Goal: Communication & Community: Connect with others

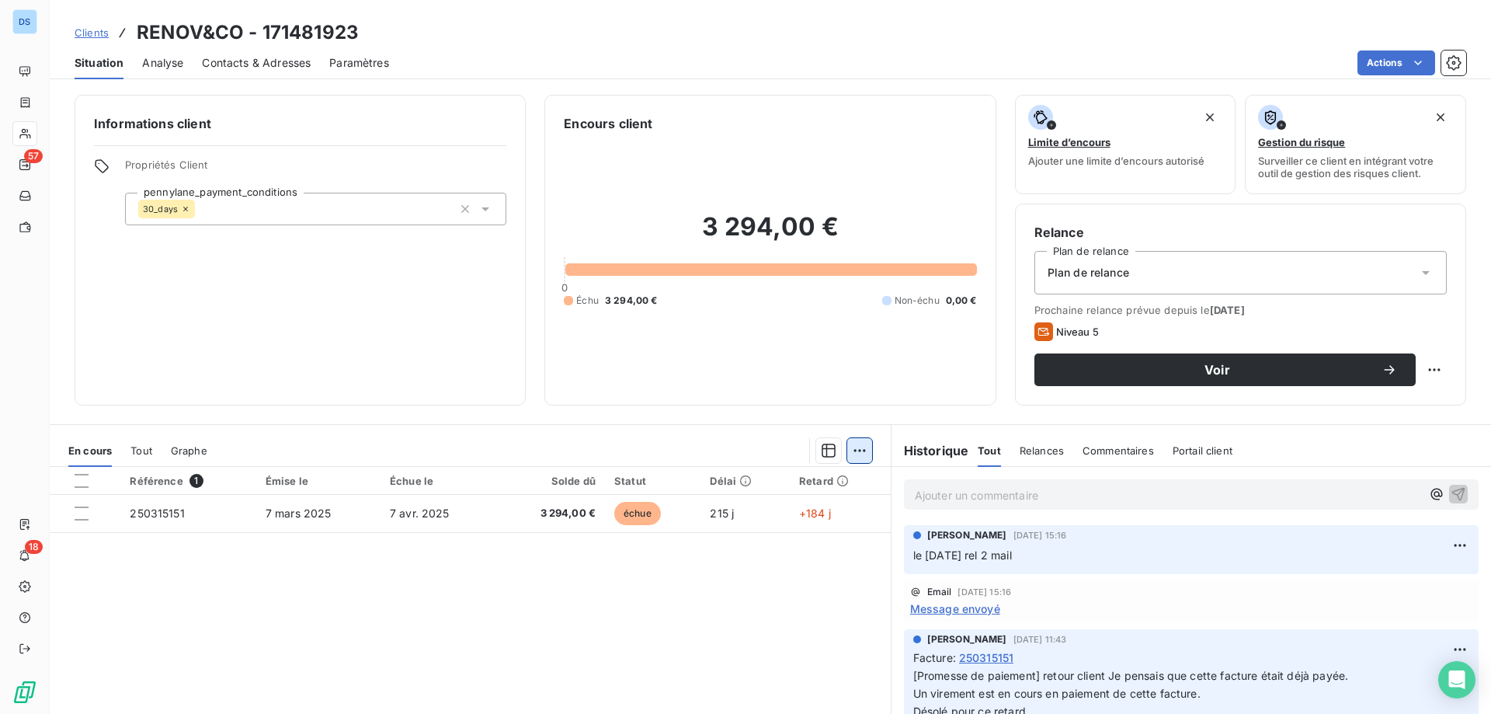
click at [849, 451] on html "DS 57 18 Clients RENOV&CO - 171481923 Situation Analyse Contacts & Adresses Par…" at bounding box center [745, 357] width 1491 height 714
click at [654, 514] on div "Ajouter une promesse de paiement (0 facture)" at bounding box center [719, 512] width 277 height 25
click at [843, 446] on html "DS 57 18 Clients RENOV&CO - 171481923 Situation Analyse Contacts & Adresses Par…" at bounding box center [745, 357] width 1491 height 714
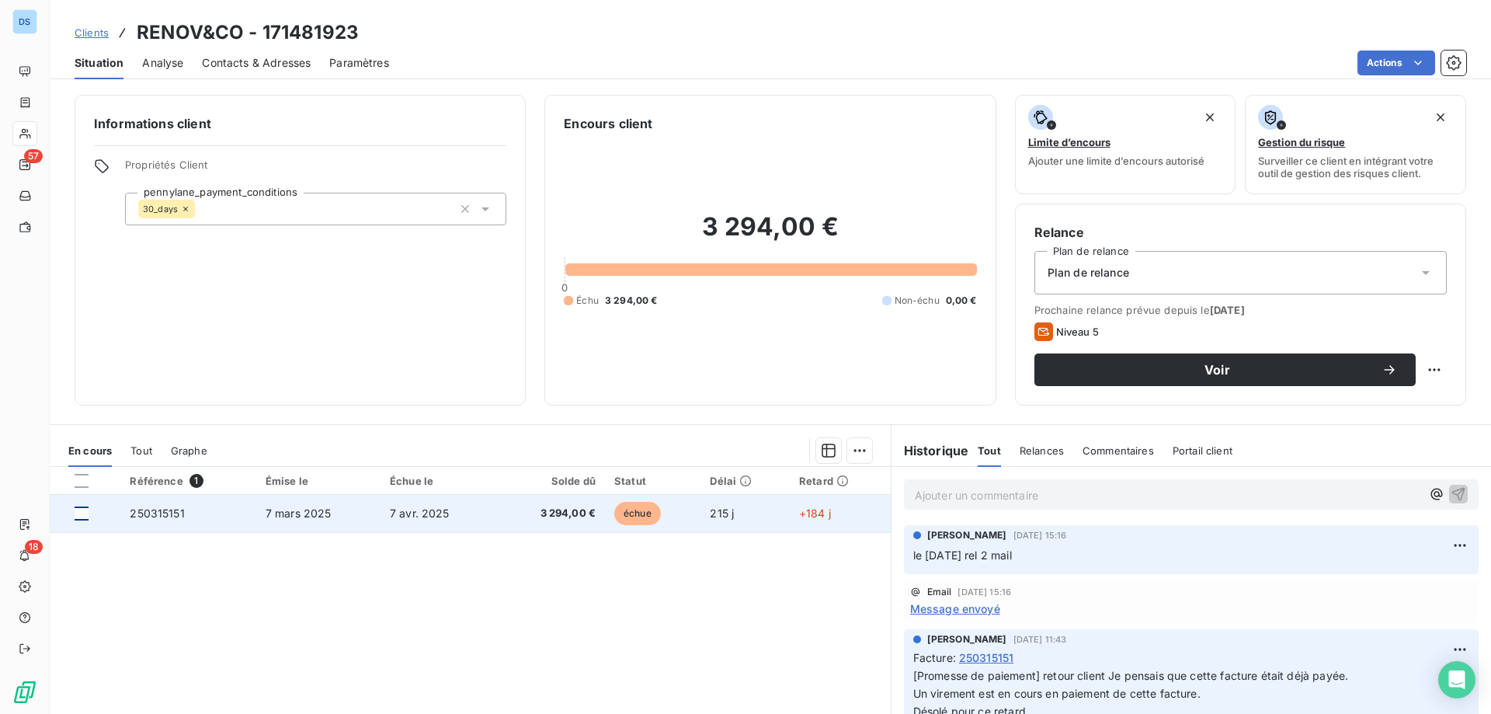
click at [86, 509] on html "DS 57 18 Clients RENOV&CO - 171481923 Situation Analyse Contacts & Adresses Par…" at bounding box center [745, 357] width 1491 height 714
click at [88, 511] on div at bounding box center [82, 513] width 14 height 14
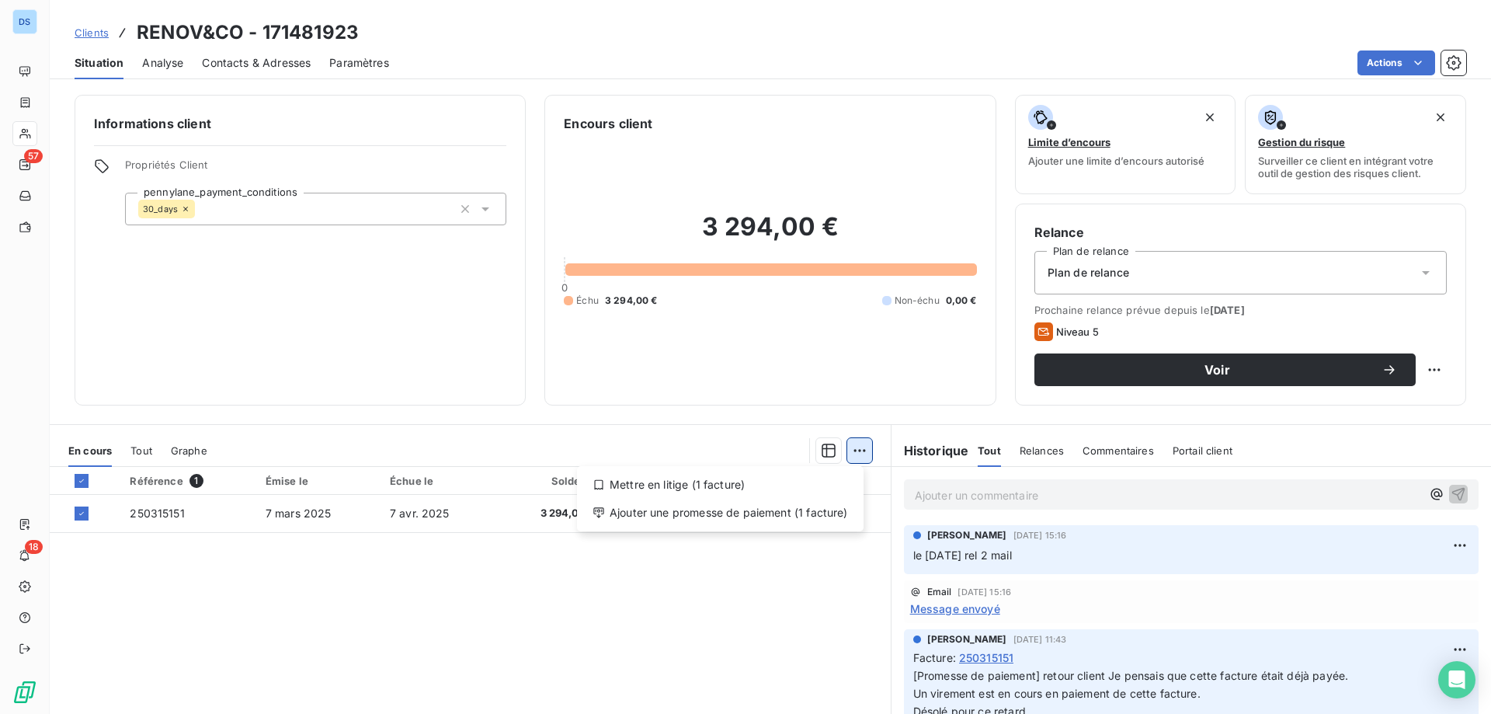
click at [857, 453] on html "DS 57 18 Clients RENOV&CO - 171481923 Situation Analyse Contacts & Adresses Par…" at bounding box center [745, 357] width 1491 height 714
click at [747, 518] on div "Ajouter une promesse de paiement (1 facture)" at bounding box center [720, 512] width 274 height 25
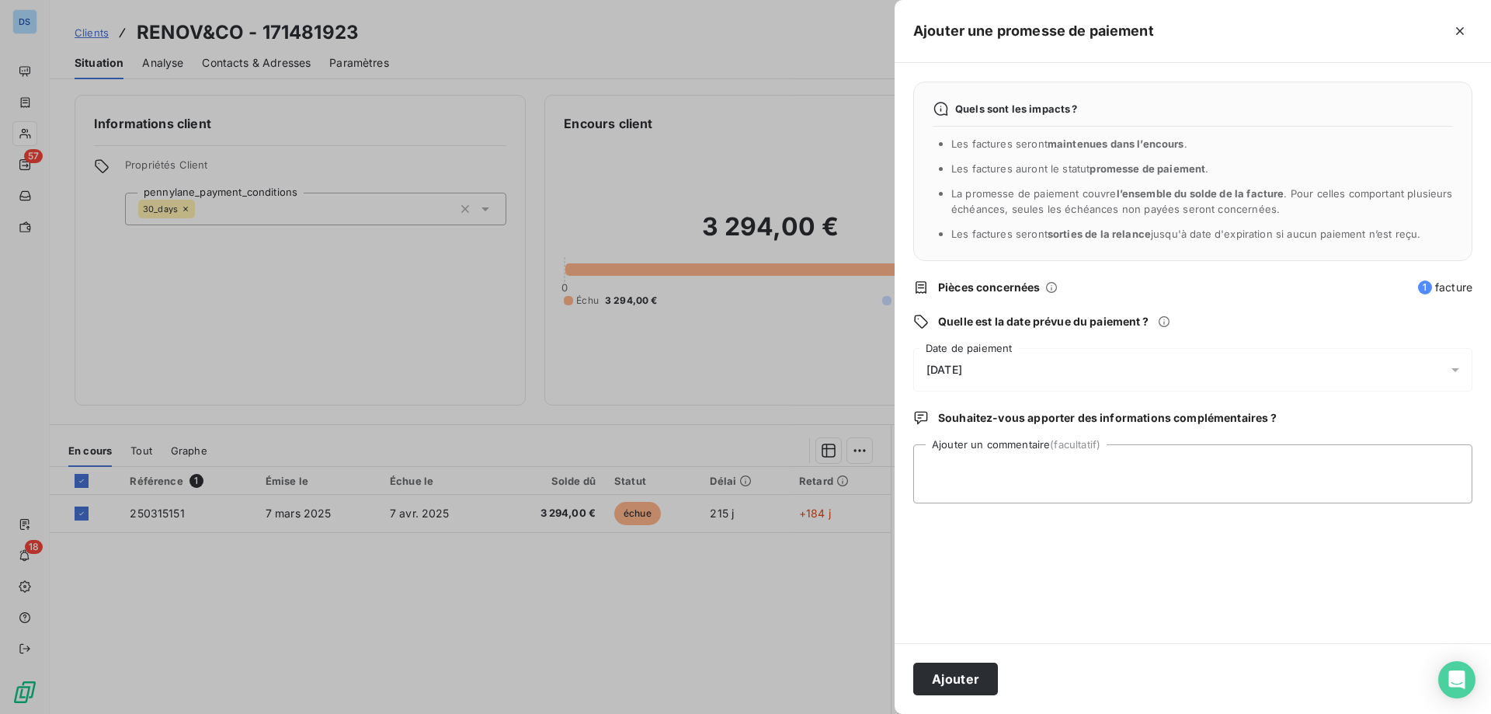
click at [962, 370] on span "[DATE]" at bounding box center [945, 369] width 36 height 12
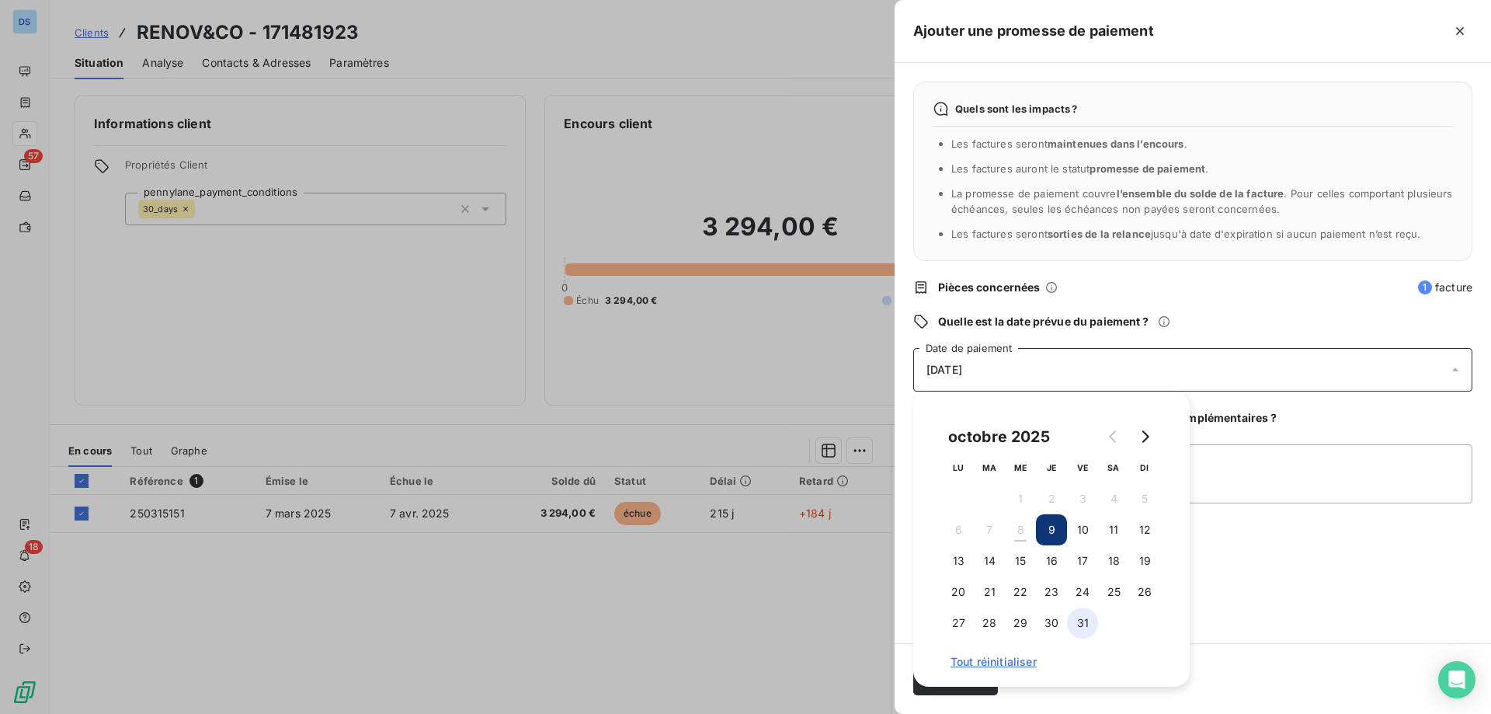
click at [1081, 619] on button "31" at bounding box center [1082, 622] width 31 height 31
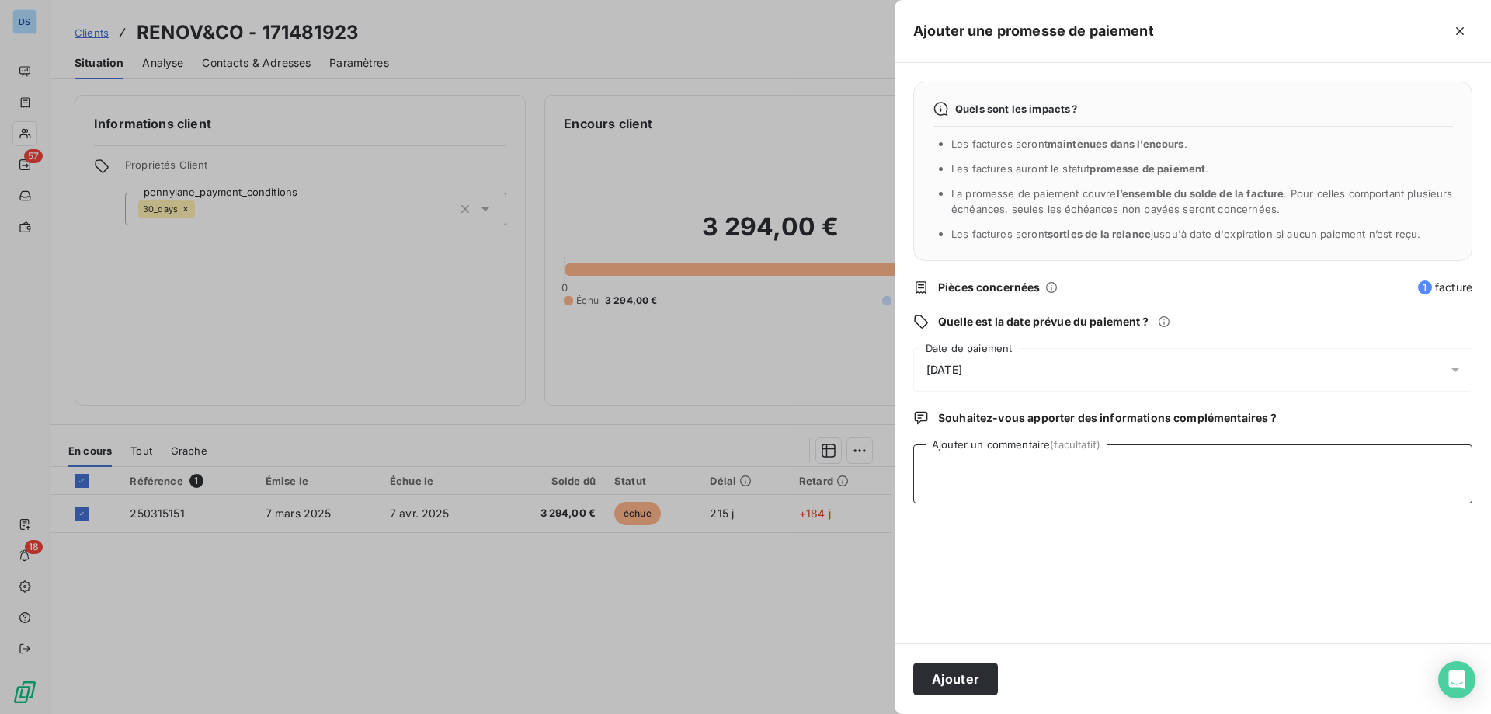
click at [1207, 484] on textarea "Ajouter un commentaire (facultatif)" at bounding box center [1192, 473] width 559 height 59
drag, startPoint x: 1182, startPoint y: 469, endPoint x: 927, endPoint y: 470, distance: 255.5
click at [927, 470] on textarea "le [DATE] virement arrivé au CIC le [DATE]" at bounding box center [1192, 473] width 559 height 59
type textarea "le [DATE] virement arrivé au CIC le [DATE]"
click at [954, 681] on button "Ajouter" at bounding box center [955, 679] width 85 height 33
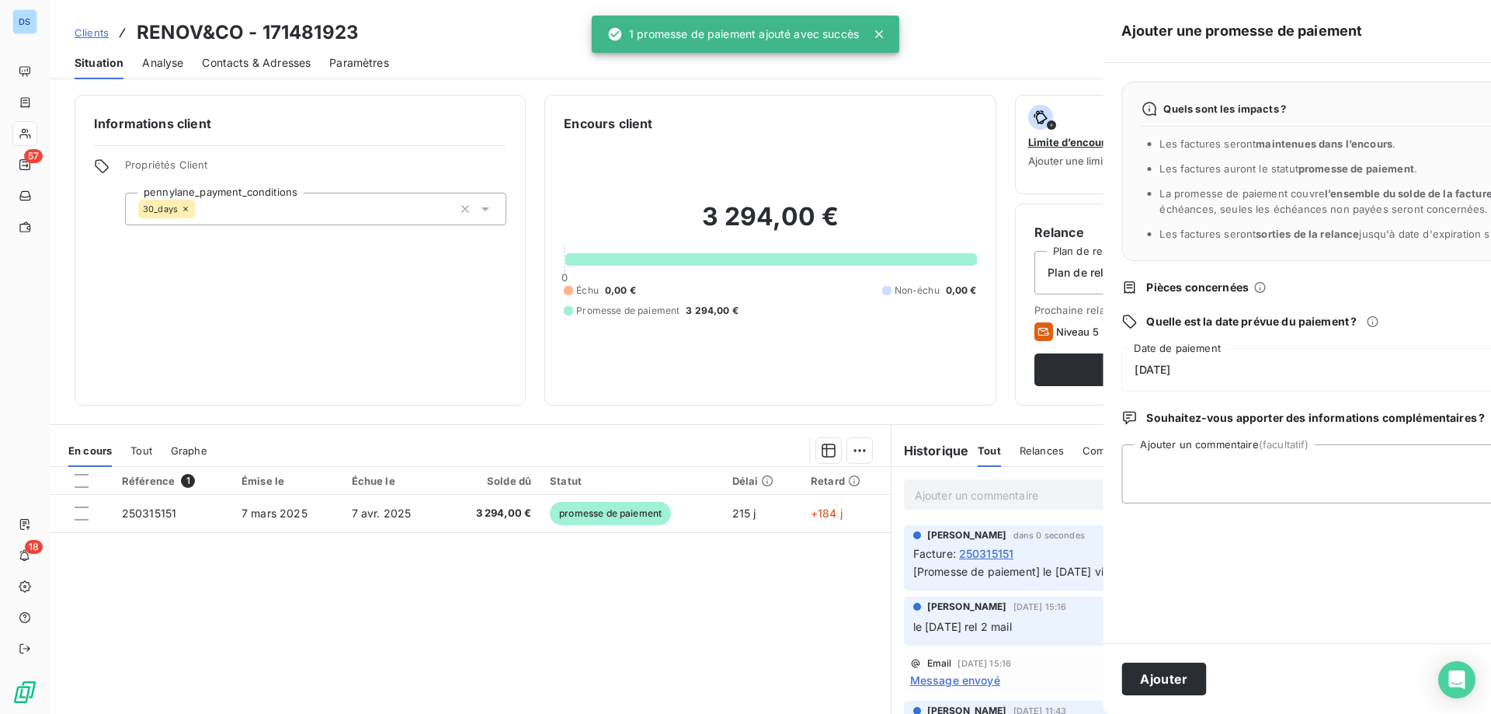
click at [801, 582] on div at bounding box center [745, 357] width 1491 height 714
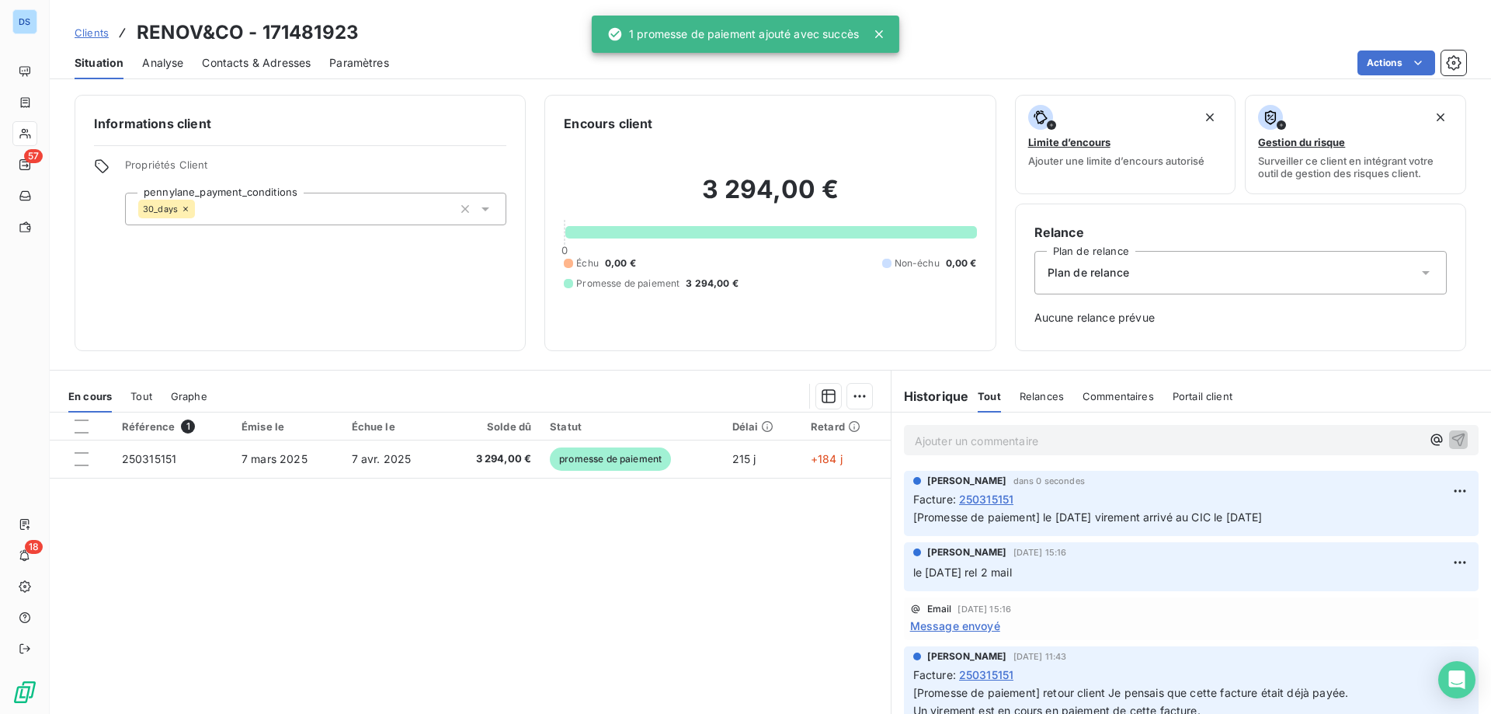
click at [982, 501] on div "Ajouter un commentaire ﻿ [PERSON_NAME] dans 0 secondes Facture : 250315151 [Pro…" at bounding box center [1192, 585] width 600 height 346
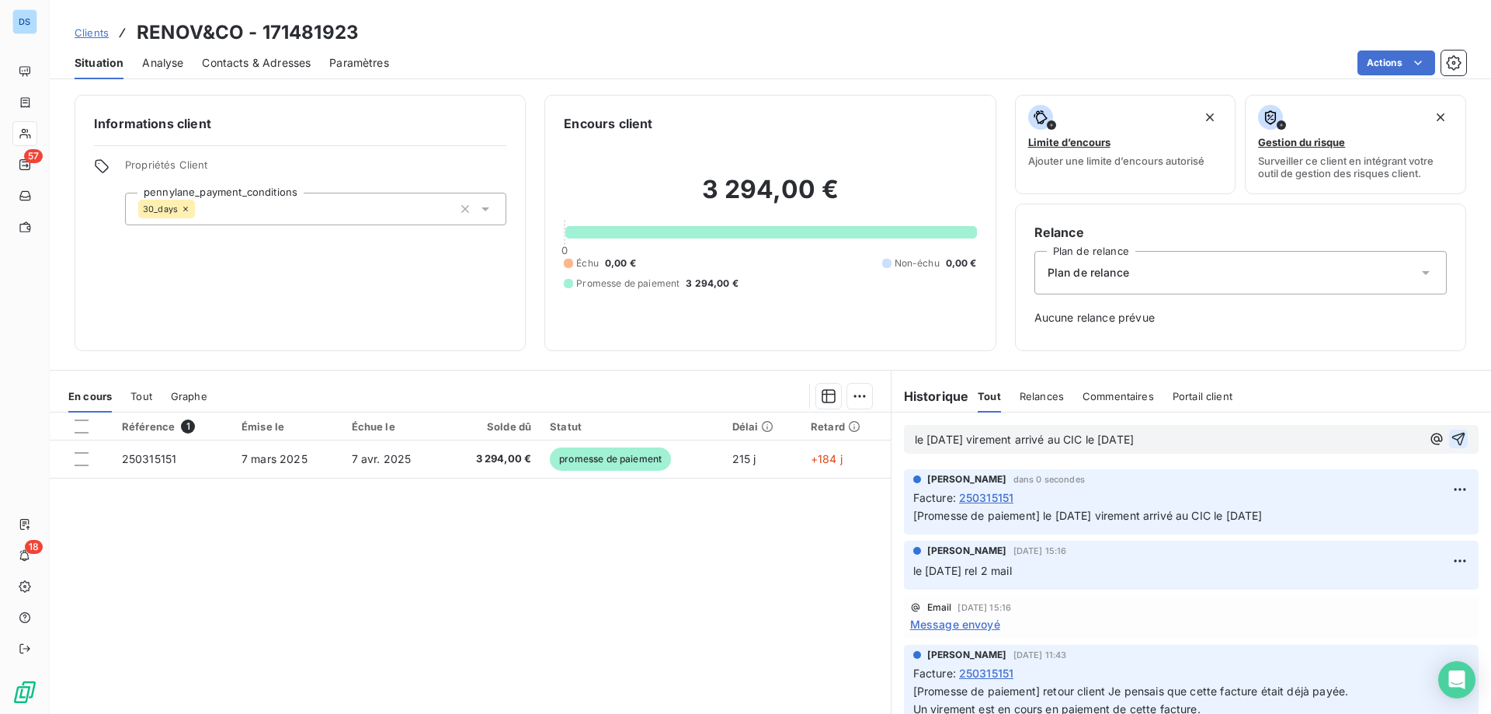
click at [1452, 433] on icon "button" at bounding box center [1458, 439] width 13 height 13
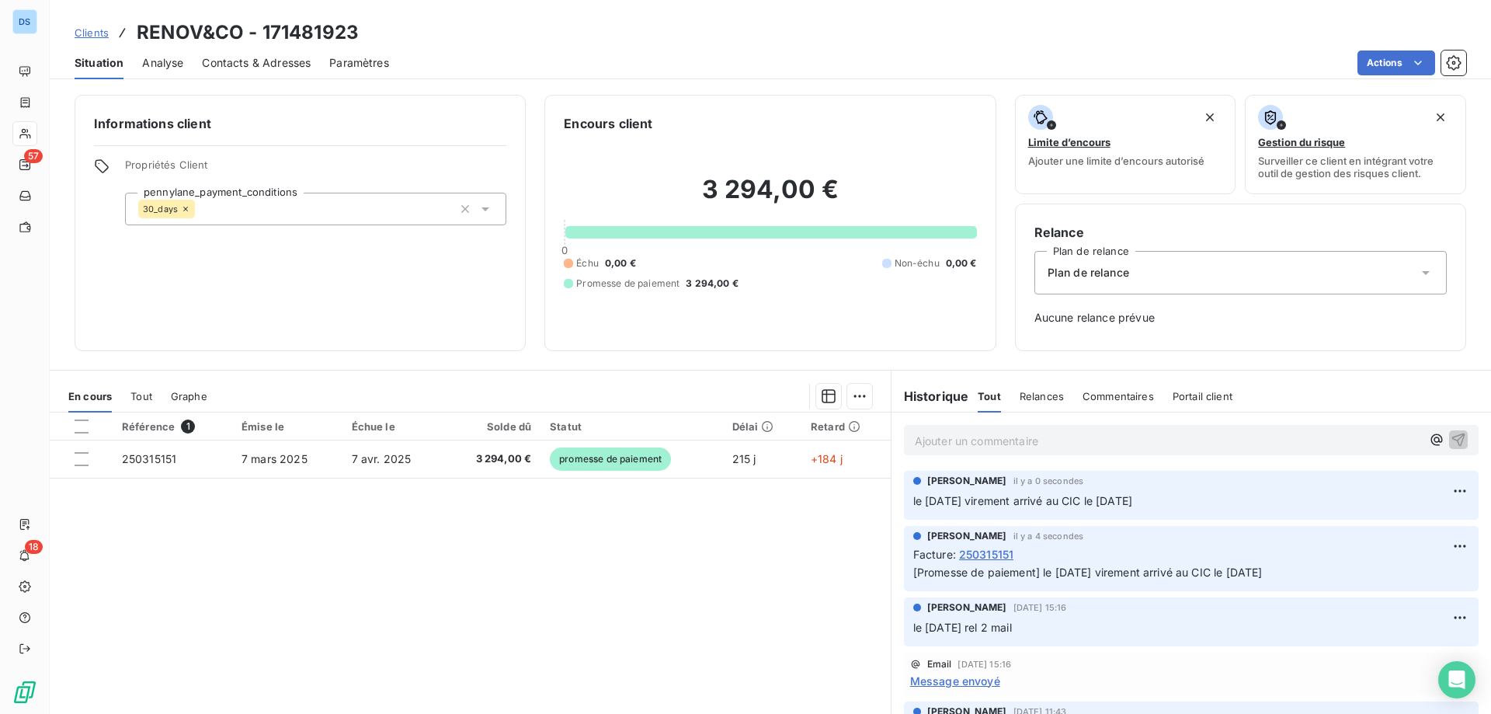
click at [370, 529] on div "Référence 1 Émise le Échue le Solde dû Statut Délai Retard 250315151 [DATE] [DA…" at bounding box center [470, 561] width 841 height 299
drag, startPoint x: 95, startPoint y: 33, endPoint x: 313, endPoint y: 50, distance: 218.9
click at [96, 34] on span "Clients" at bounding box center [92, 32] width 34 height 12
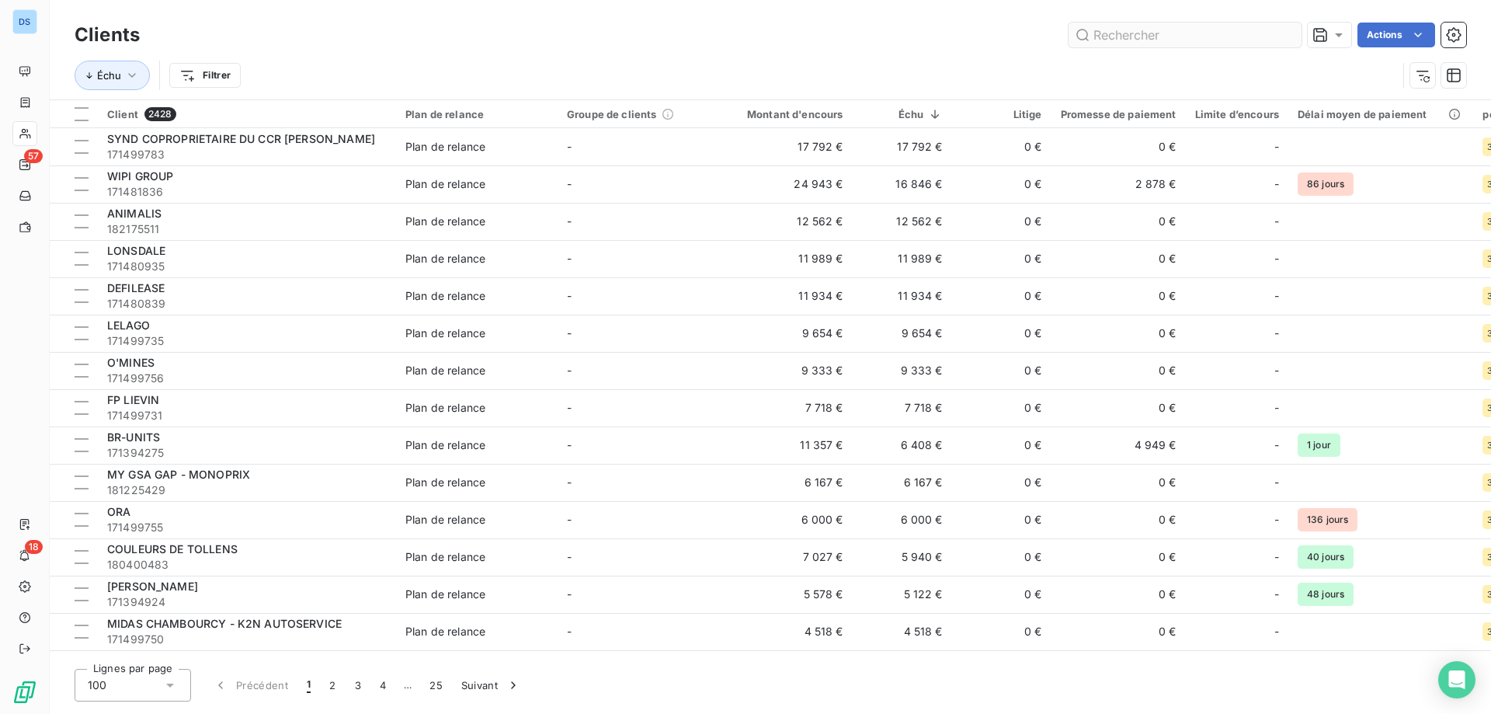
click at [1143, 33] on input "text" at bounding box center [1185, 35] width 233 height 25
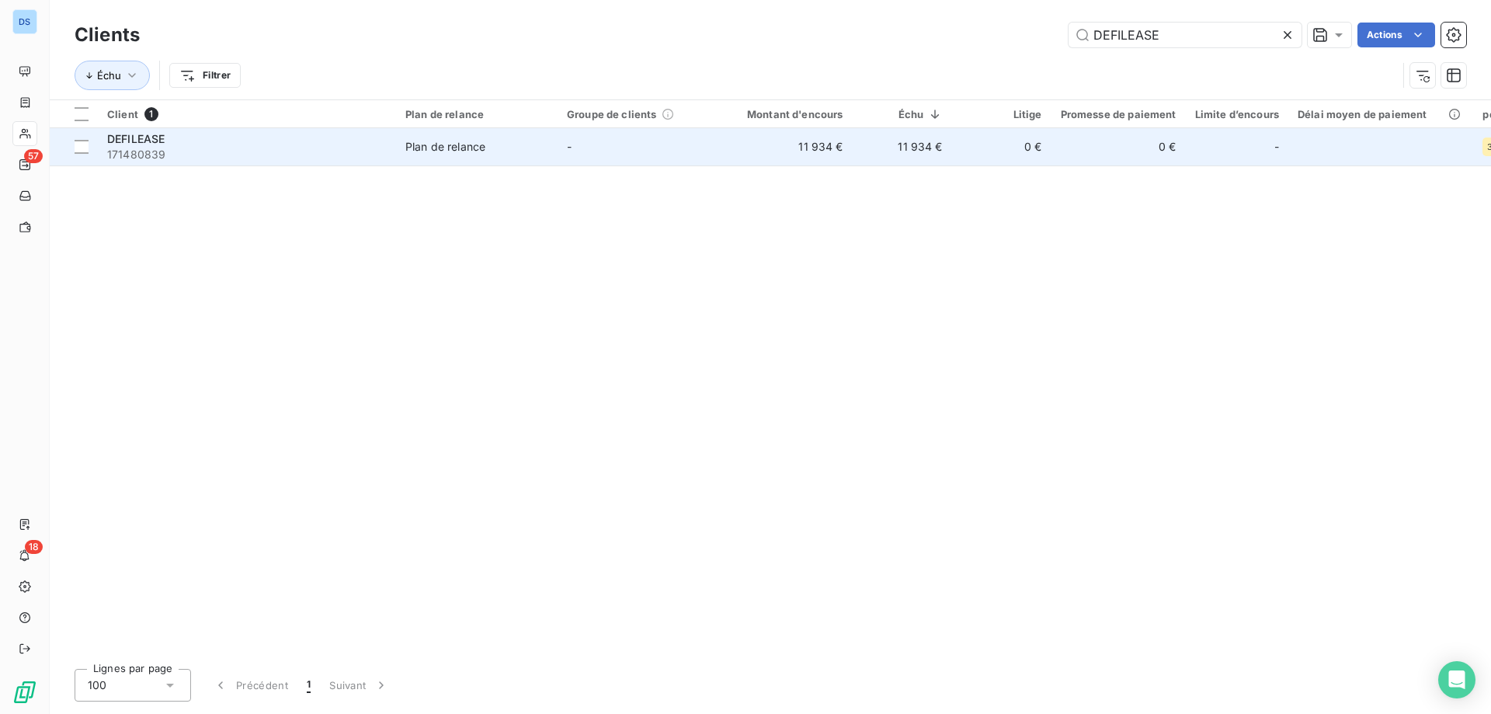
type input "DEFILEASE"
click at [263, 150] on span "171480839" at bounding box center [247, 155] width 280 height 16
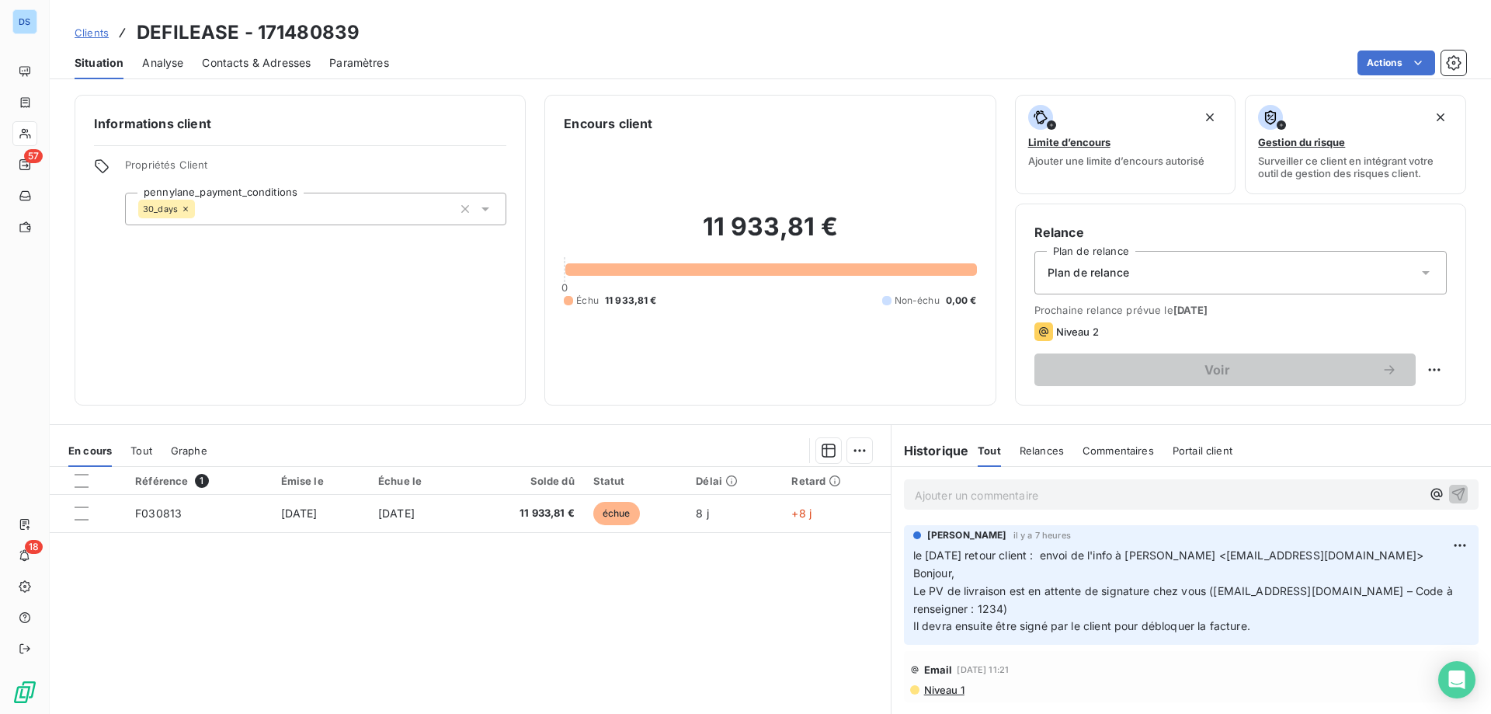
click at [944, 507] on div "Ajouter un commentaire ﻿" at bounding box center [1191, 494] width 575 height 30
click at [944, 495] on p "Ajouter un commentaire ﻿" at bounding box center [1168, 494] width 506 height 19
click at [1077, 495] on p "le [DATE] retour [PERSON_NAME] :" at bounding box center [1168, 494] width 506 height 18
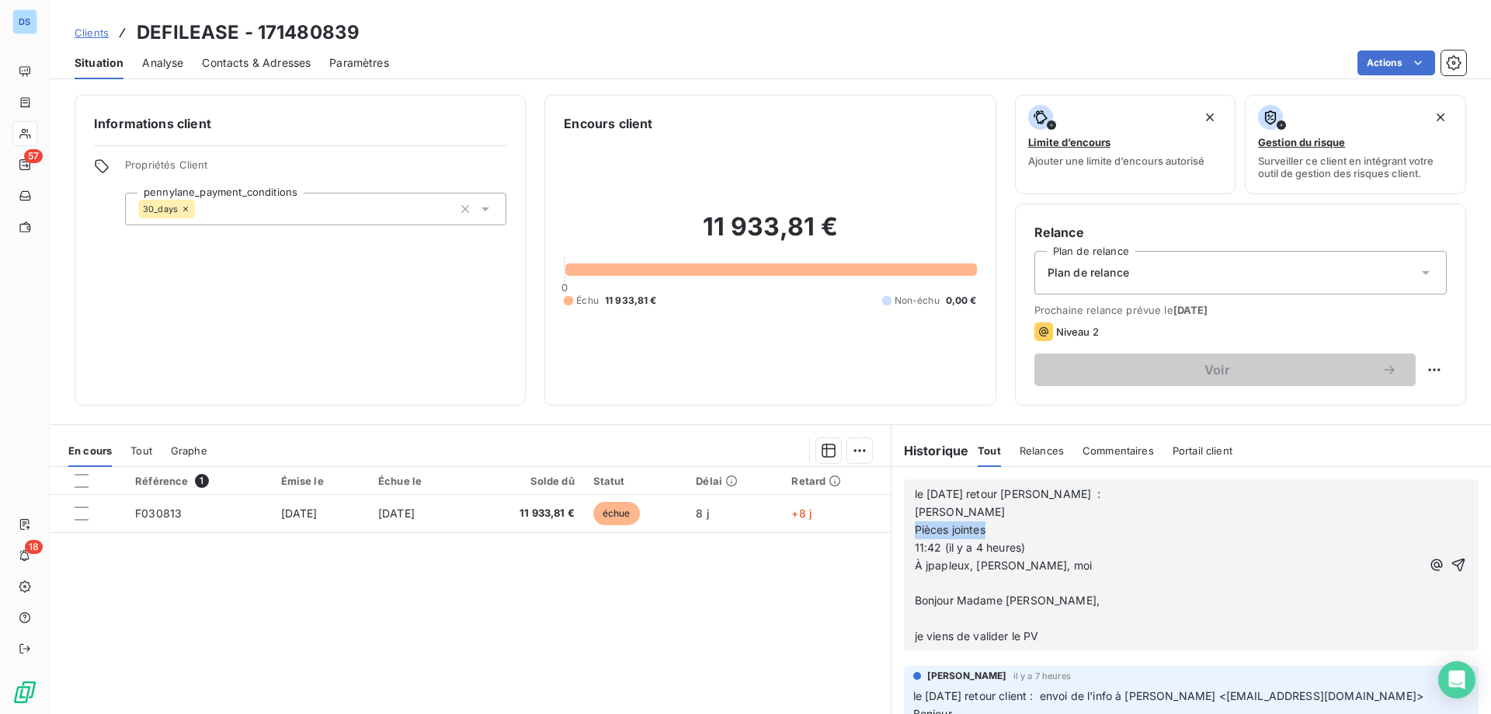
drag, startPoint x: 987, startPoint y: 529, endPoint x: 900, endPoint y: 528, distance: 87.0
click at [904, 528] on div "le [DATE] retour [PERSON_NAME] : [PERSON_NAME] jointes 11:42 (il y a 4 heures) …" at bounding box center [1191, 564] width 575 height 171
drag, startPoint x: 1024, startPoint y: 545, endPoint x: 903, endPoint y: 536, distance: 121.5
click at [904, 536] on div "le [DATE] retour [PERSON_NAME] : [PERSON_NAME] ﻿ 11:42 (il y a 4 heures) À jpap…" at bounding box center [1191, 564] width 575 height 171
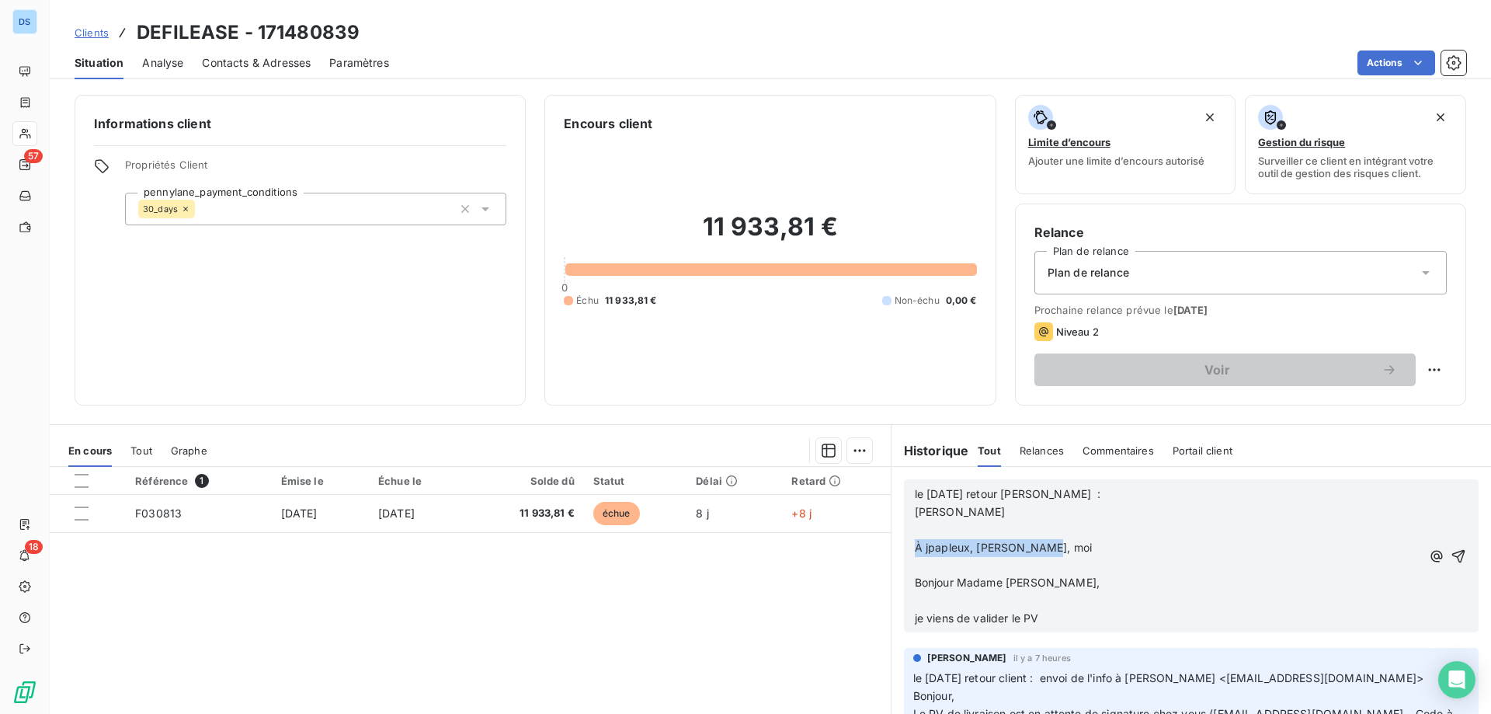
drag, startPoint x: 1037, startPoint y: 550, endPoint x: 910, endPoint y: 550, distance: 126.6
click at [915, 550] on p "À jpapleux, [PERSON_NAME], moi" at bounding box center [1168, 548] width 506 height 18
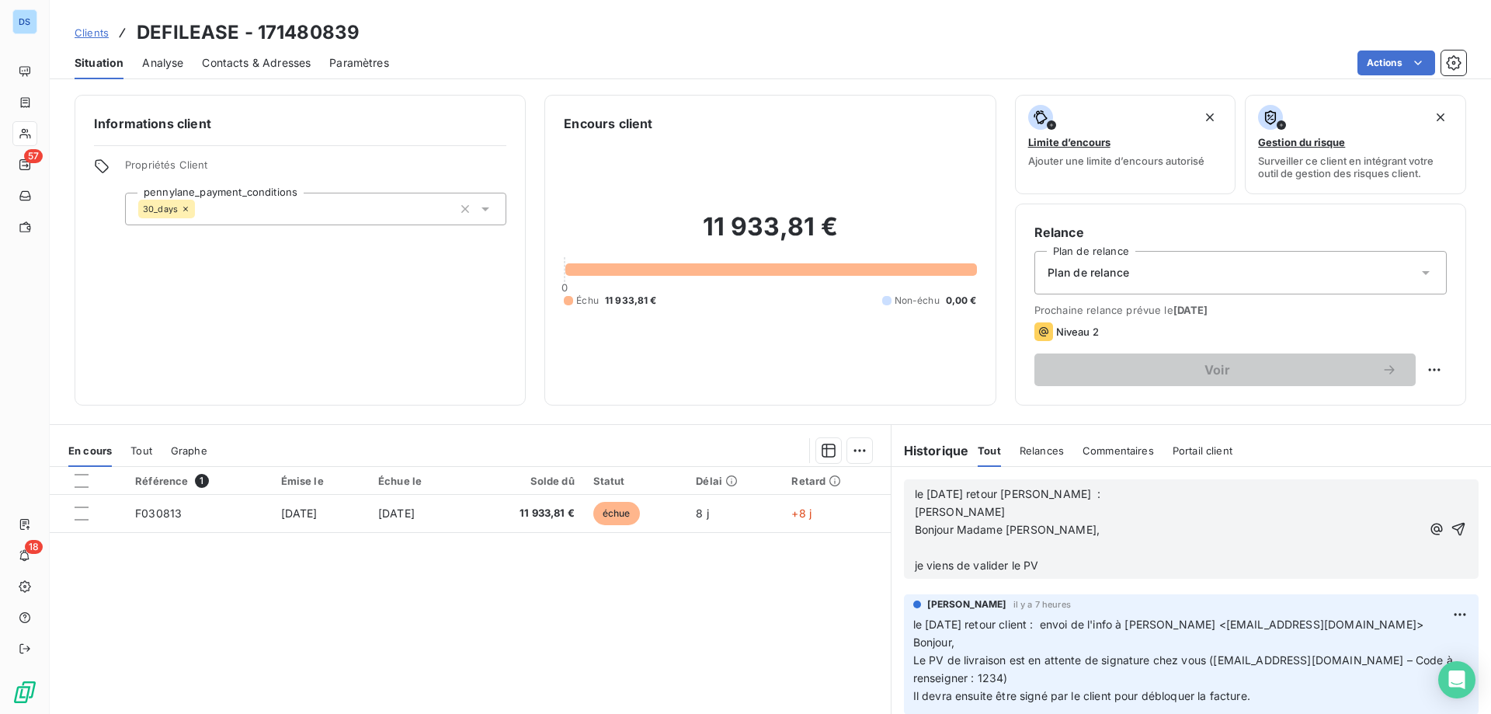
click at [1066, 537] on p "Bonjour Madame [PERSON_NAME]," at bounding box center [1168, 530] width 506 height 18
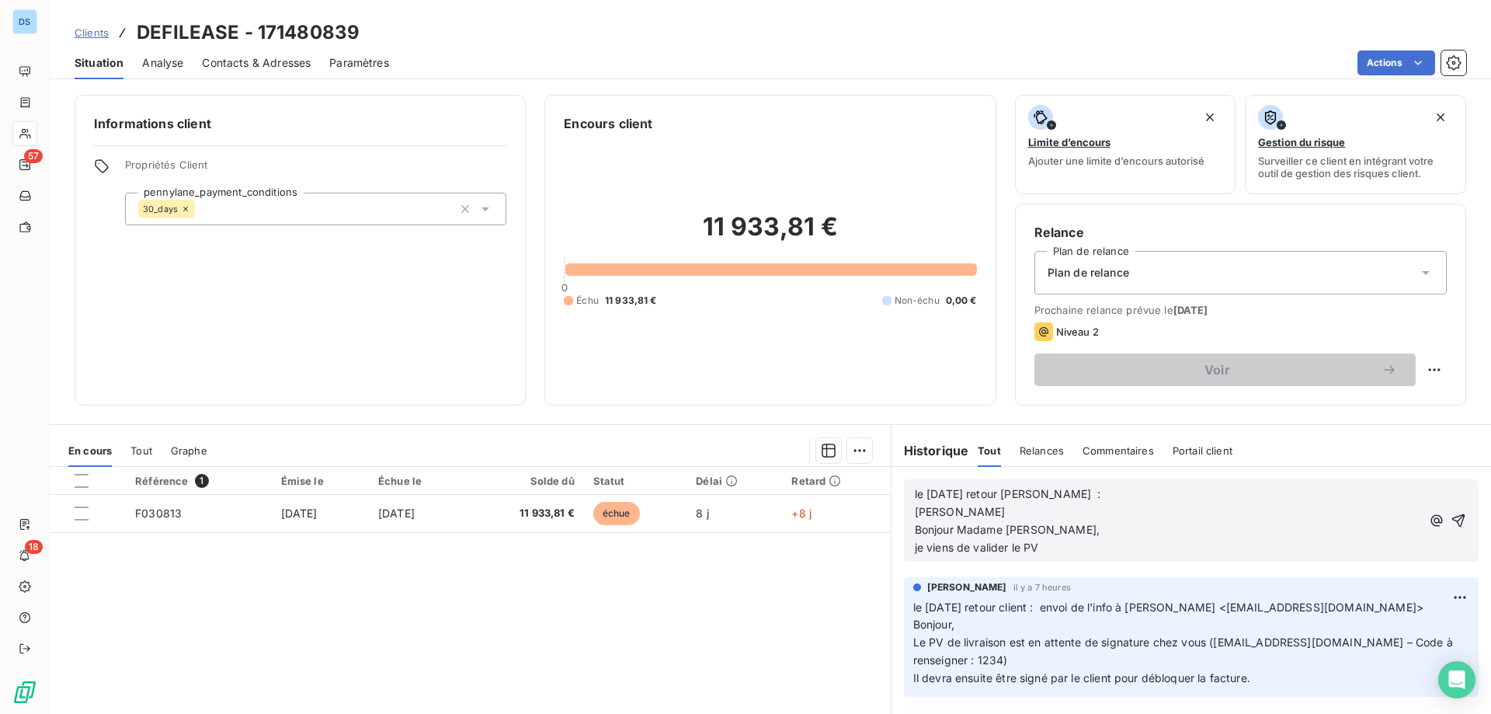
click at [1068, 547] on p "je viens de valider le PV" at bounding box center [1168, 548] width 506 height 18
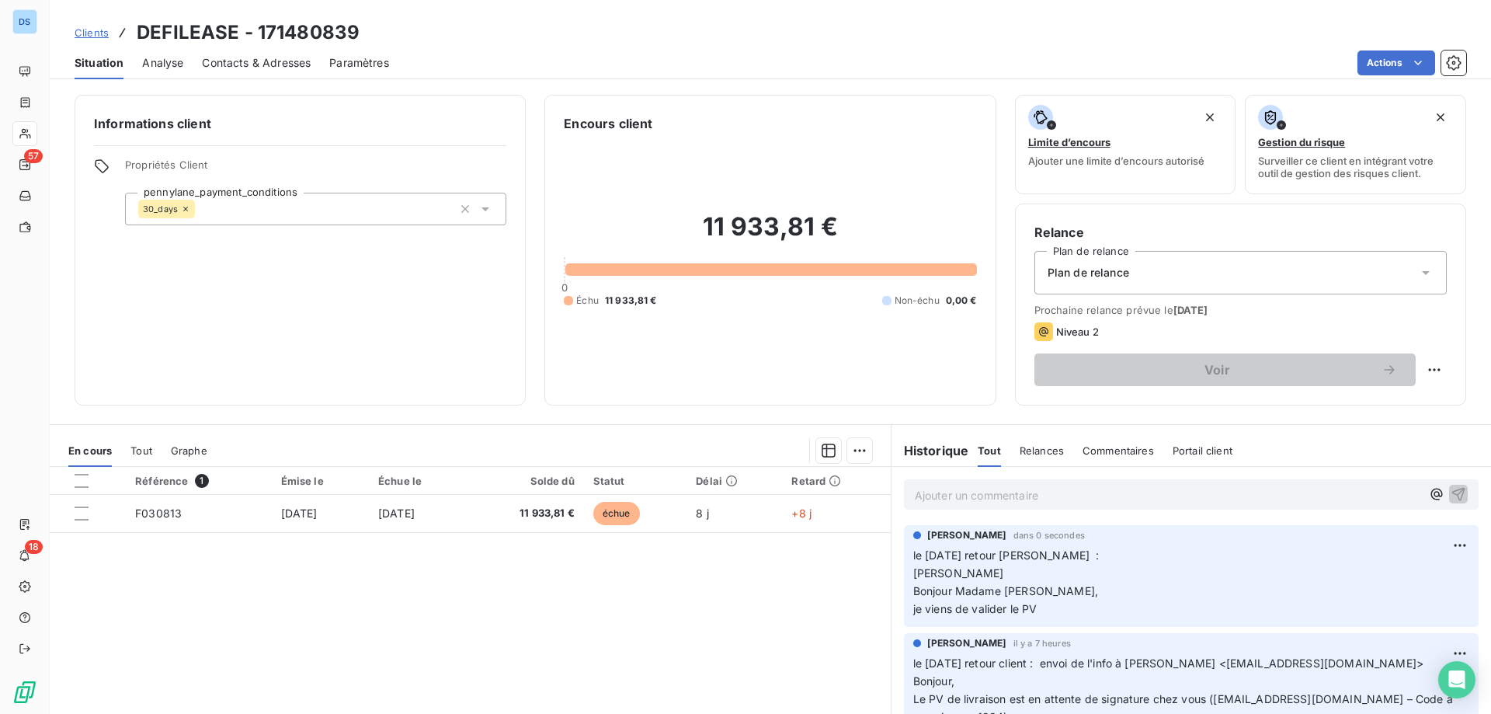
drag, startPoint x: 102, startPoint y: 37, endPoint x: 131, endPoint y: 37, distance: 29.5
click at [102, 37] on span "Clients" at bounding box center [92, 32] width 34 height 12
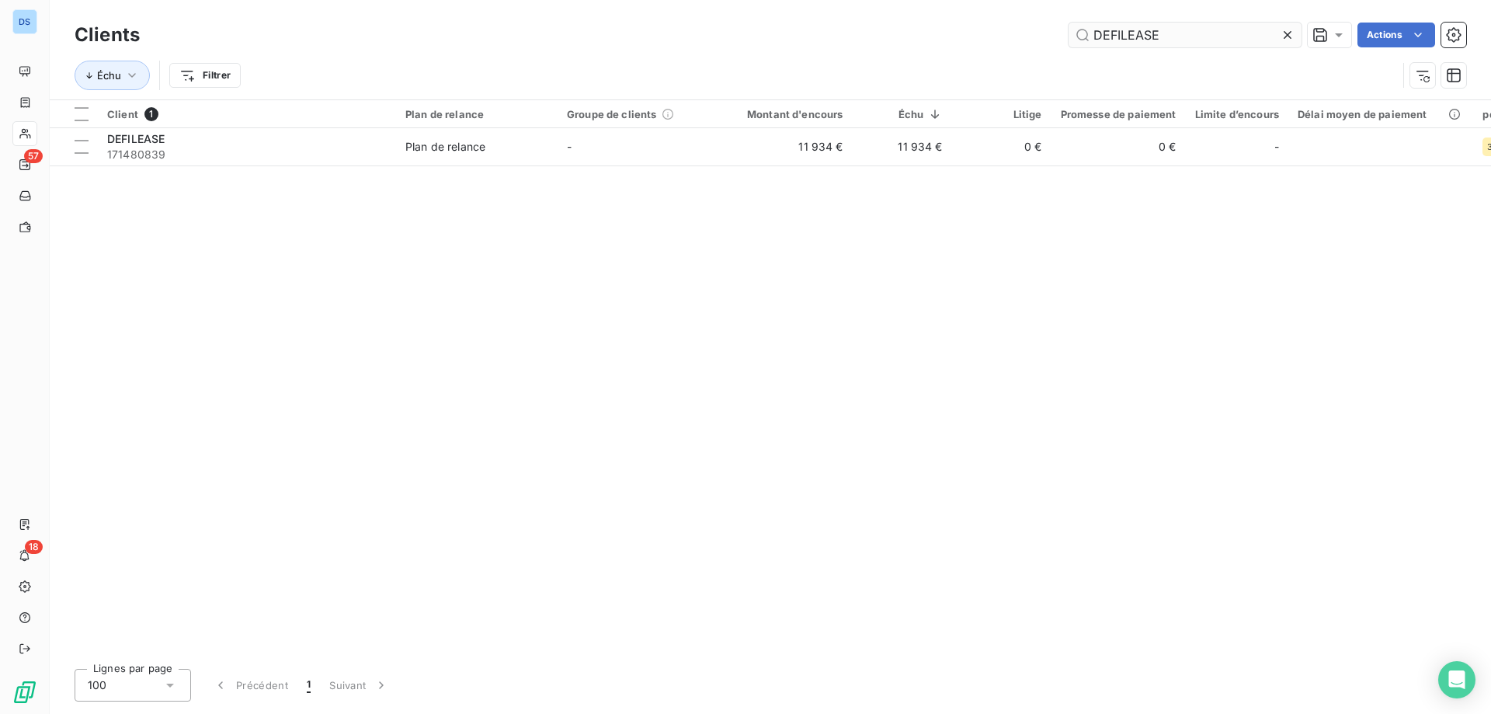
drag, startPoint x: 1167, startPoint y: 35, endPoint x: 1067, endPoint y: 41, distance: 99.6
click at [1069, 41] on input "DEFILEASE" at bounding box center [1185, 35] width 233 height 25
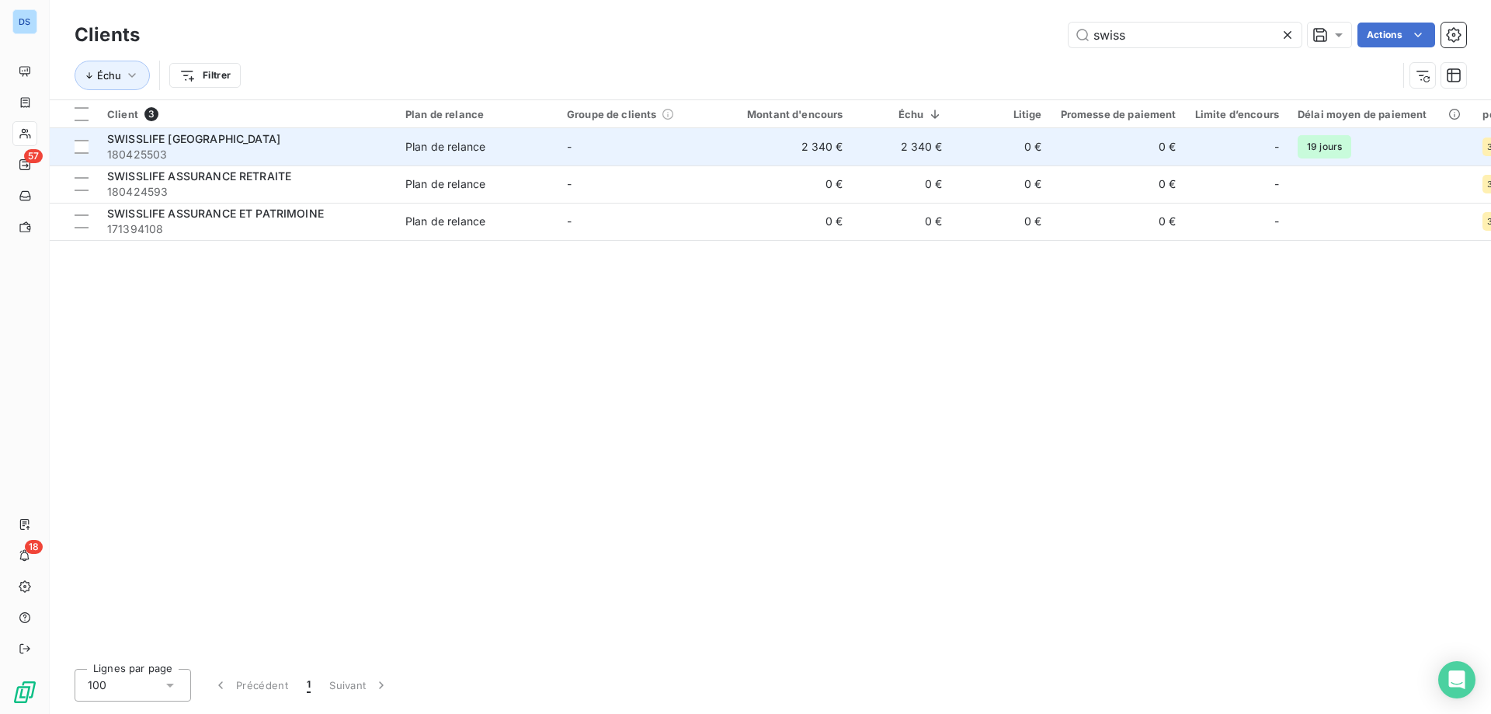
type input "swiss"
click at [764, 158] on td "2 340 €" at bounding box center [786, 146] width 134 height 37
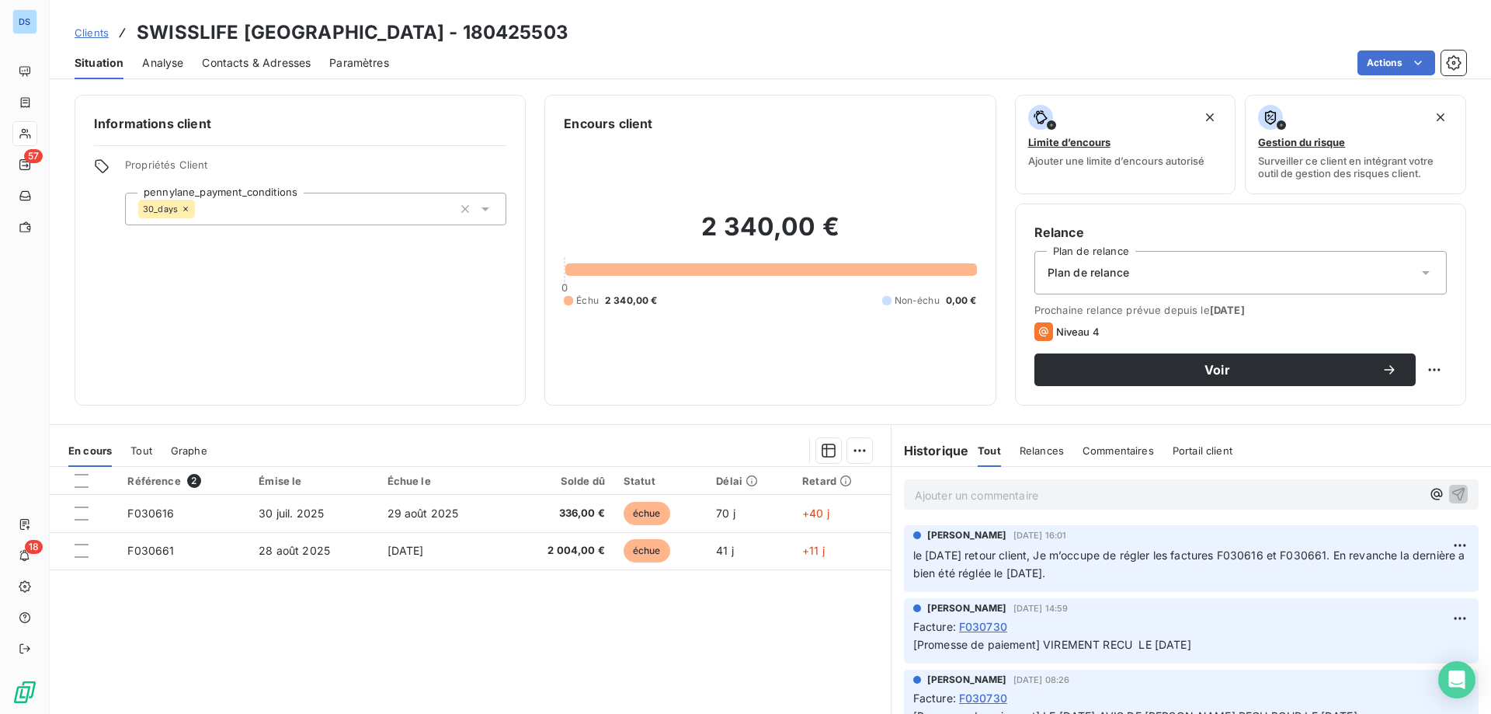
click at [941, 494] on p "Ajouter un commentaire ﻿" at bounding box center [1168, 494] width 506 height 19
click at [1074, 510] on div "[DATE] retour client," at bounding box center [1192, 494] width 600 height 54
click at [1078, 489] on p "[DATE] retour client," at bounding box center [1168, 494] width 506 height 18
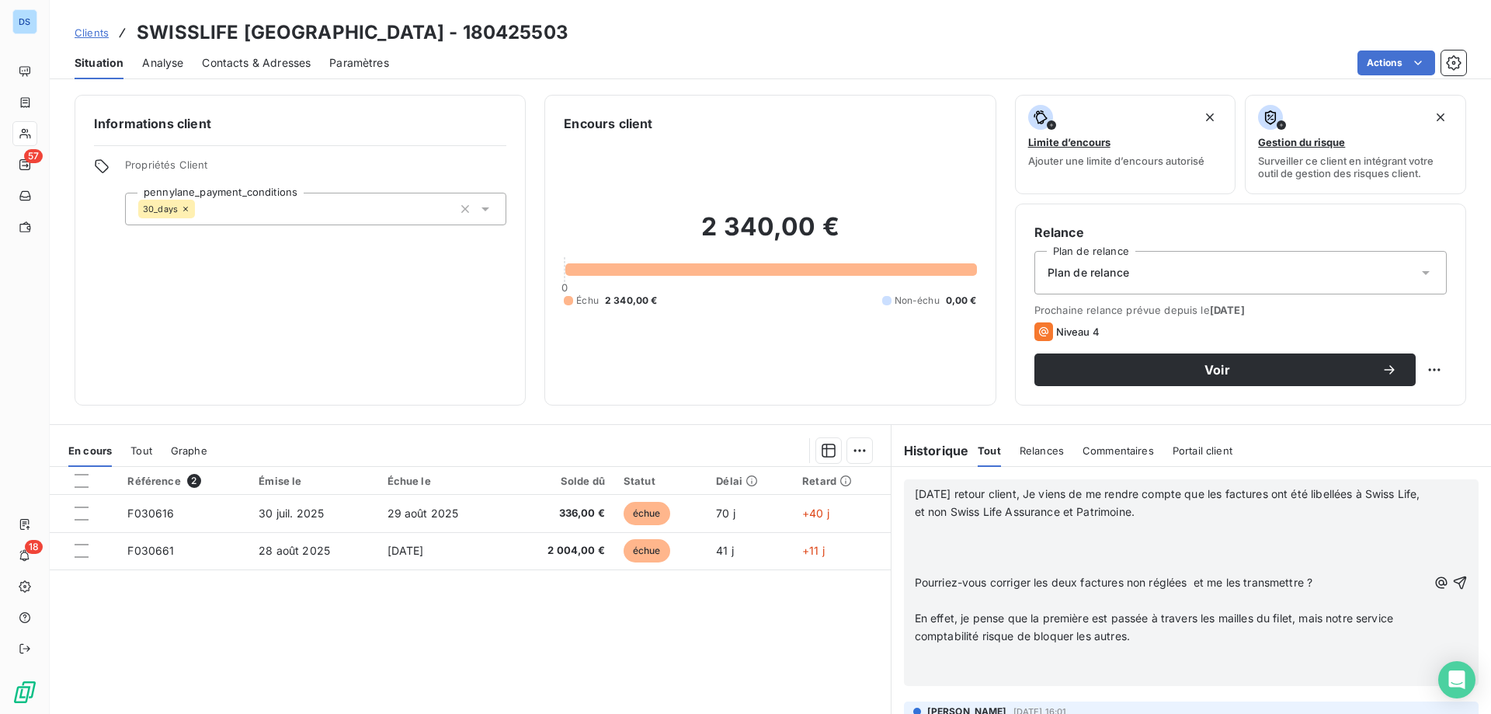
click at [1167, 517] on p "[DATE] retour client, Je viens de me rendre compte que les factures ont été lib…" at bounding box center [1171, 503] width 513 height 36
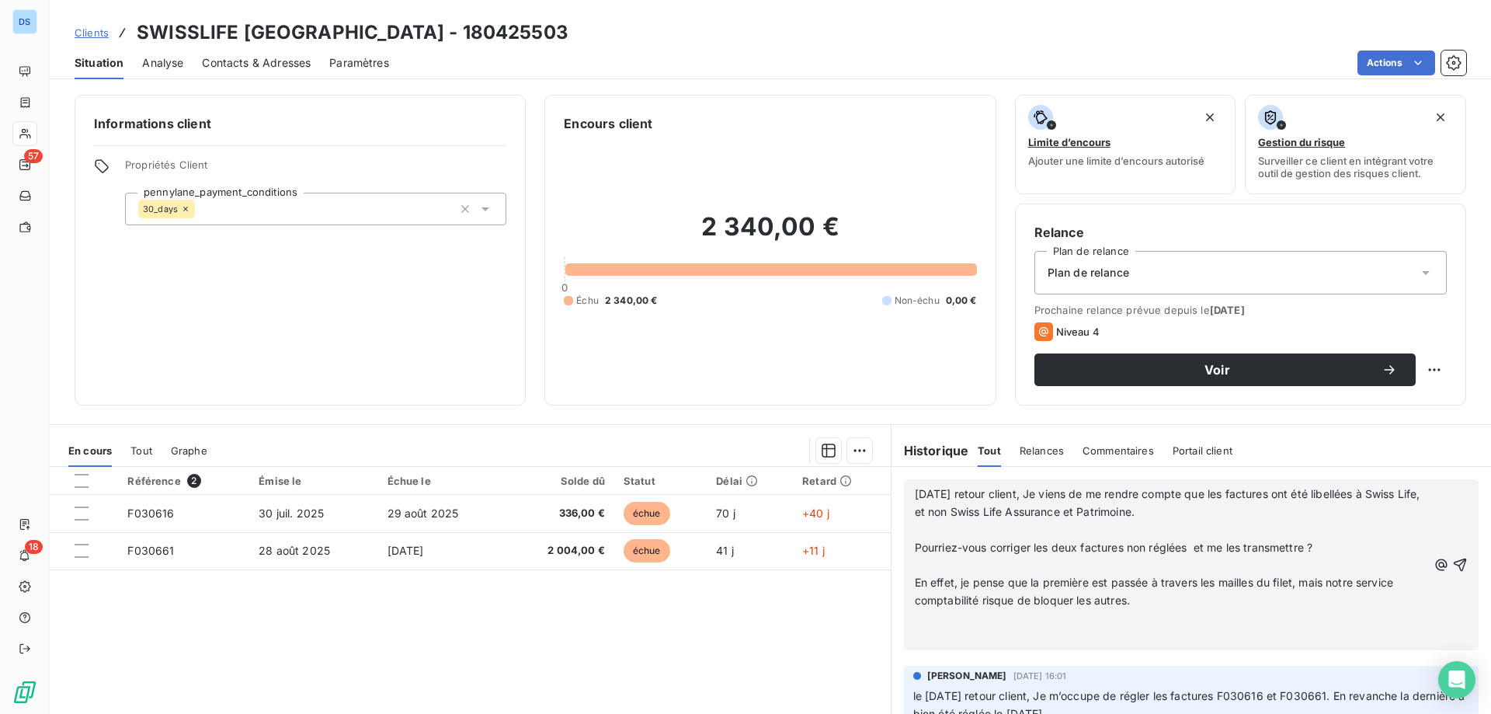
click at [1328, 548] on p "Pourriez-vous corriger les deux factures non réglées et me les transmettre ?" at bounding box center [1171, 548] width 513 height 18
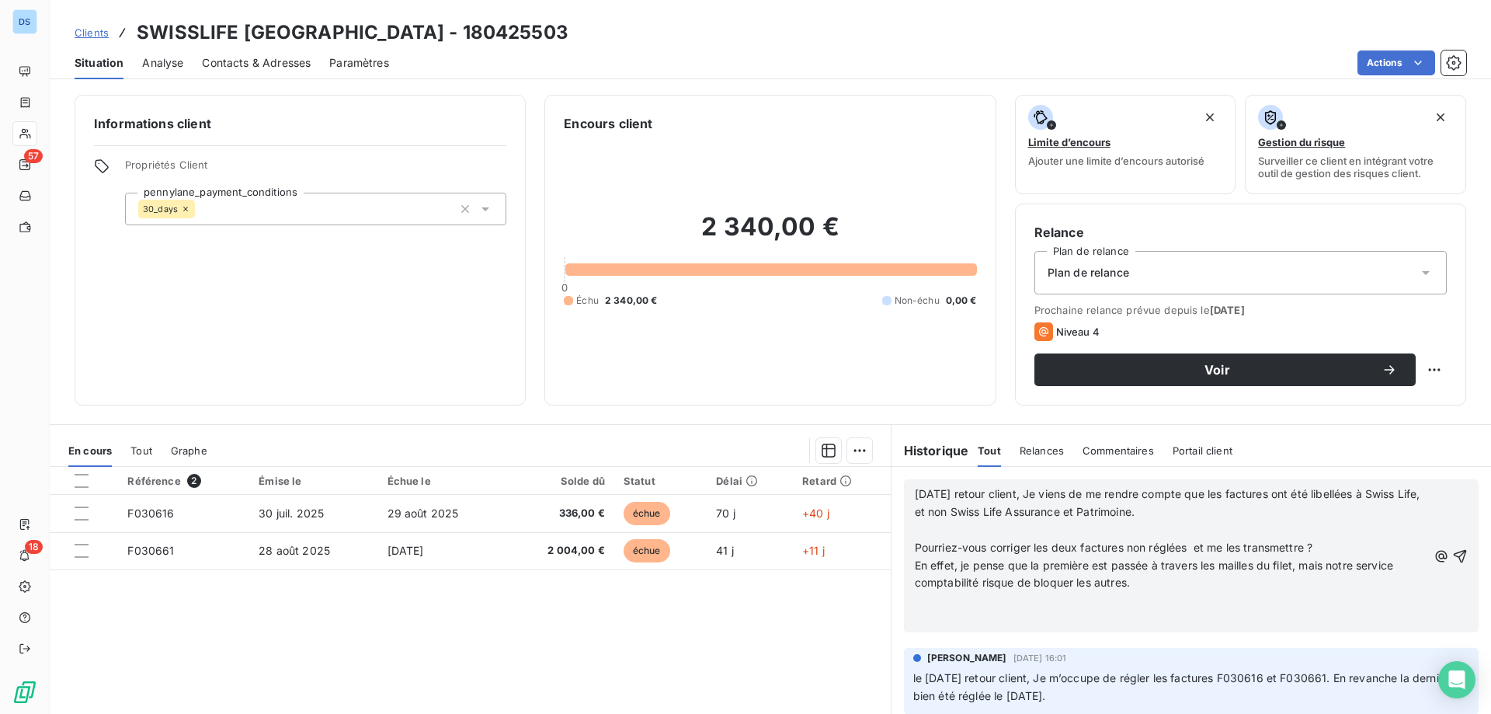
click at [1184, 582] on p "En effet, je pense que la première est passée à travers les mailles du filet, m…" at bounding box center [1171, 575] width 513 height 36
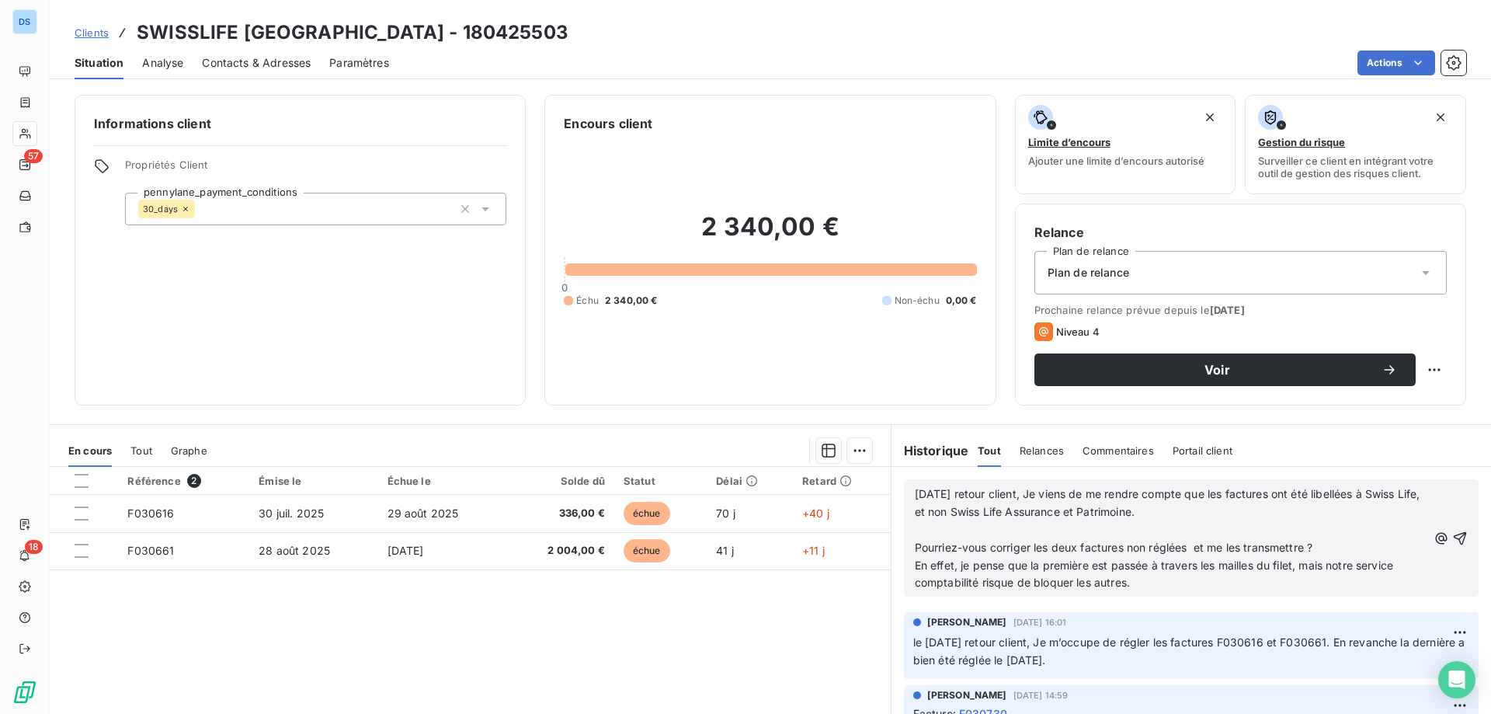
click at [1182, 521] on p "﻿" at bounding box center [1171, 530] width 513 height 18
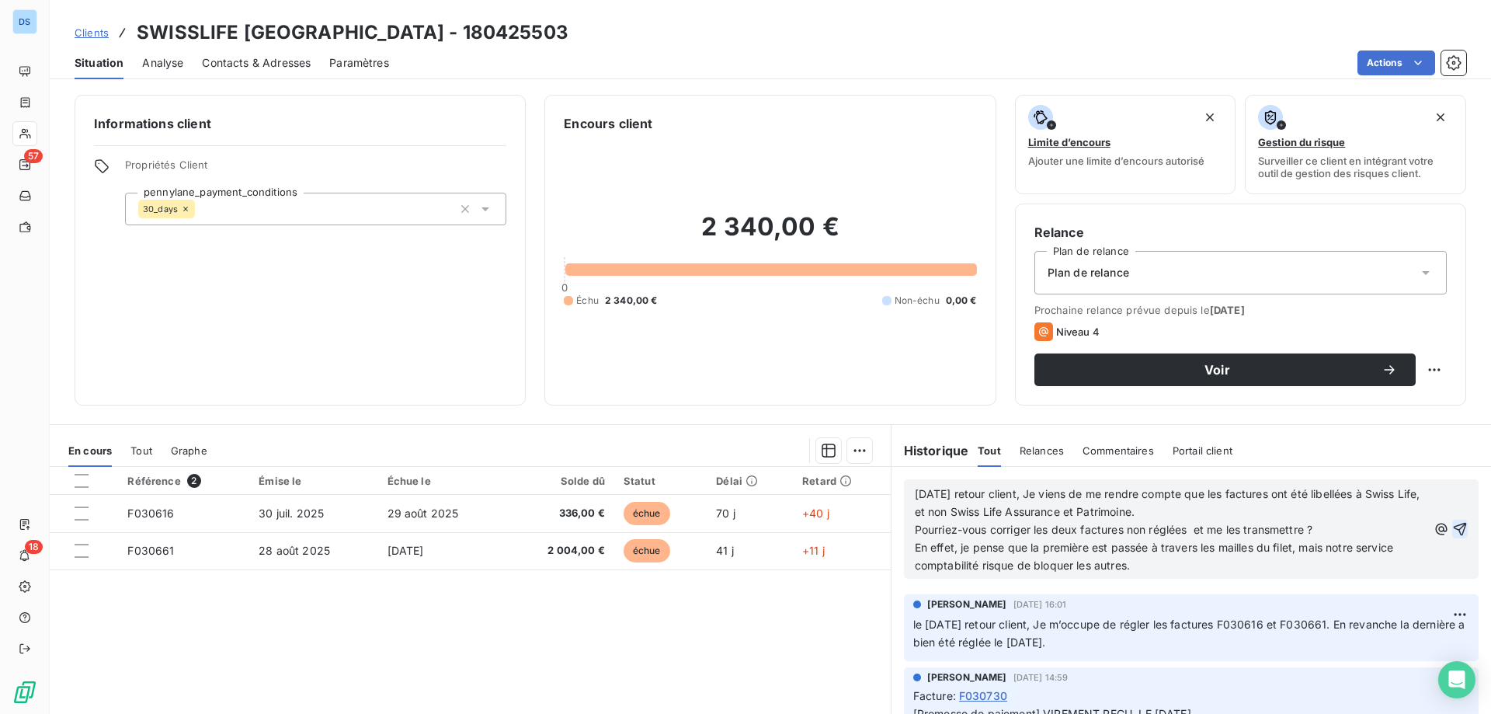
click at [1452, 527] on icon "button" at bounding box center [1460, 529] width 16 height 16
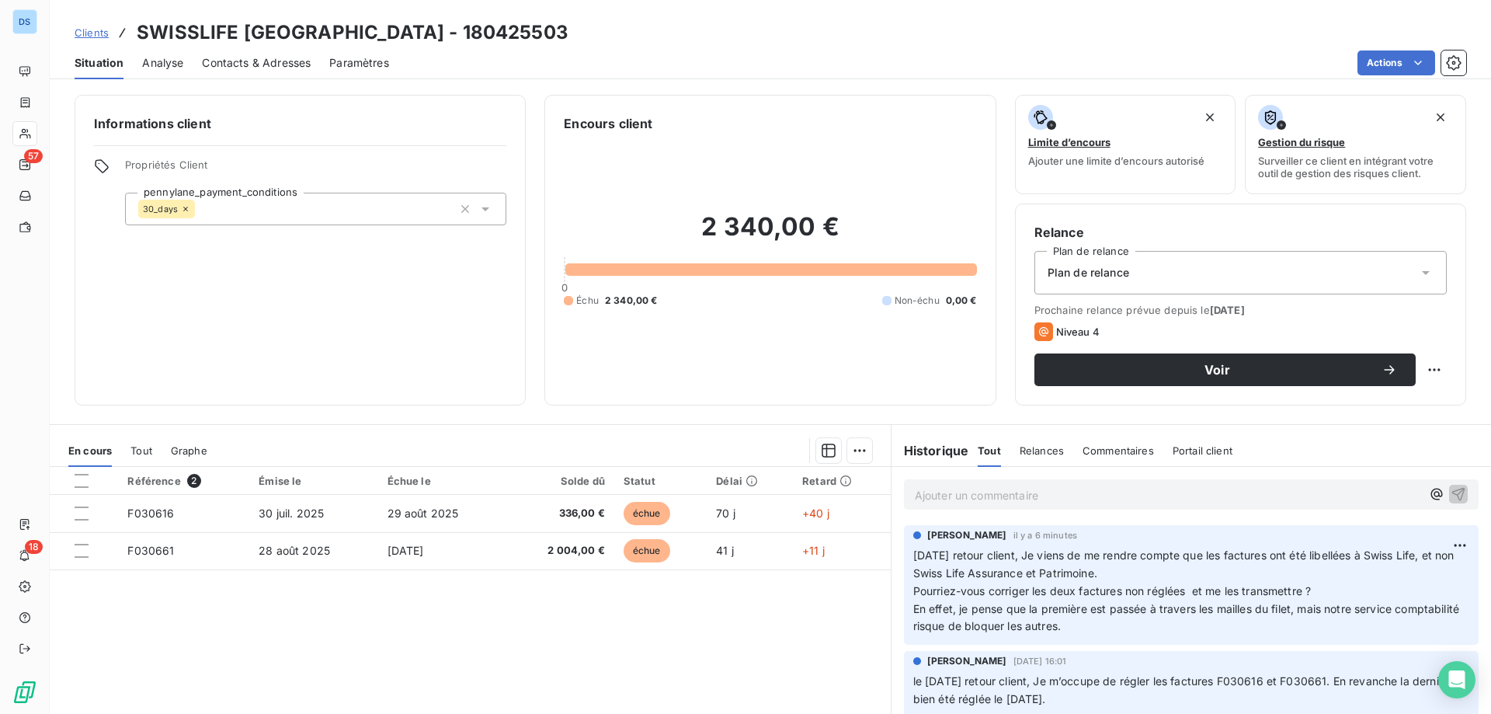
click at [97, 26] on span "Clients" at bounding box center [92, 32] width 34 height 12
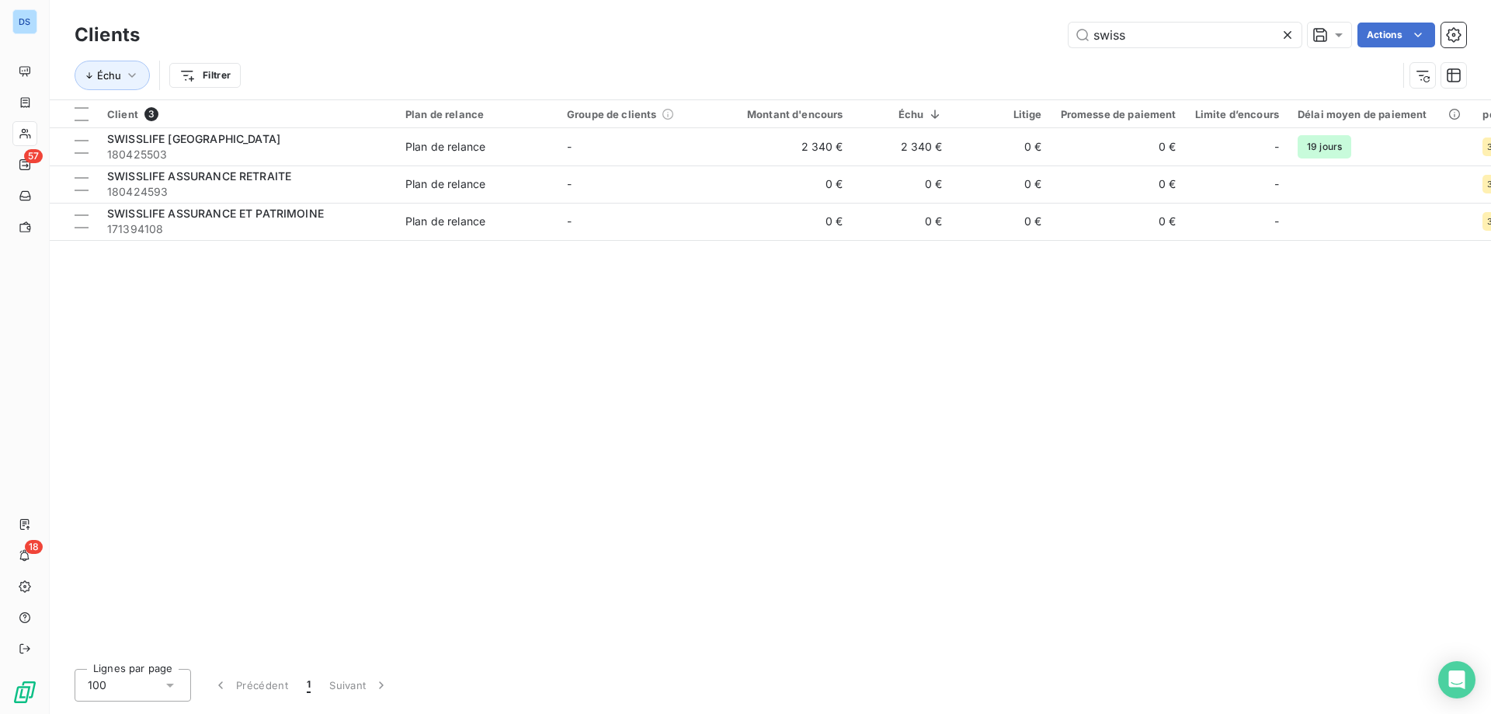
drag, startPoint x: 1184, startPoint y: 40, endPoint x: 1028, endPoint y: 27, distance: 156.6
click at [1028, 27] on div "swiss Actions" at bounding box center [812, 35] width 1308 height 25
drag, startPoint x: 1150, startPoint y: 32, endPoint x: 1136, endPoint y: 43, distance: 18.3
click at [1136, 43] on input "swiss" at bounding box center [1185, 35] width 233 height 25
drag, startPoint x: 1136, startPoint y: 33, endPoint x: 1038, endPoint y: 17, distance: 99.2
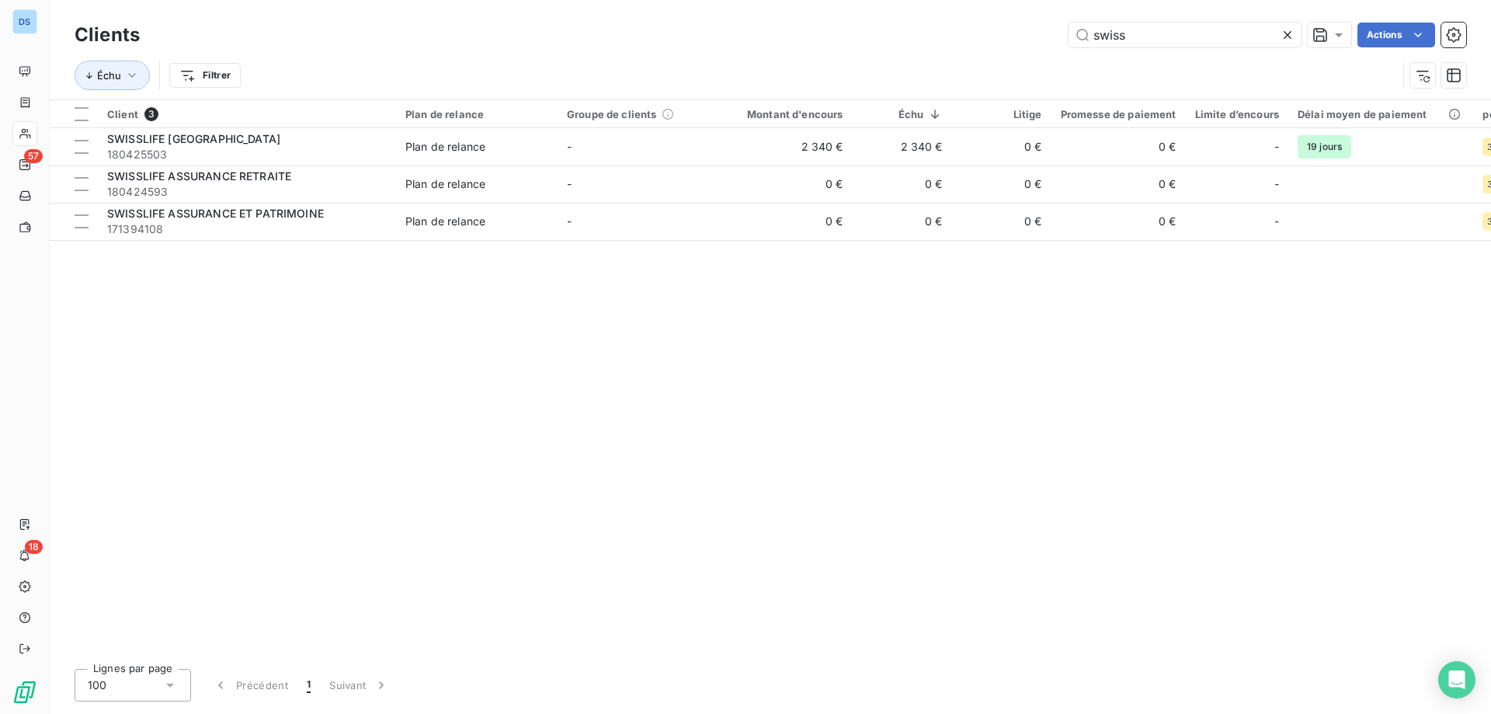
click at [1038, 17] on div "Clients swiss Actions Échu Filtrer" at bounding box center [771, 49] width 1442 height 99
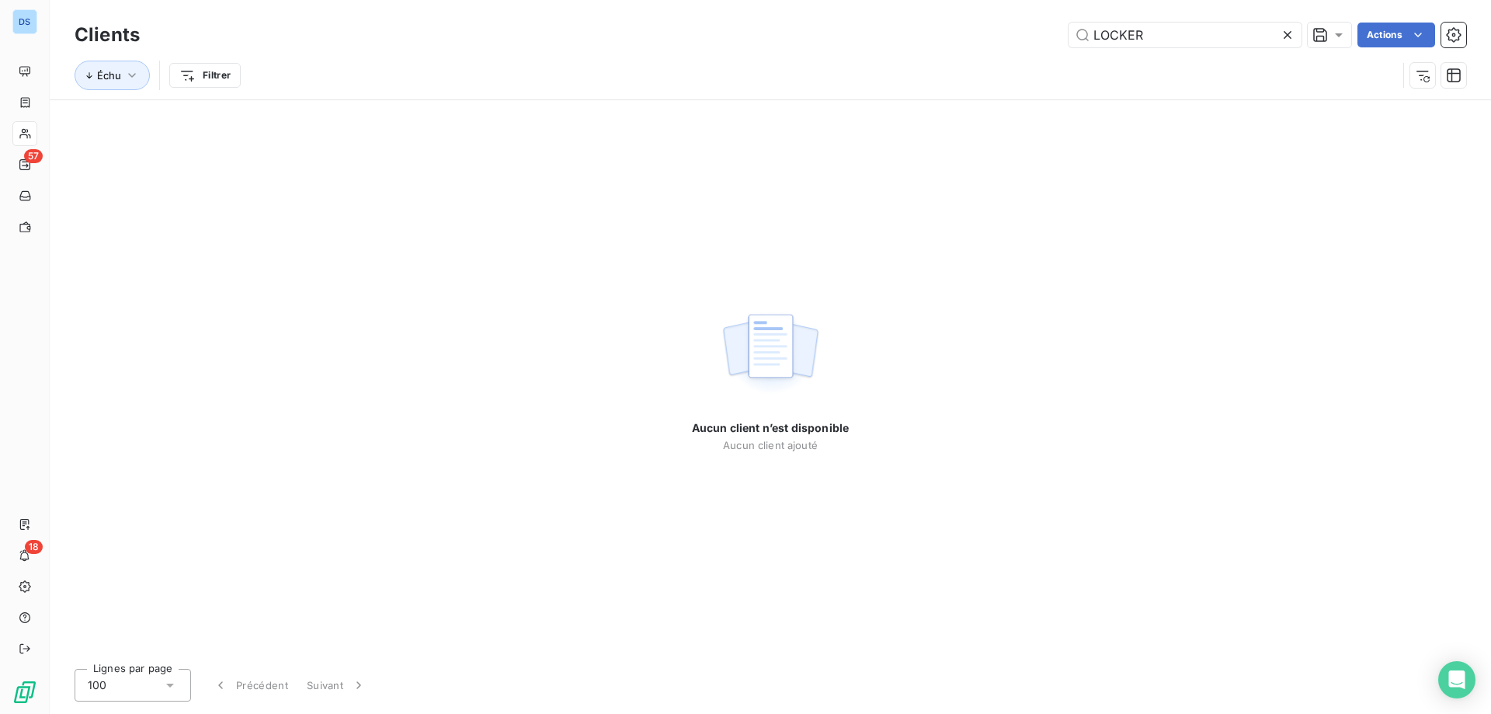
drag, startPoint x: 1152, startPoint y: 33, endPoint x: 1018, endPoint y: 19, distance: 134.3
click at [1018, 19] on div "Clients LOCKER Actions" at bounding box center [771, 35] width 1392 height 33
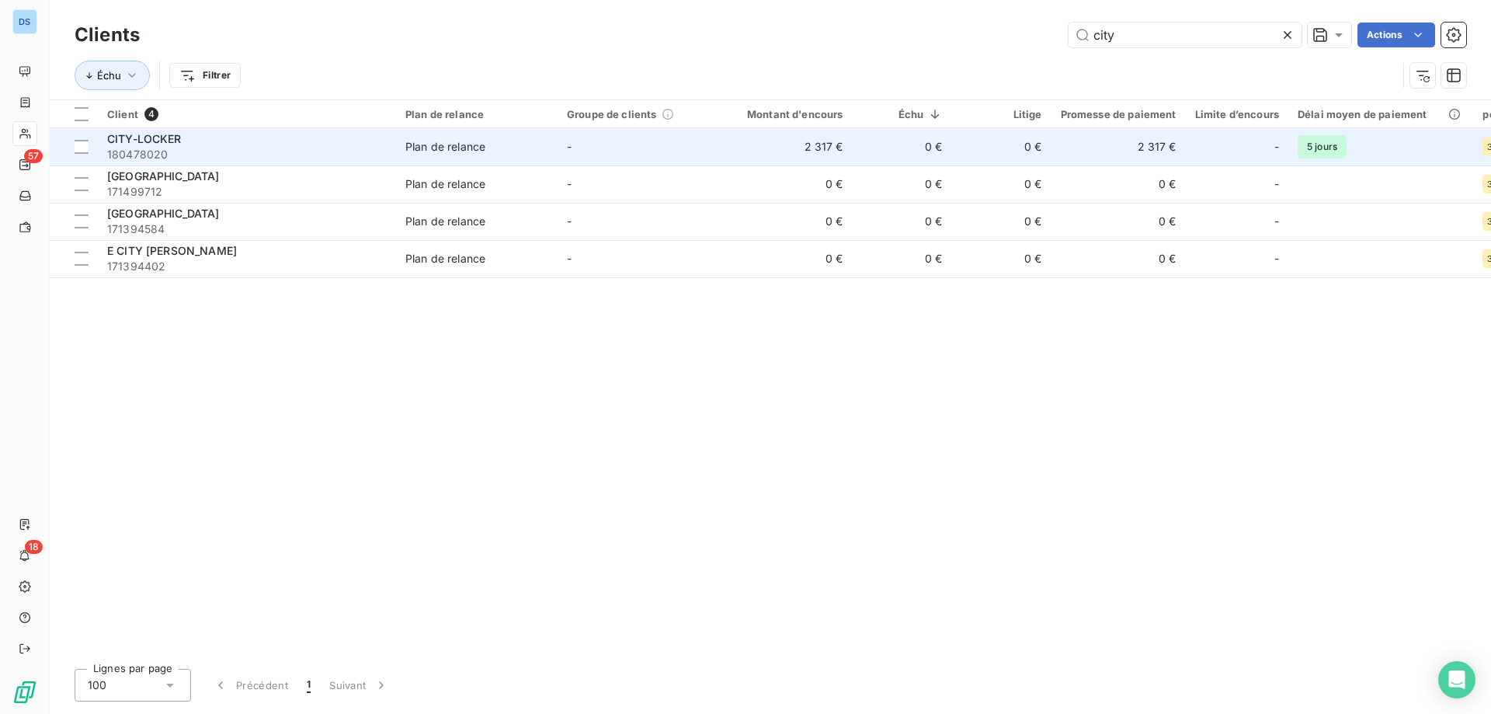
type input "city"
click at [957, 141] on td "0 €" at bounding box center [1001, 146] width 99 height 37
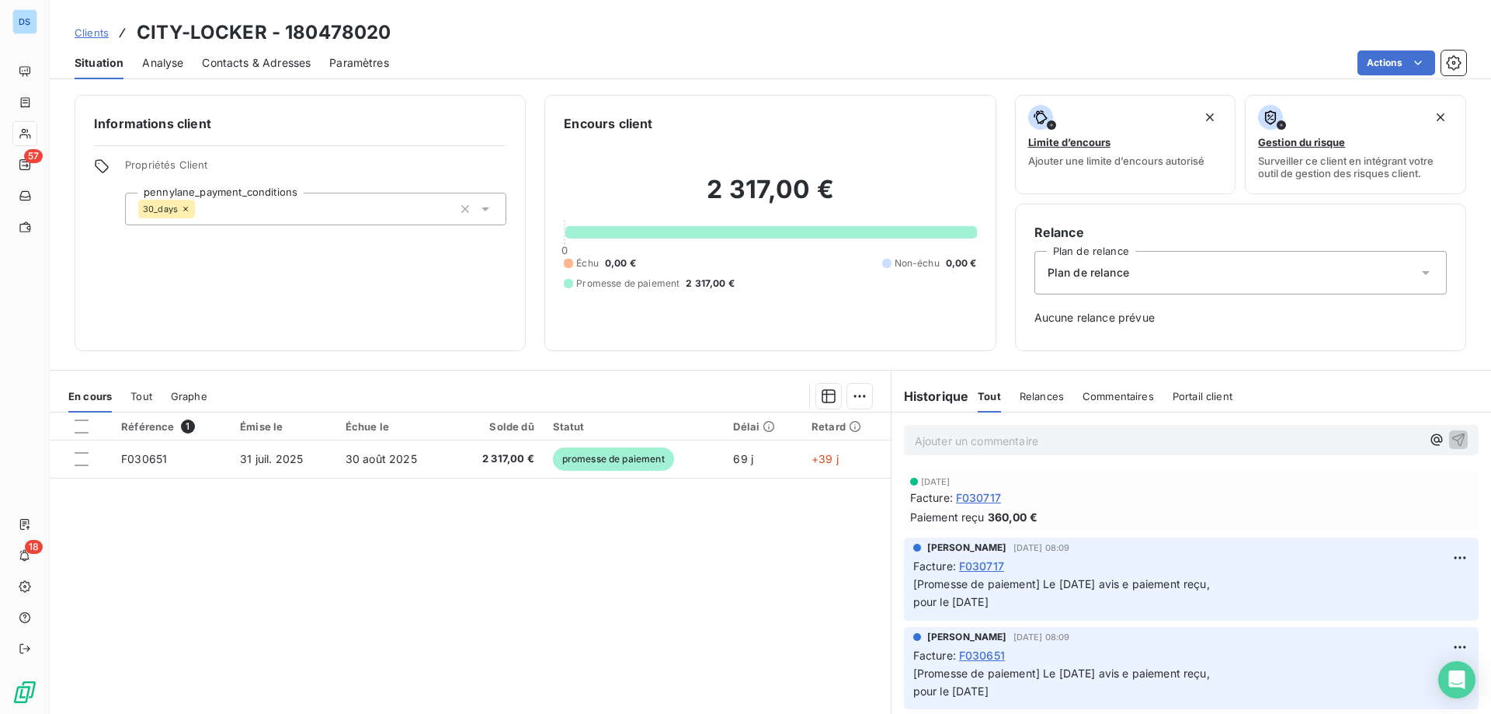
click at [938, 444] on p "Ajouter un commentaire ﻿" at bounding box center [1168, 440] width 506 height 19
click at [1449, 430] on button "button" at bounding box center [1458, 439] width 19 height 19
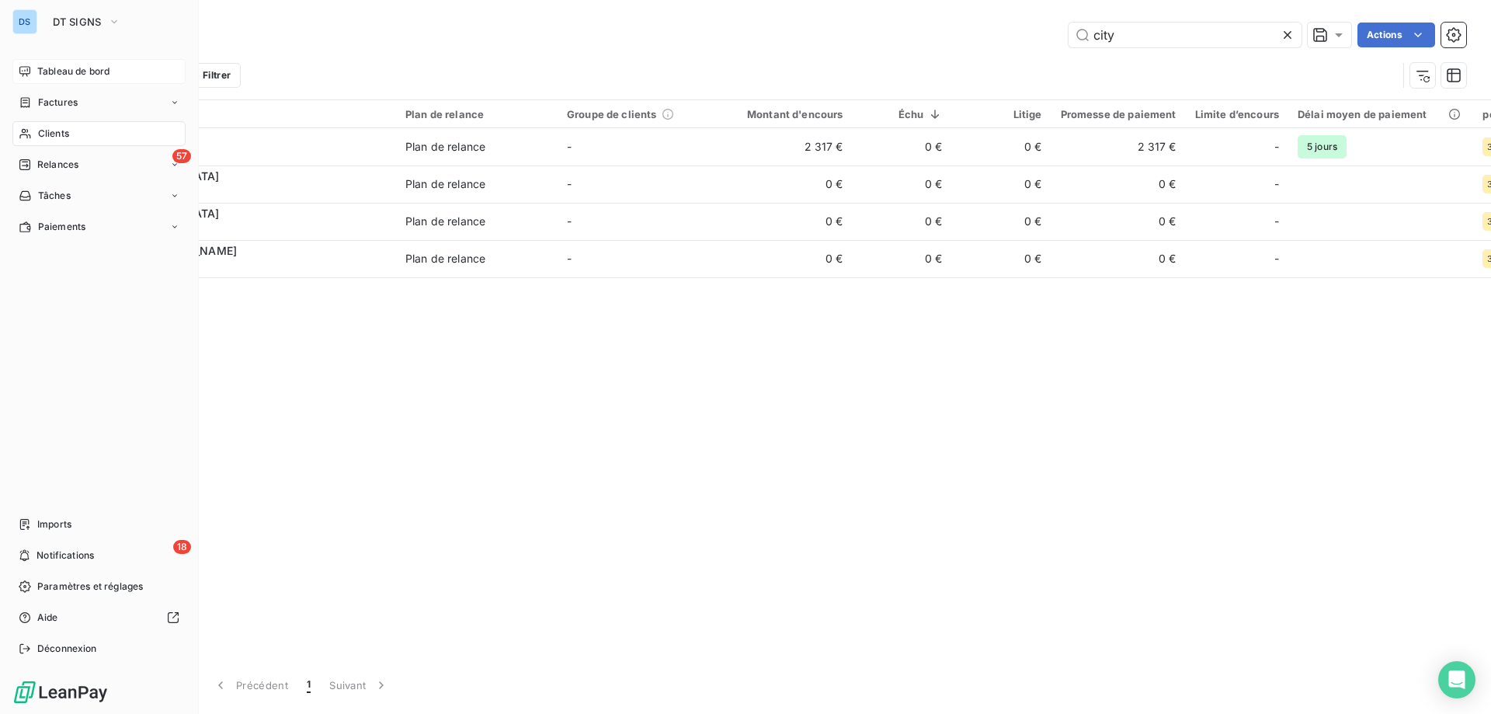
click at [67, 71] on span "Tableau de bord" at bounding box center [73, 71] width 72 height 14
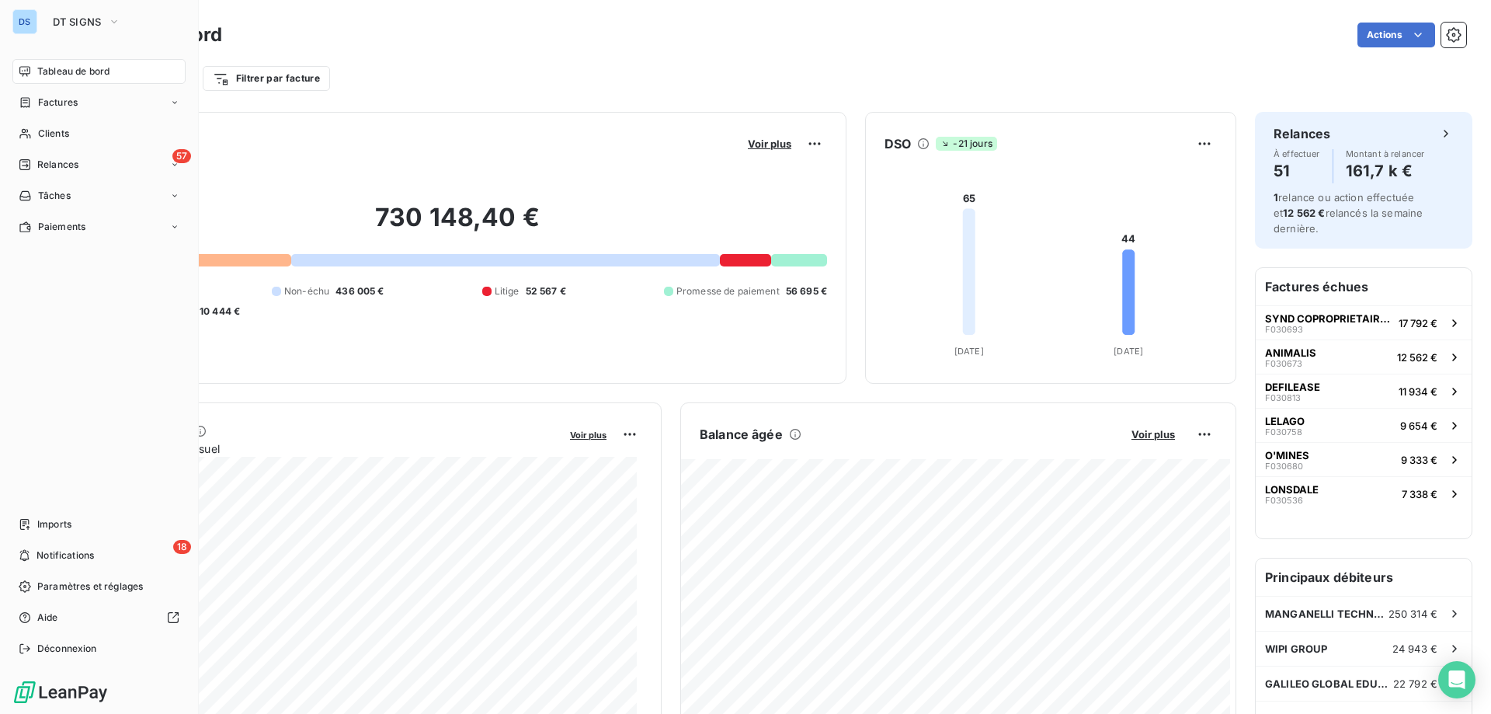
click at [73, 76] on span "Tableau de bord" at bounding box center [73, 71] width 72 height 14
click at [96, 21] on span "DT SIGNS" at bounding box center [77, 22] width 49 height 12
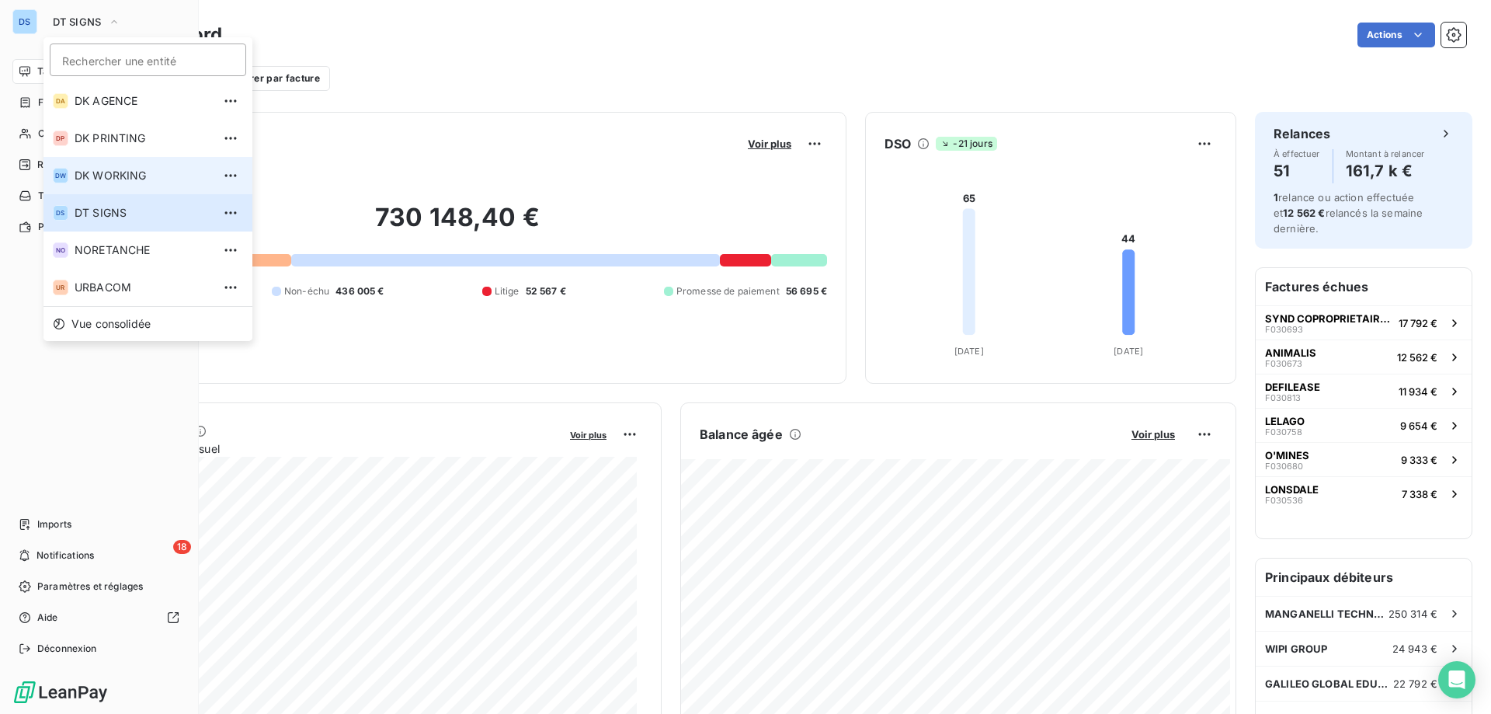
click at [127, 169] on span "DK WORKING" at bounding box center [143, 176] width 137 height 16
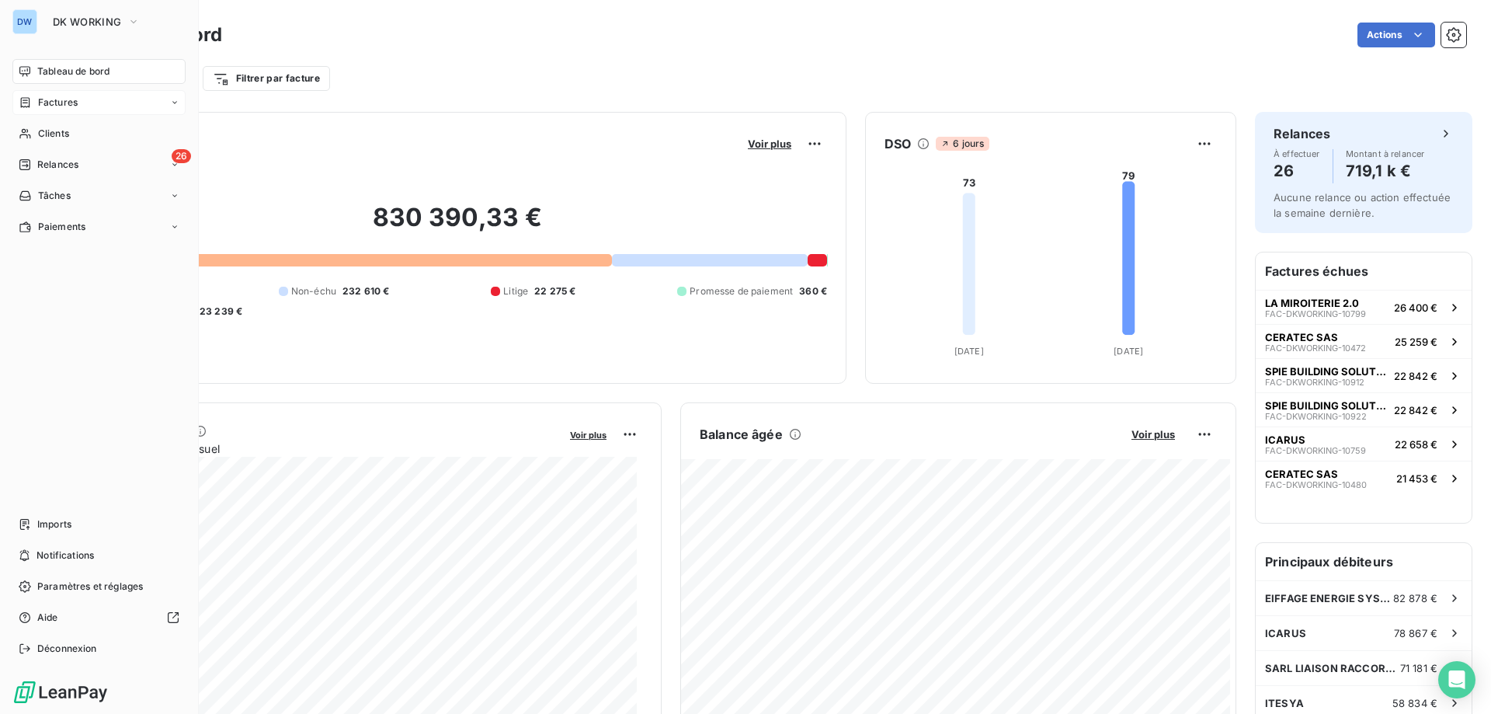
click at [54, 100] on span "Factures" at bounding box center [58, 103] width 40 height 14
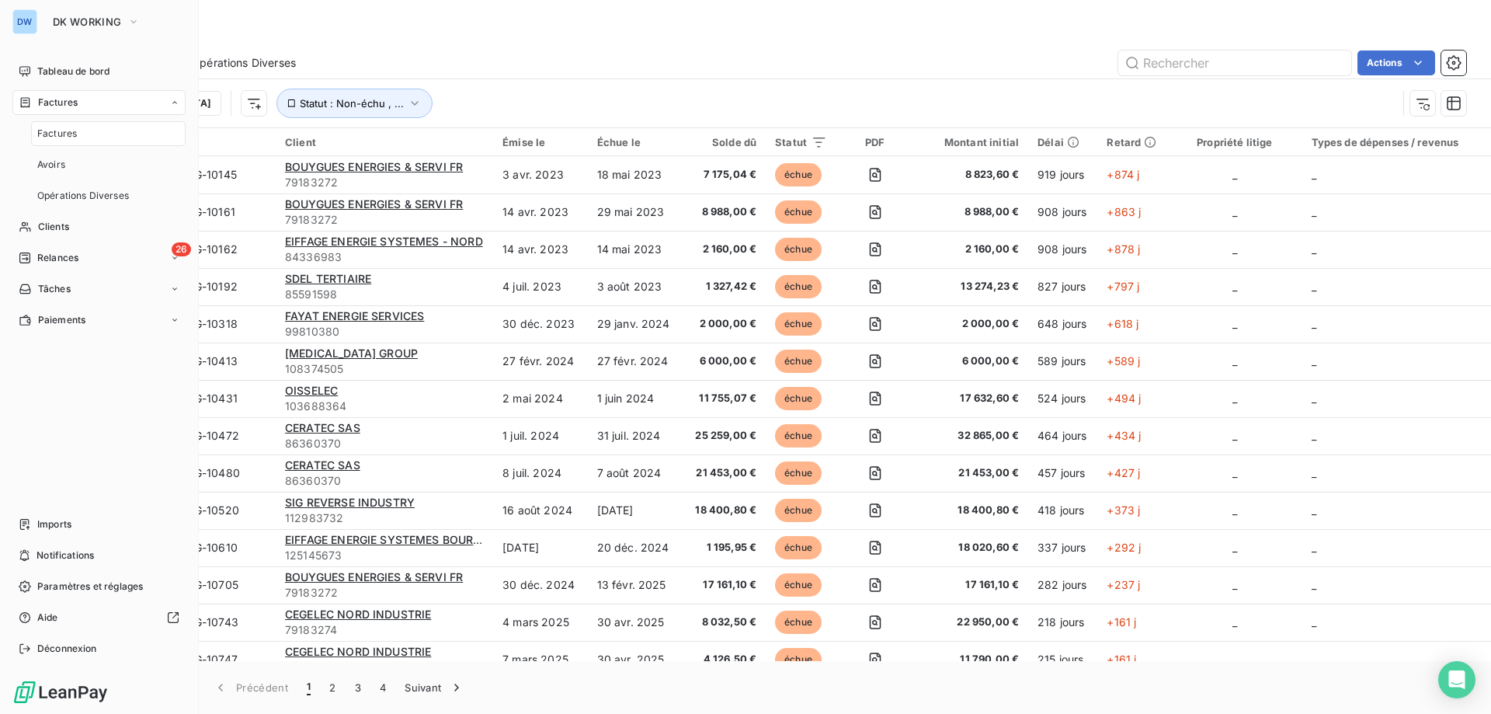
click at [68, 134] on span "Factures" at bounding box center [57, 134] width 40 height 14
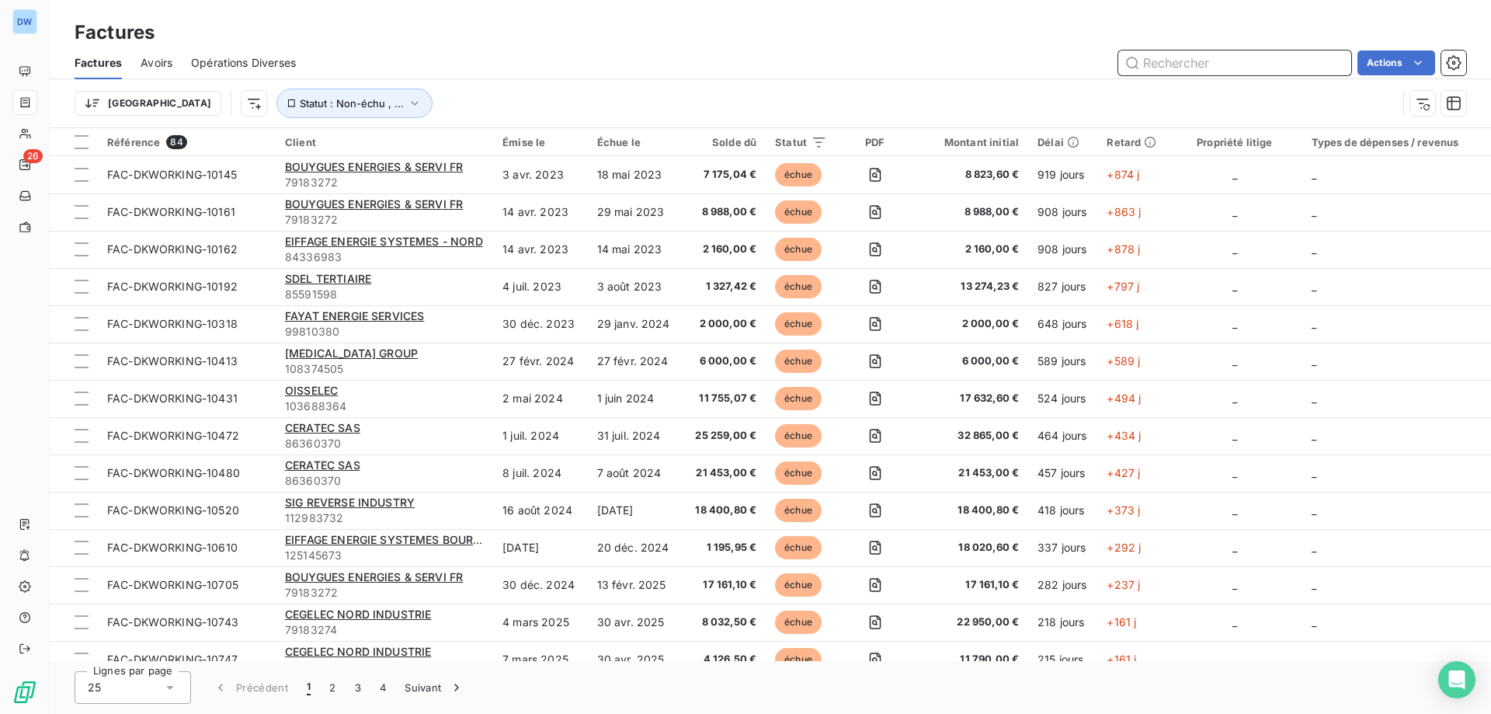
click at [1159, 64] on input "text" at bounding box center [1234, 62] width 233 height 25
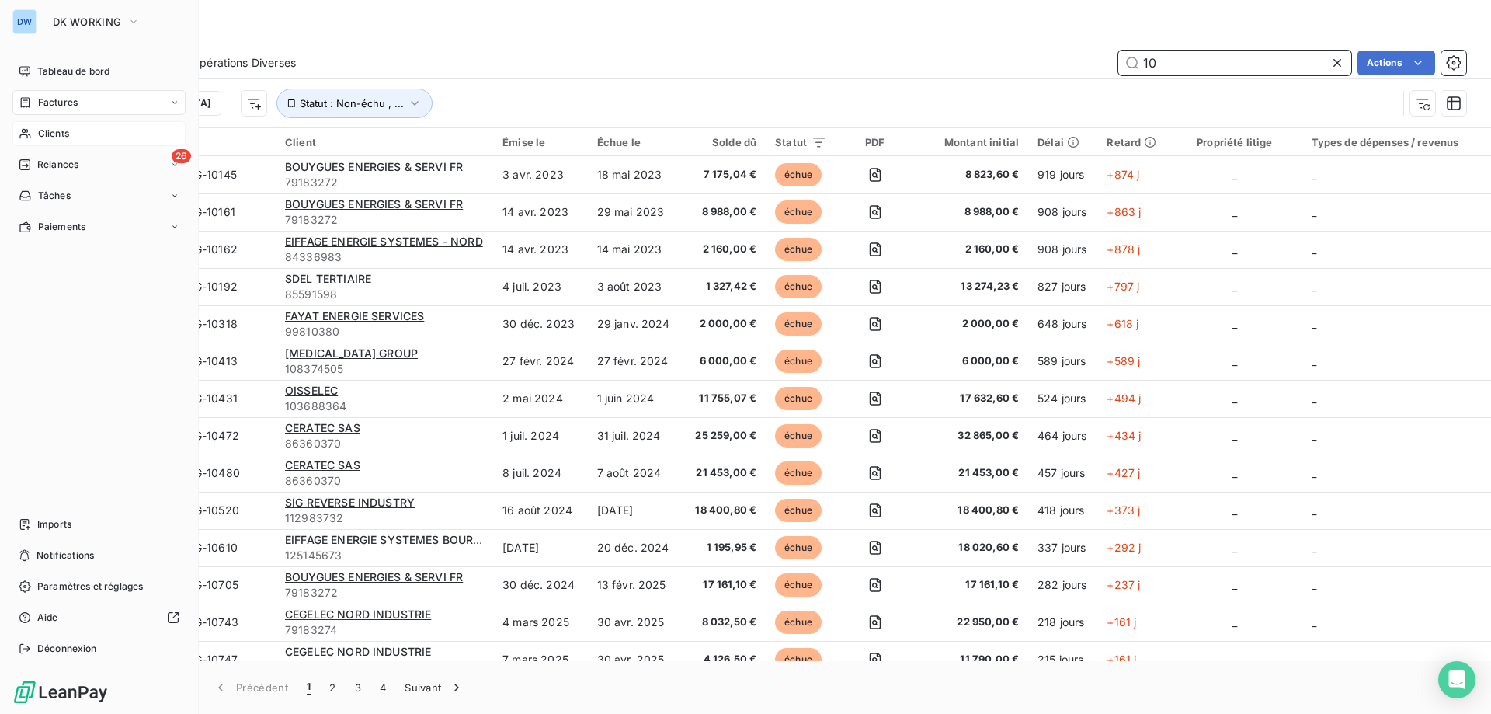
type input "10"
click at [83, 140] on div "Clients" at bounding box center [98, 133] width 173 height 25
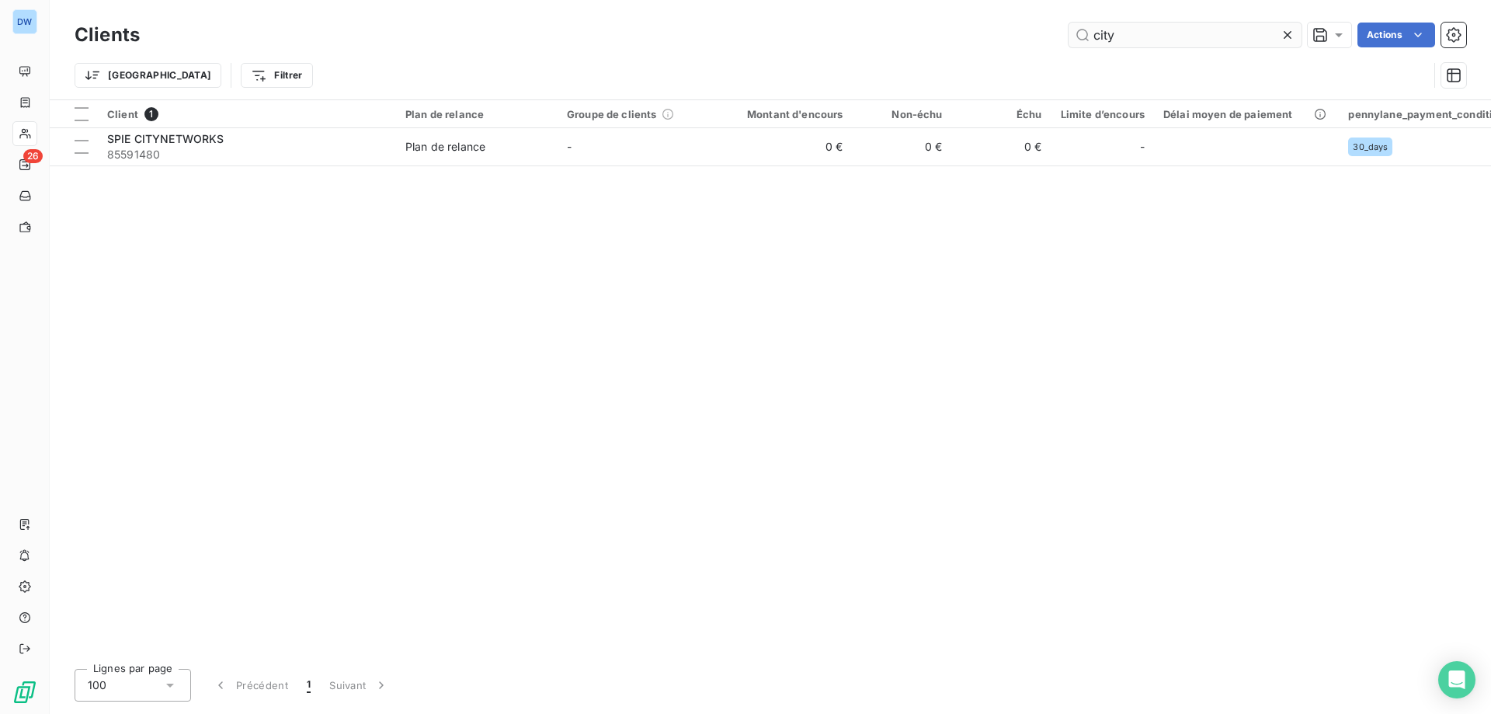
drag, startPoint x: 1118, startPoint y: 39, endPoint x: 1093, endPoint y: 43, distance: 25.9
click at [1093, 43] on input "city" at bounding box center [1185, 35] width 233 height 25
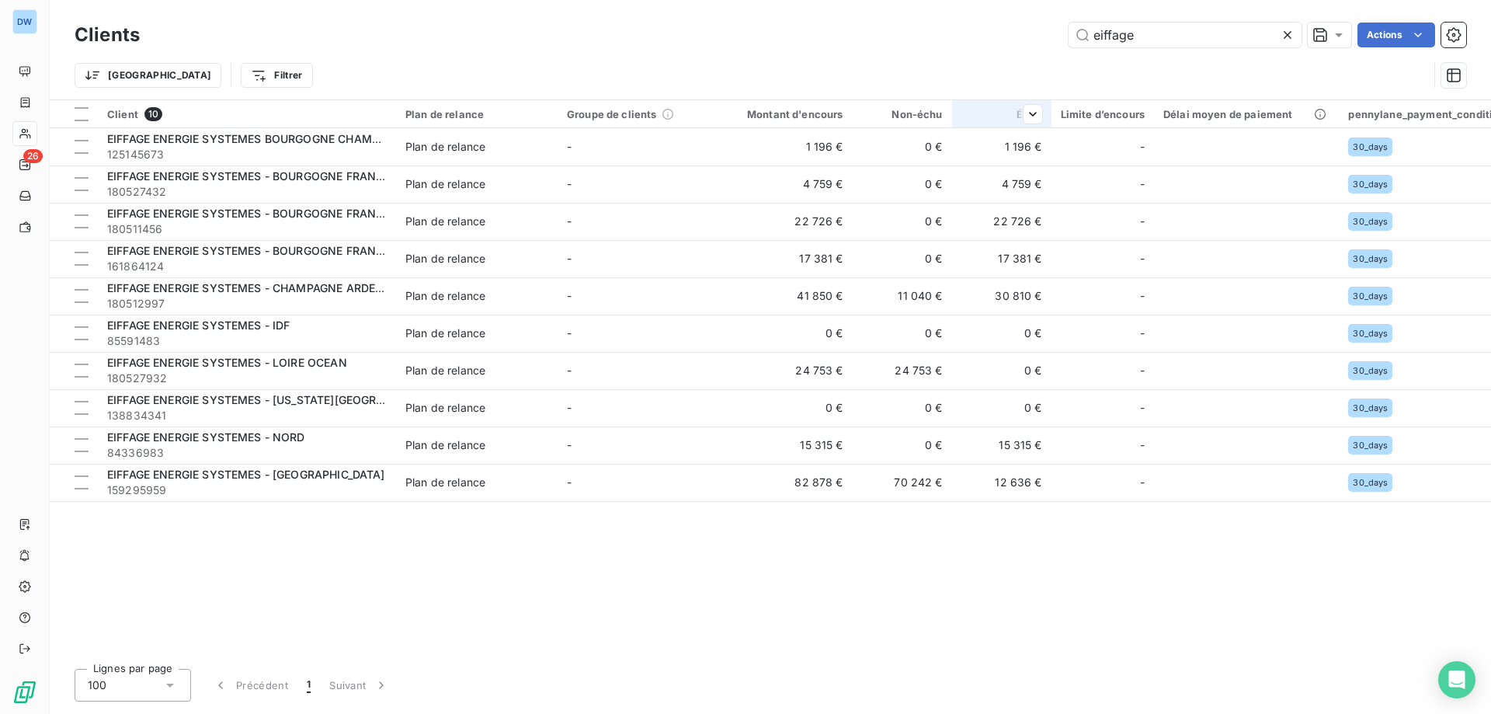
type input "eiffage"
click at [999, 110] on div "Échu" at bounding box center [1002, 114] width 81 height 12
click at [1024, 113] on html "DW 26 Clients eiffage Actions Trier Filtrer Client 10 Plan de relance Groupe de…" at bounding box center [745, 357] width 1491 height 714
click at [979, 176] on span "Trier par ordre décroissant" at bounding box center [958, 181] width 138 height 16
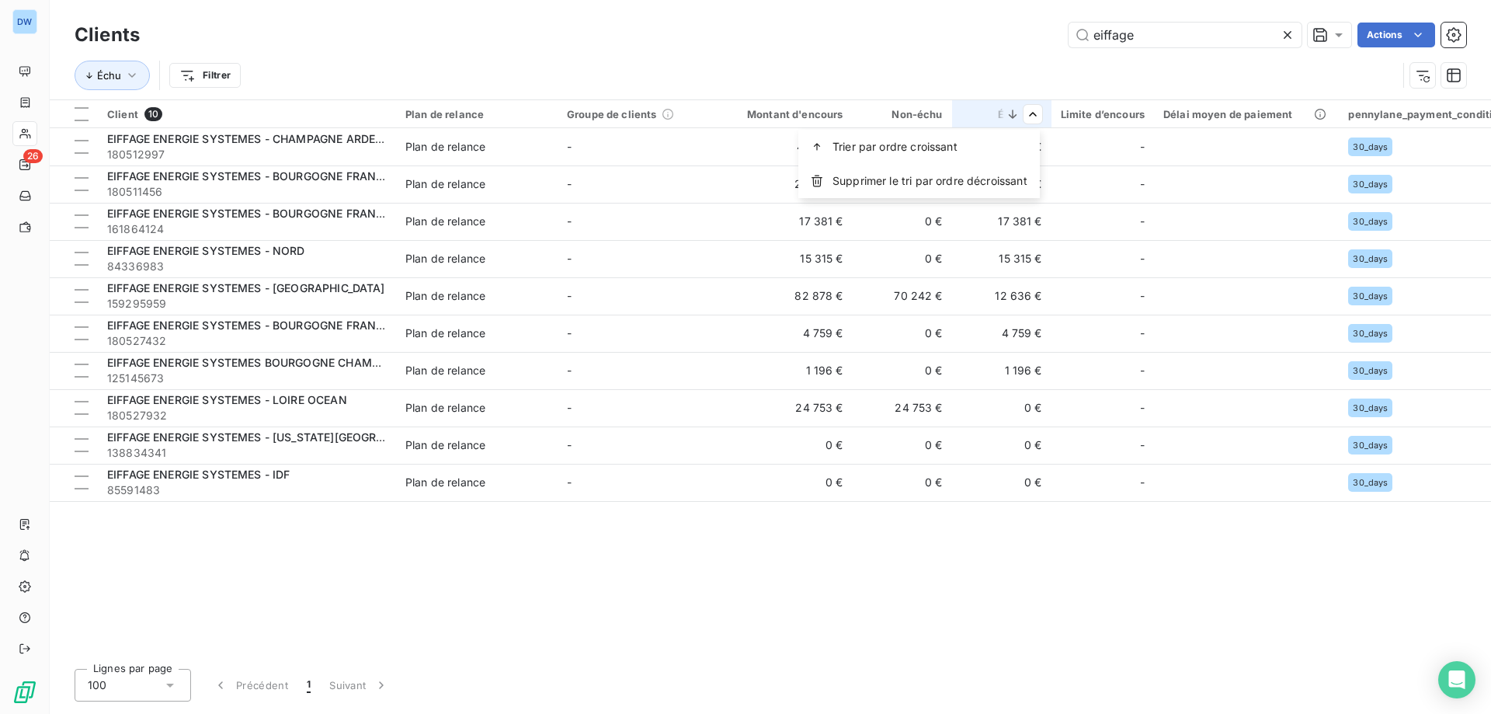
click at [1017, 581] on html "DW 26 Clients eiffage Actions Échu Filtrer Client 10 Plan de relance Groupe de …" at bounding box center [745, 357] width 1491 height 714
click at [1449, 76] on icon "button" at bounding box center [1454, 76] width 16 height 16
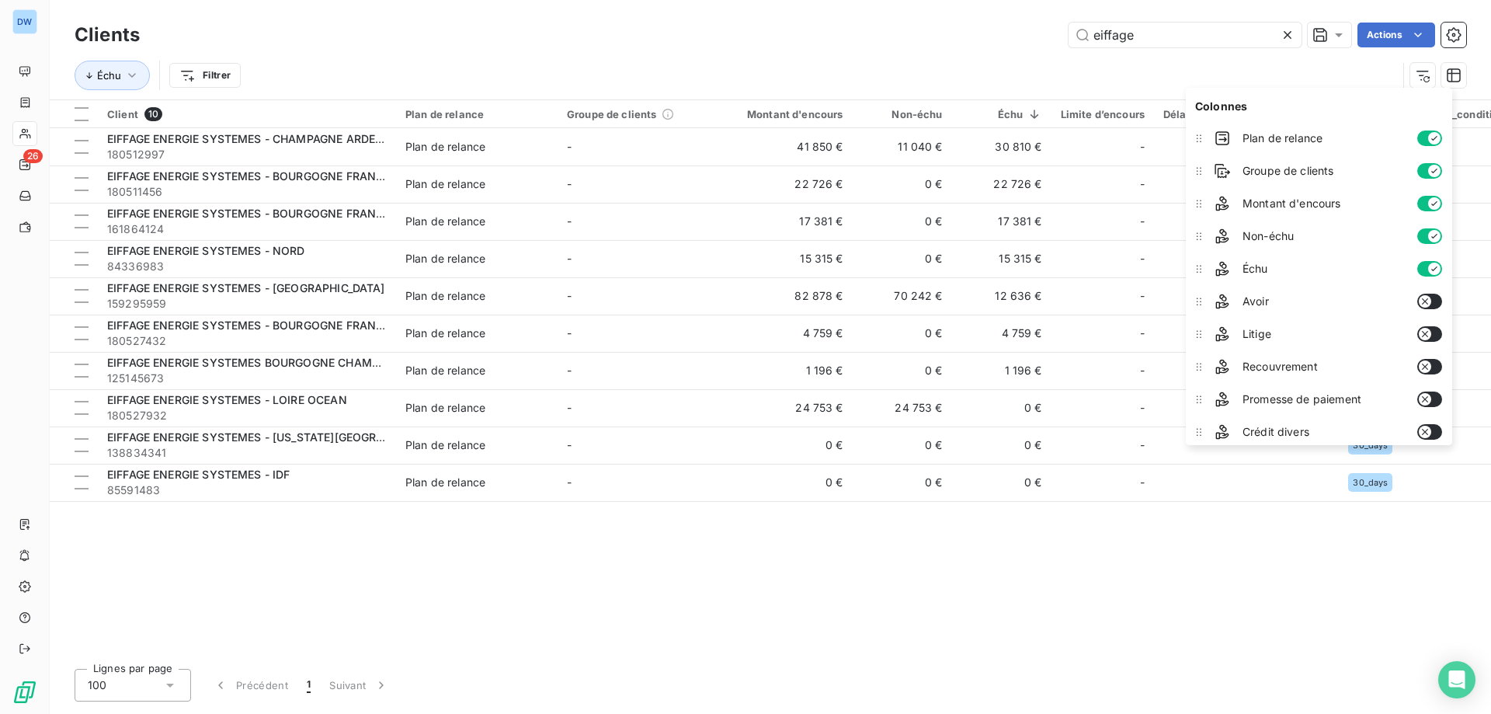
click at [1150, 571] on div "Client 10 Plan de relance Groupe de clients Montant d'encours Non-échu Échu Lim…" at bounding box center [771, 378] width 1442 height 556
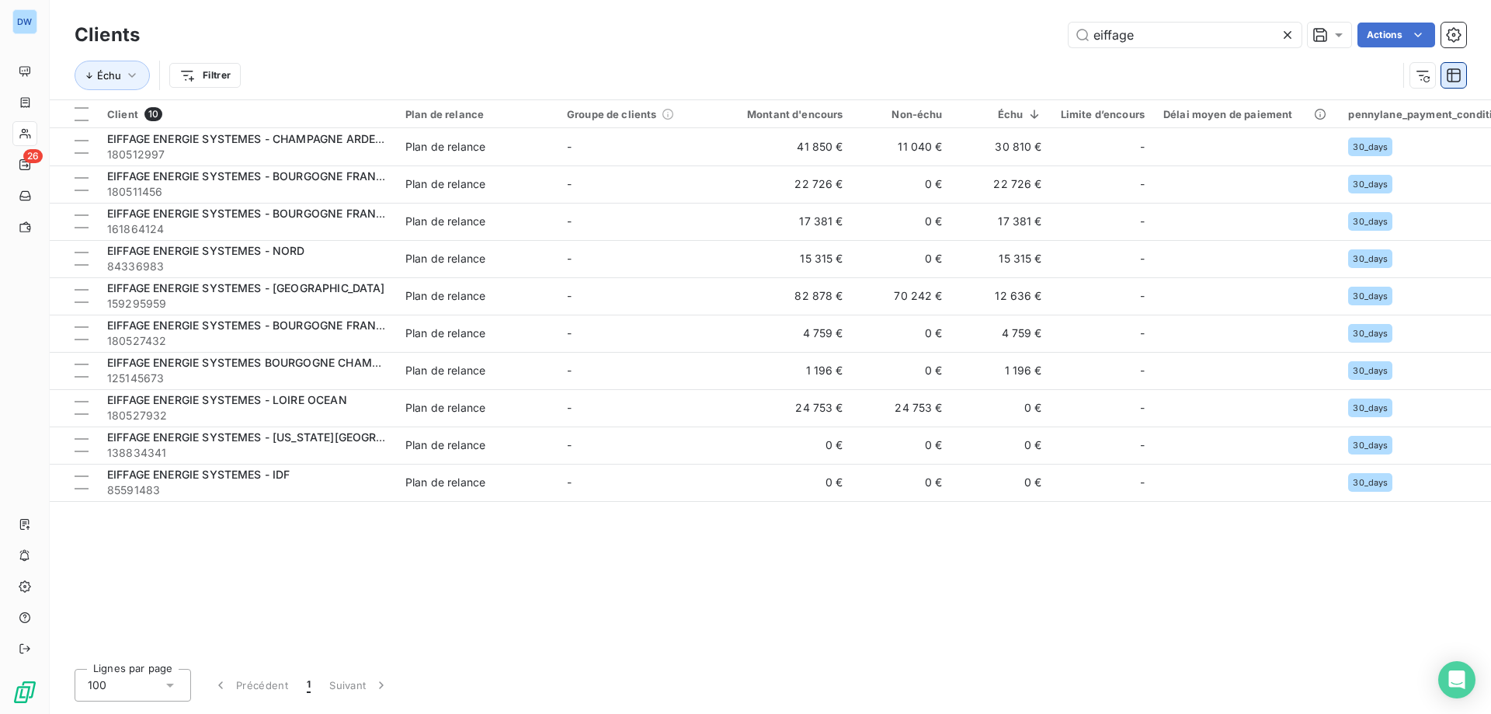
click at [1456, 78] on icon "button" at bounding box center [1454, 76] width 16 height 16
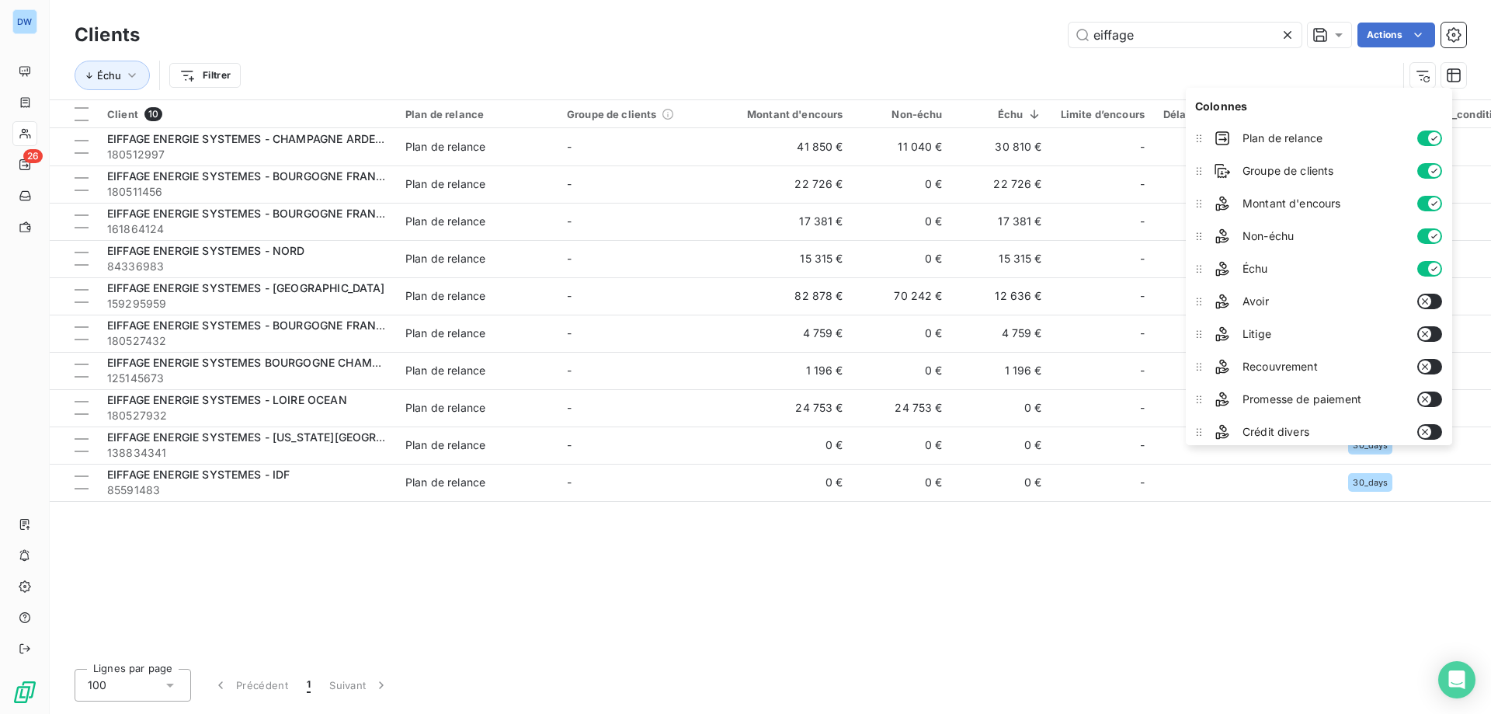
click at [1429, 238] on button "button" at bounding box center [1429, 236] width 25 height 16
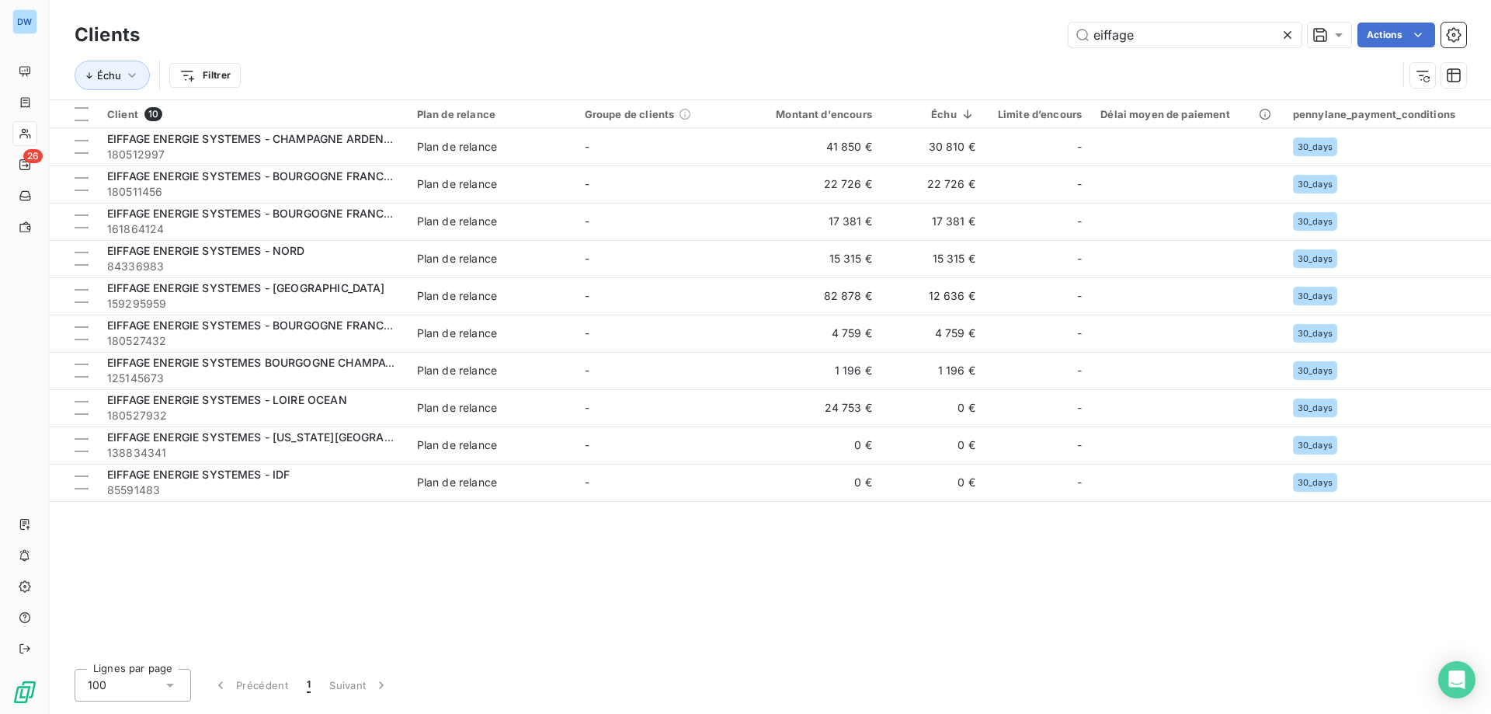
click at [1416, 578] on div "Client 10 Plan de relance Groupe de clients Montant d'encours Échu Limite d’enc…" at bounding box center [771, 378] width 1442 height 556
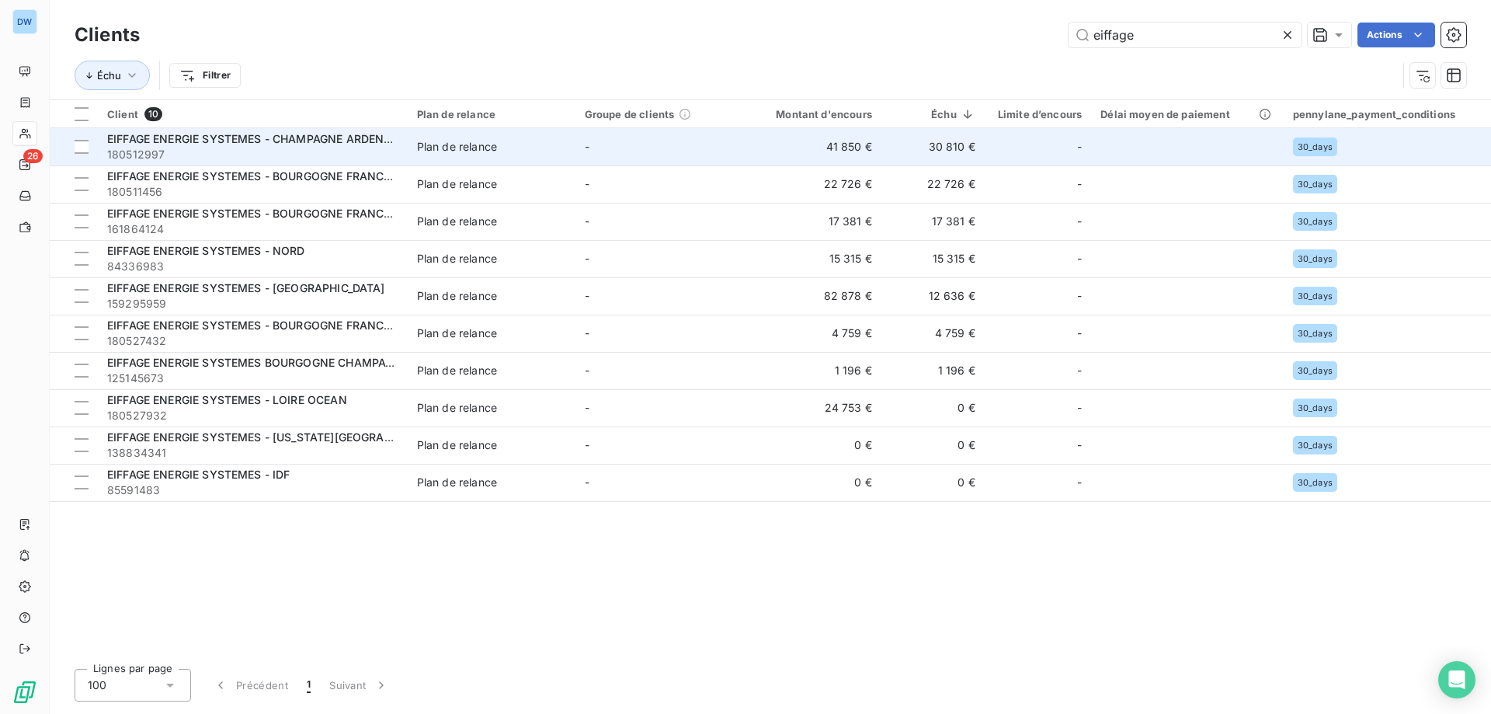
click at [960, 150] on td "30 810 €" at bounding box center [933, 146] width 103 height 37
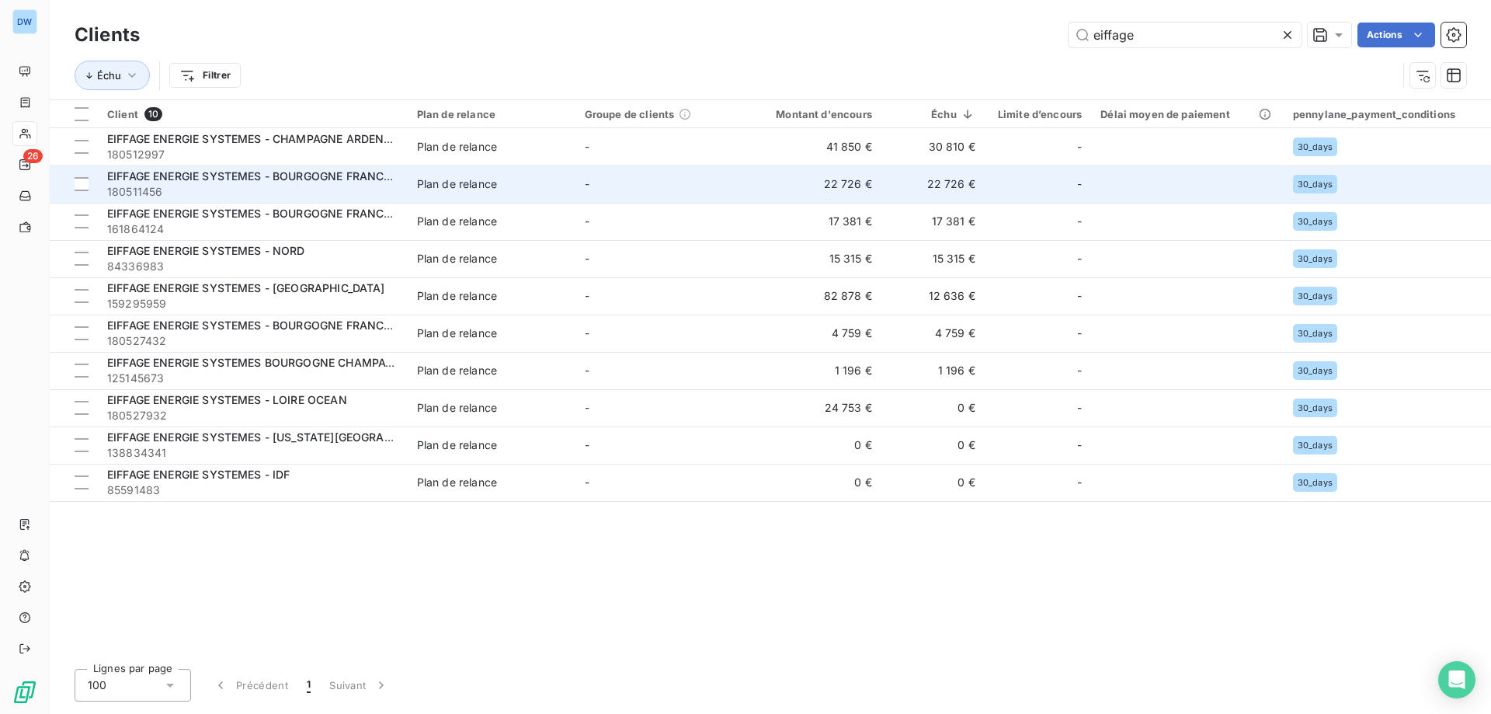
click at [381, 181] on span "EIFFAGE ENERGIE SYSTEMES - BOURGOGNE FRANCHE COMTE" at bounding box center [274, 175] width 335 height 13
click at [305, 184] on span "180511456" at bounding box center [252, 192] width 291 height 16
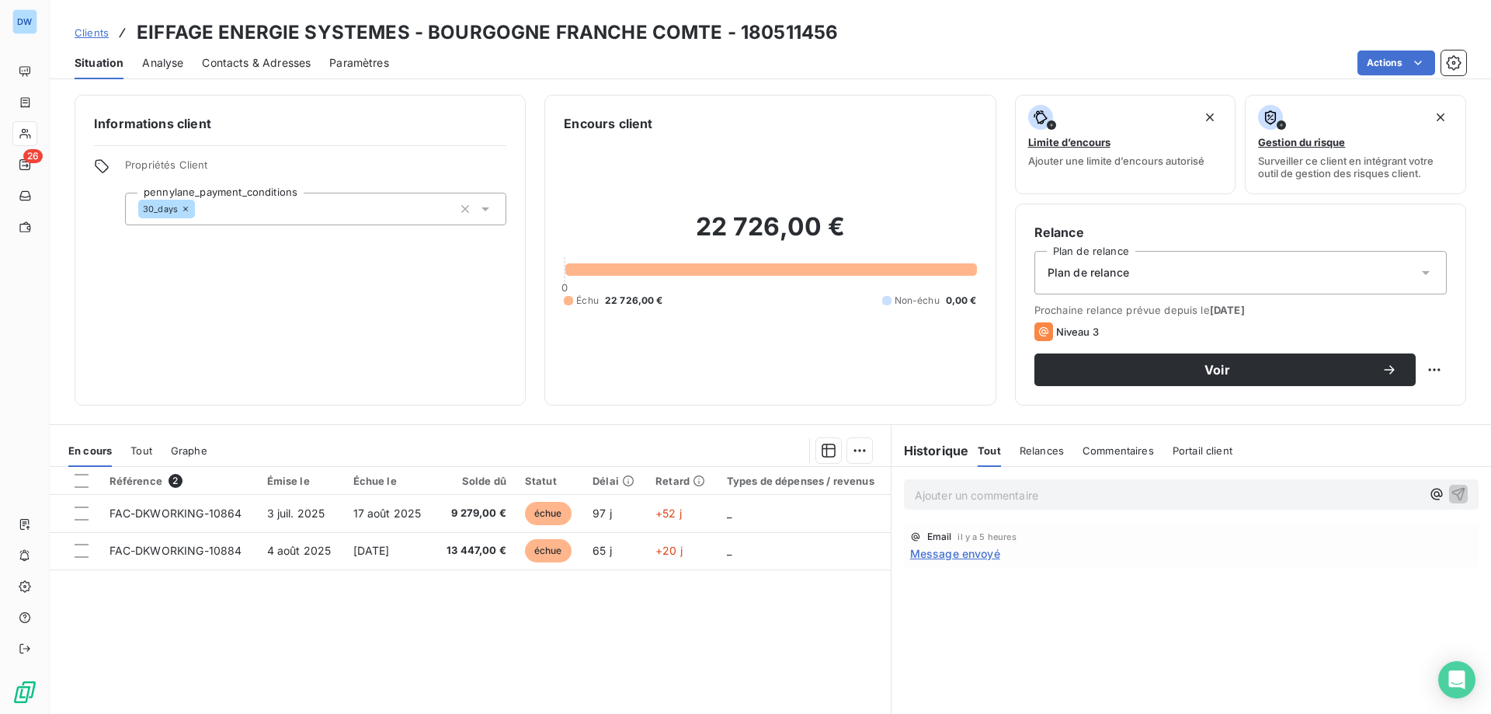
click at [931, 555] on span "Message envoyé" at bounding box center [955, 553] width 90 height 16
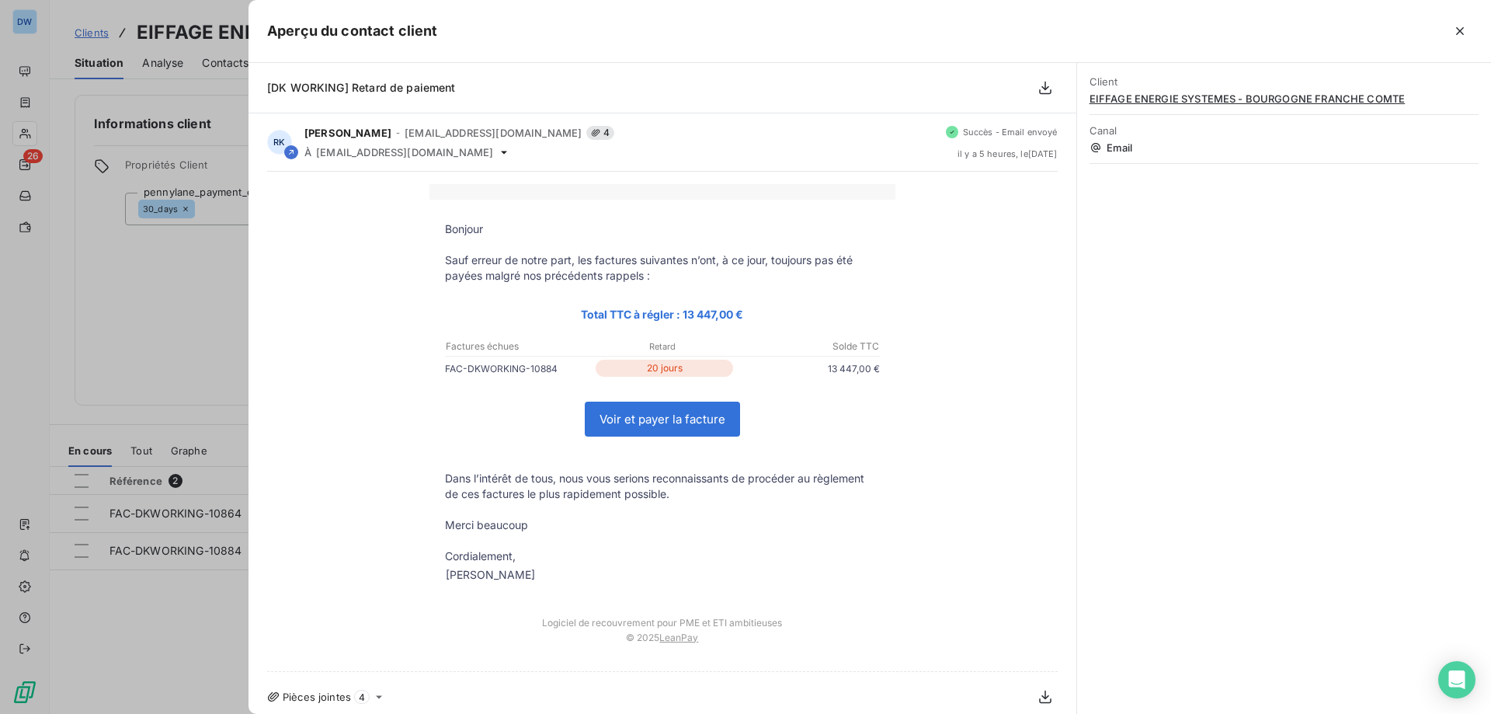
click at [229, 321] on div at bounding box center [745, 357] width 1491 height 714
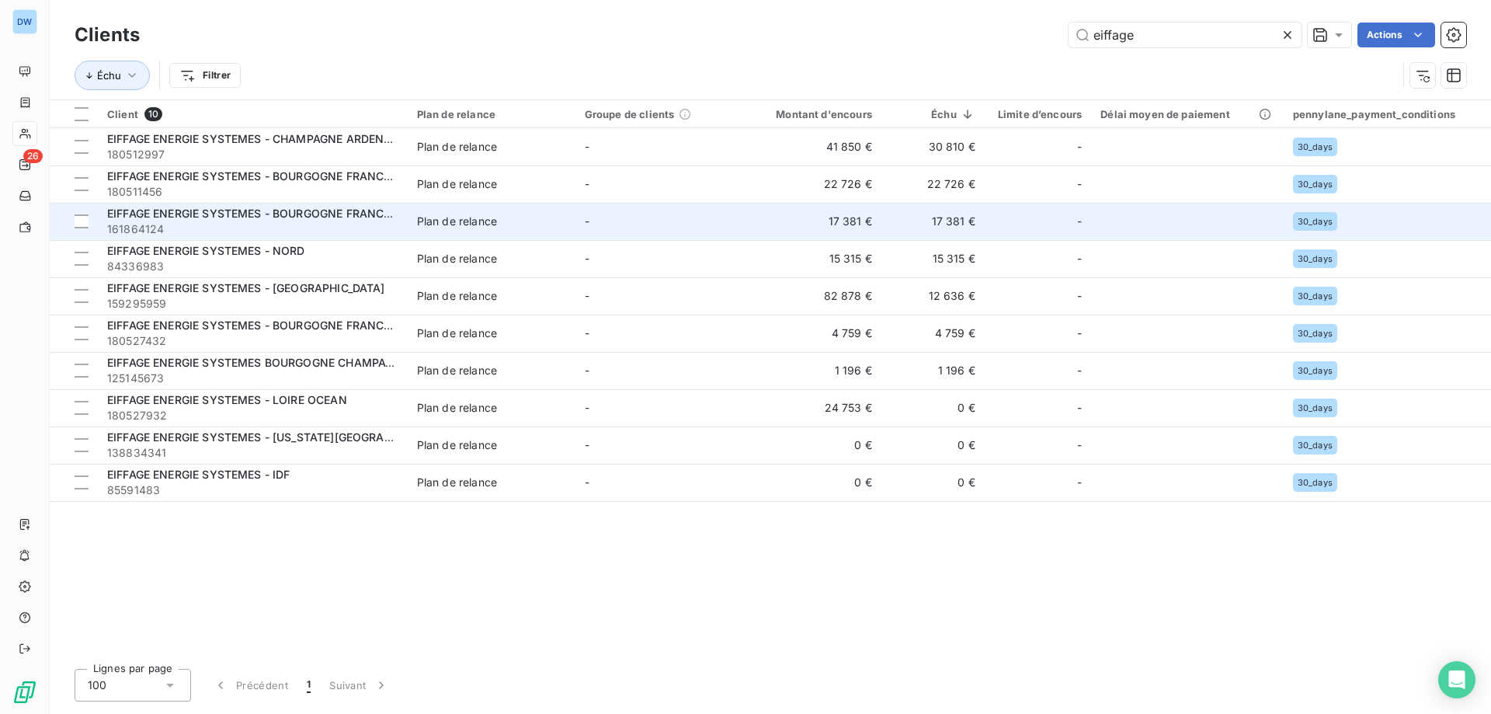
click at [360, 217] on span "EIFFAGE ENERGIE SYSTEMES - BOURGOGNE FRANCHE COMTE" at bounding box center [274, 213] width 335 height 13
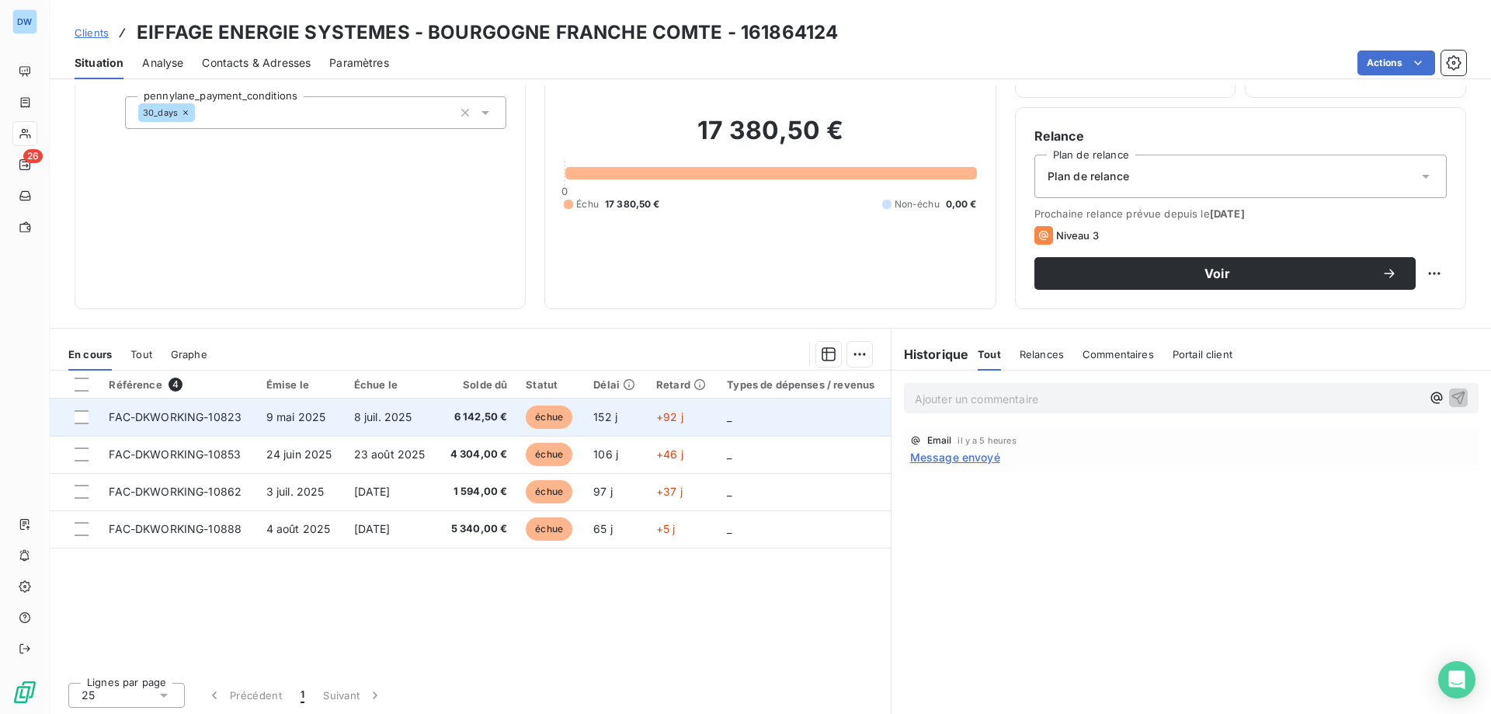
scroll to position [99, 0]
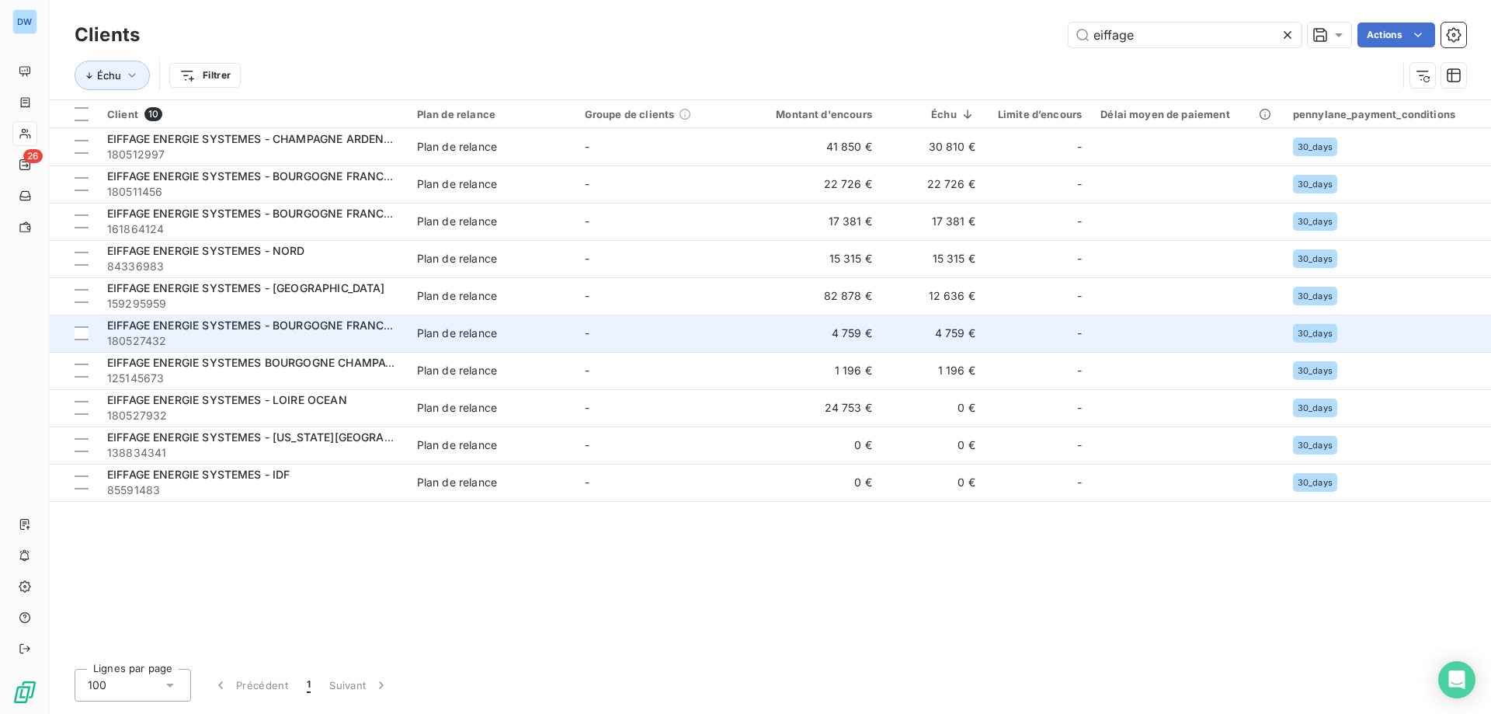
click at [377, 322] on span "EIFFAGE ENERGIE SYSTEMES - BOURGOGNE FRANCHE COMTE" at bounding box center [274, 324] width 335 height 13
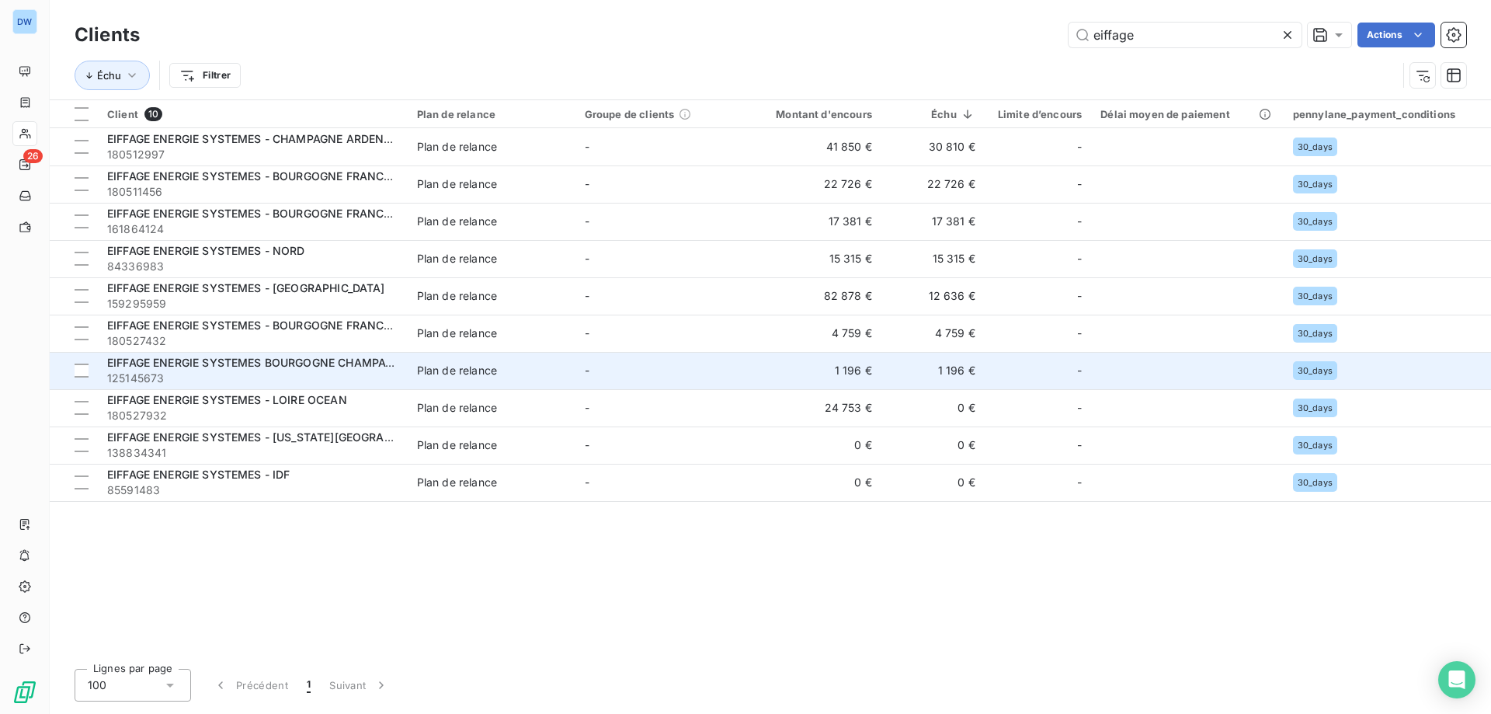
click at [343, 356] on span "EIFFAGE ENERGIE SYSTEMES BOURGOGNE CHAMPAGNE" at bounding box center [257, 362] width 301 height 13
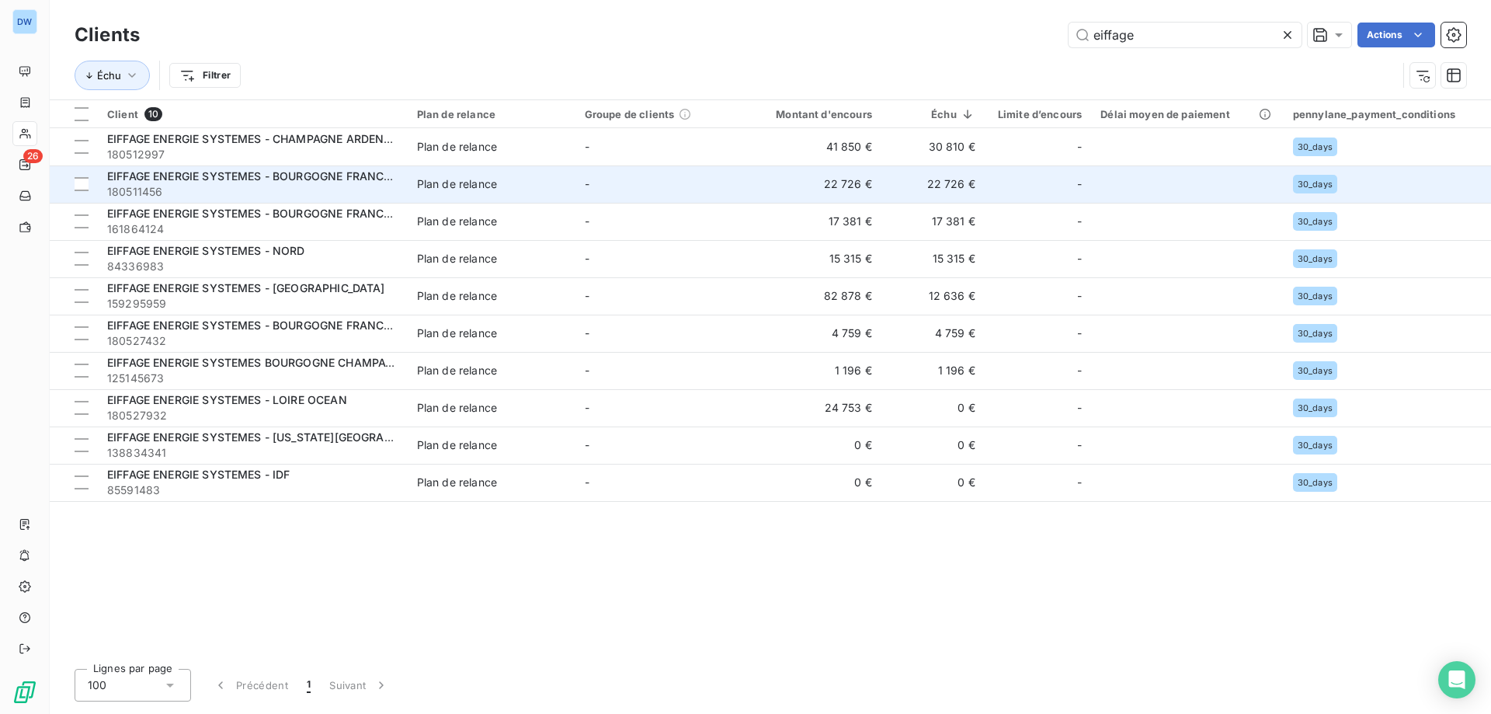
click at [651, 191] on td "-" at bounding box center [660, 183] width 168 height 37
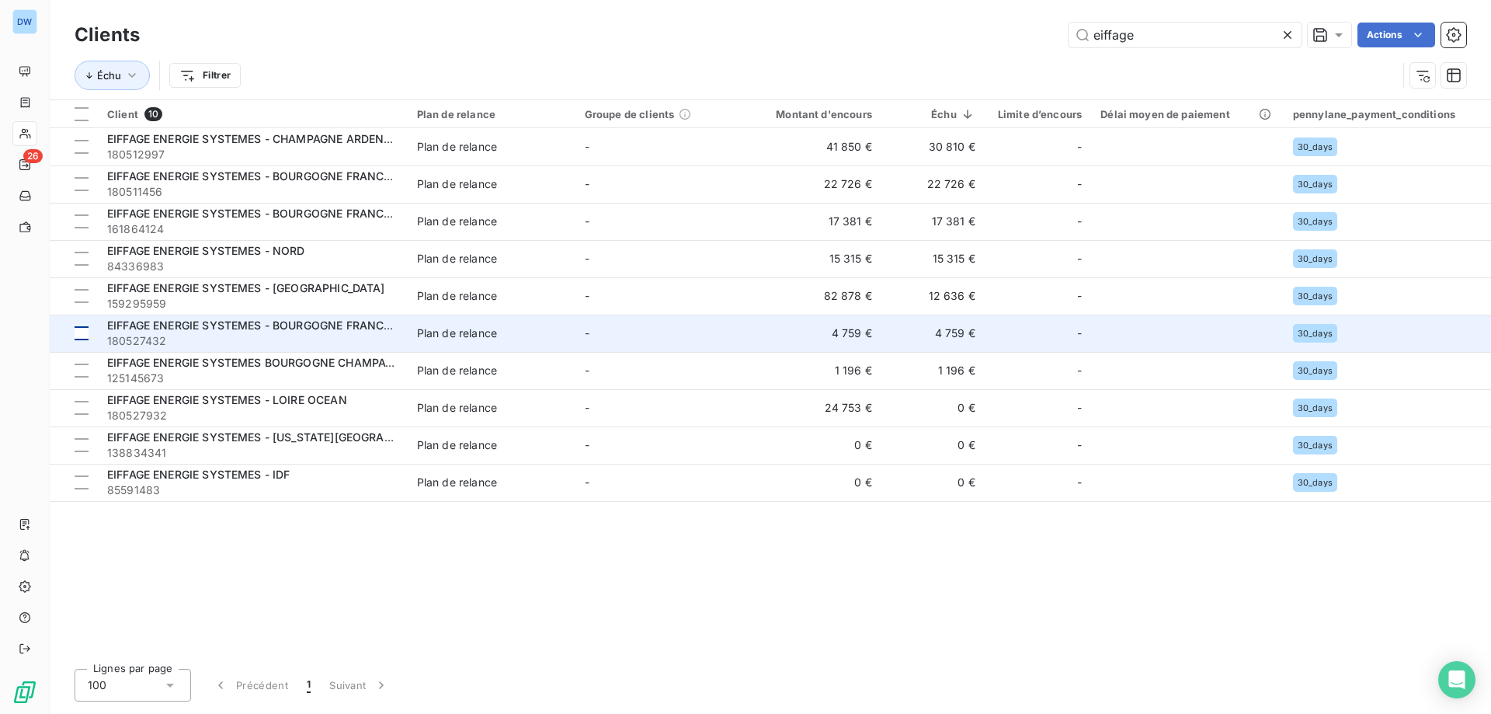
click at [82, 332] on div at bounding box center [82, 333] width 14 height 14
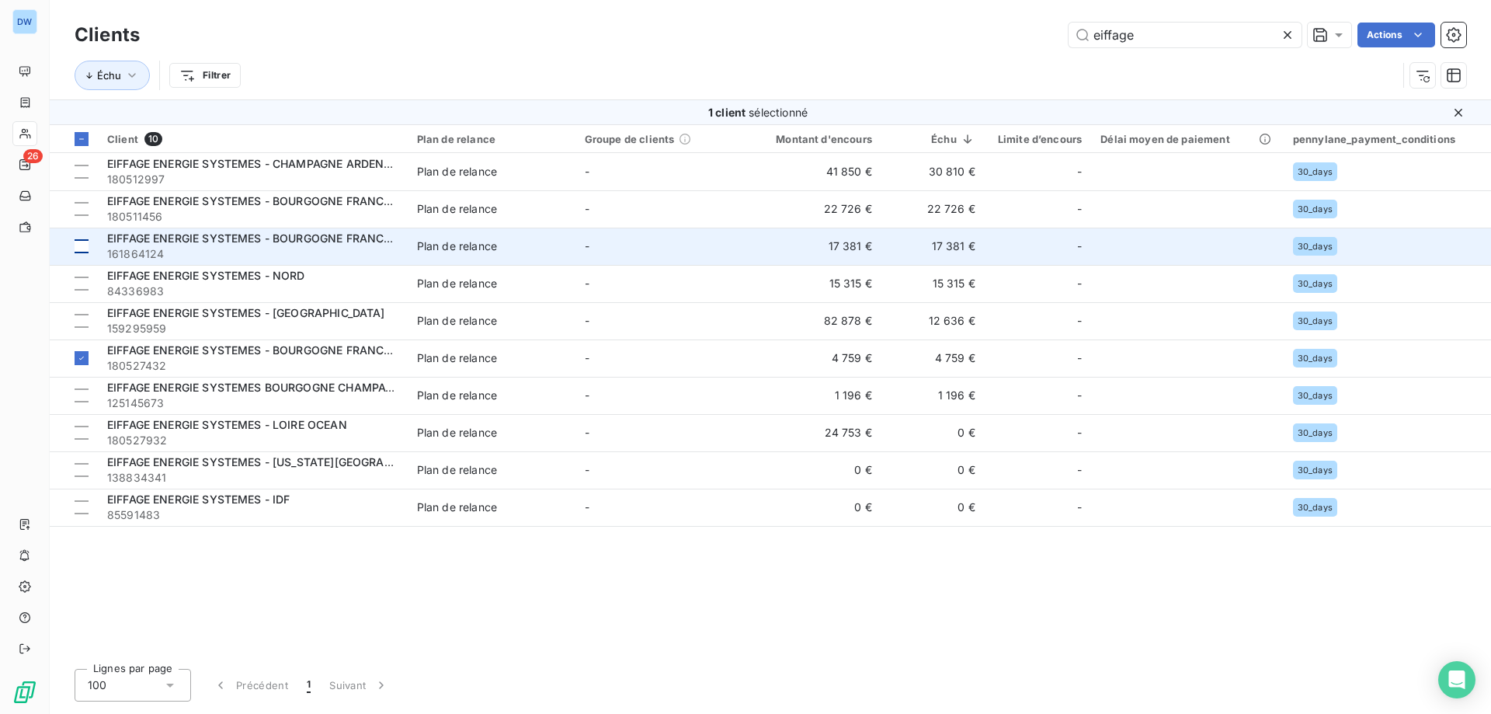
click at [75, 249] on div at bounding box center [82, 246] width 14 height 14
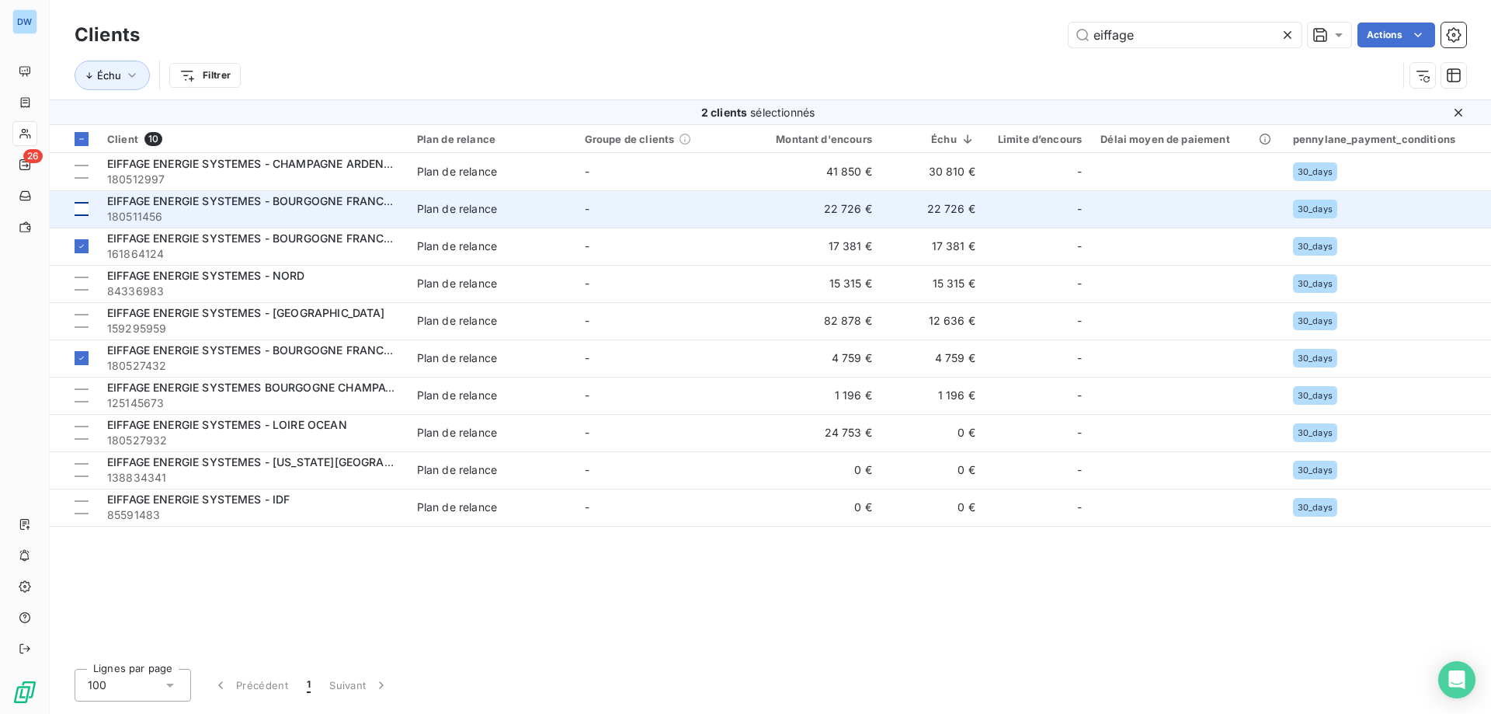
click at [84, 207] on div at bounding box center [82, 209] width 14 height 14
click at [86, 213] on div at bounding box center [82, 209] width 14 height 14
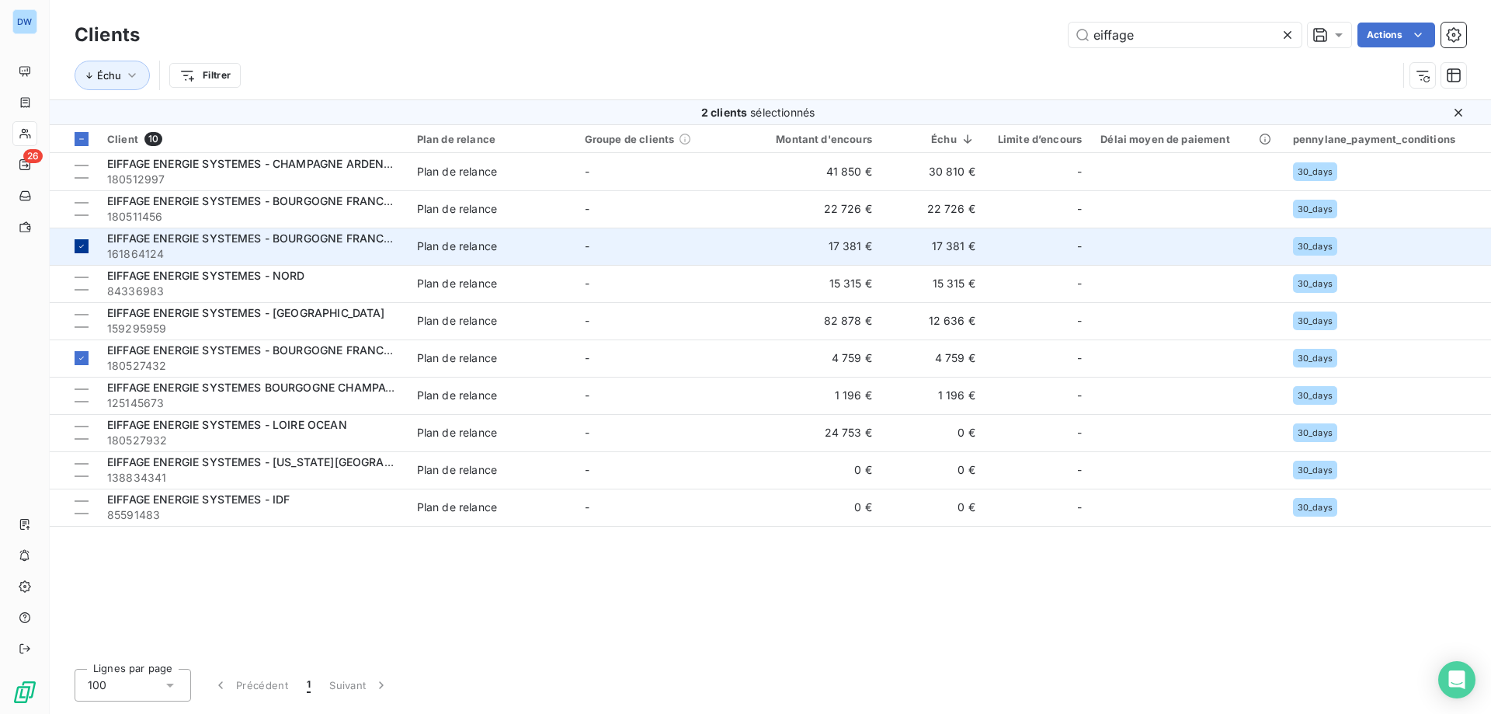
click at [80, 252] on div at bounding box center [82, 246] width 14 height 14
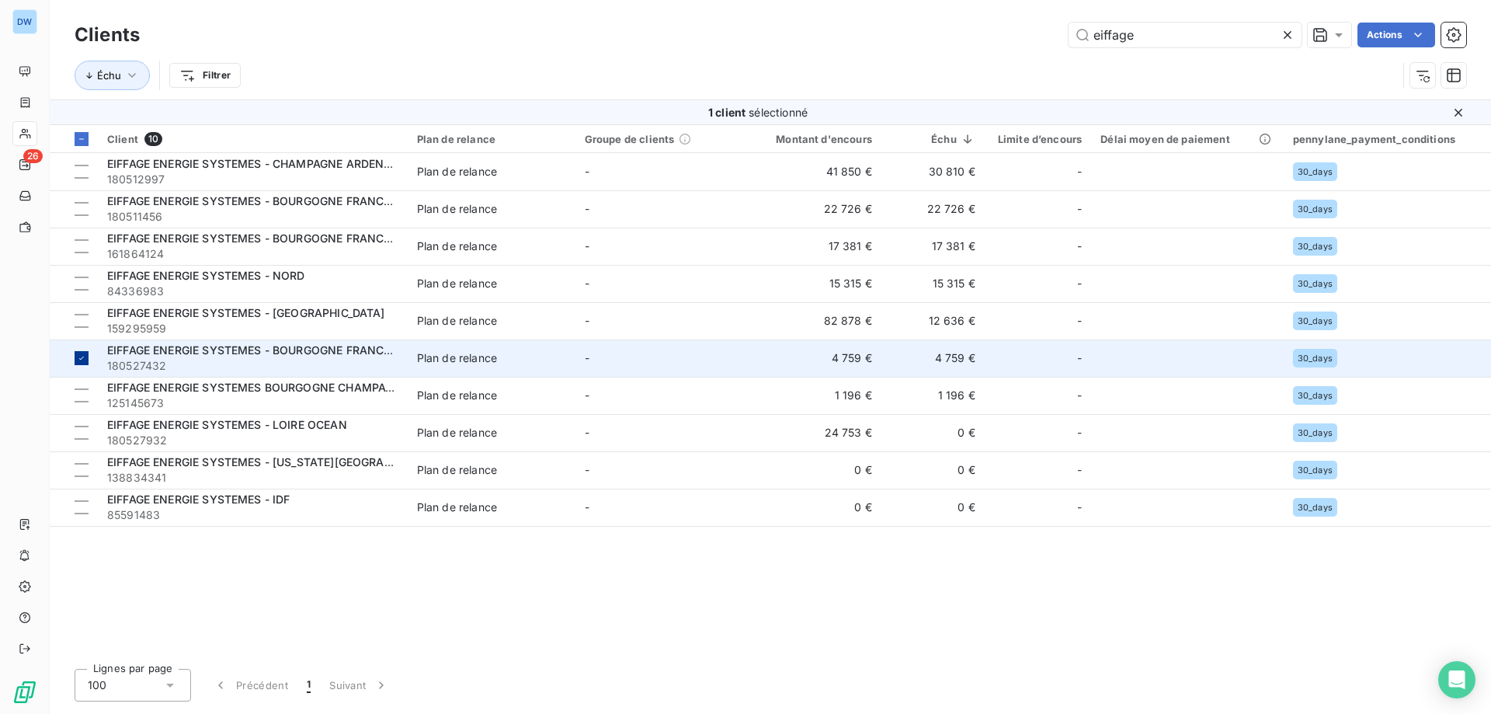
click at [78, 358] on icon at bounding box center [81, 357] width 9 height 9
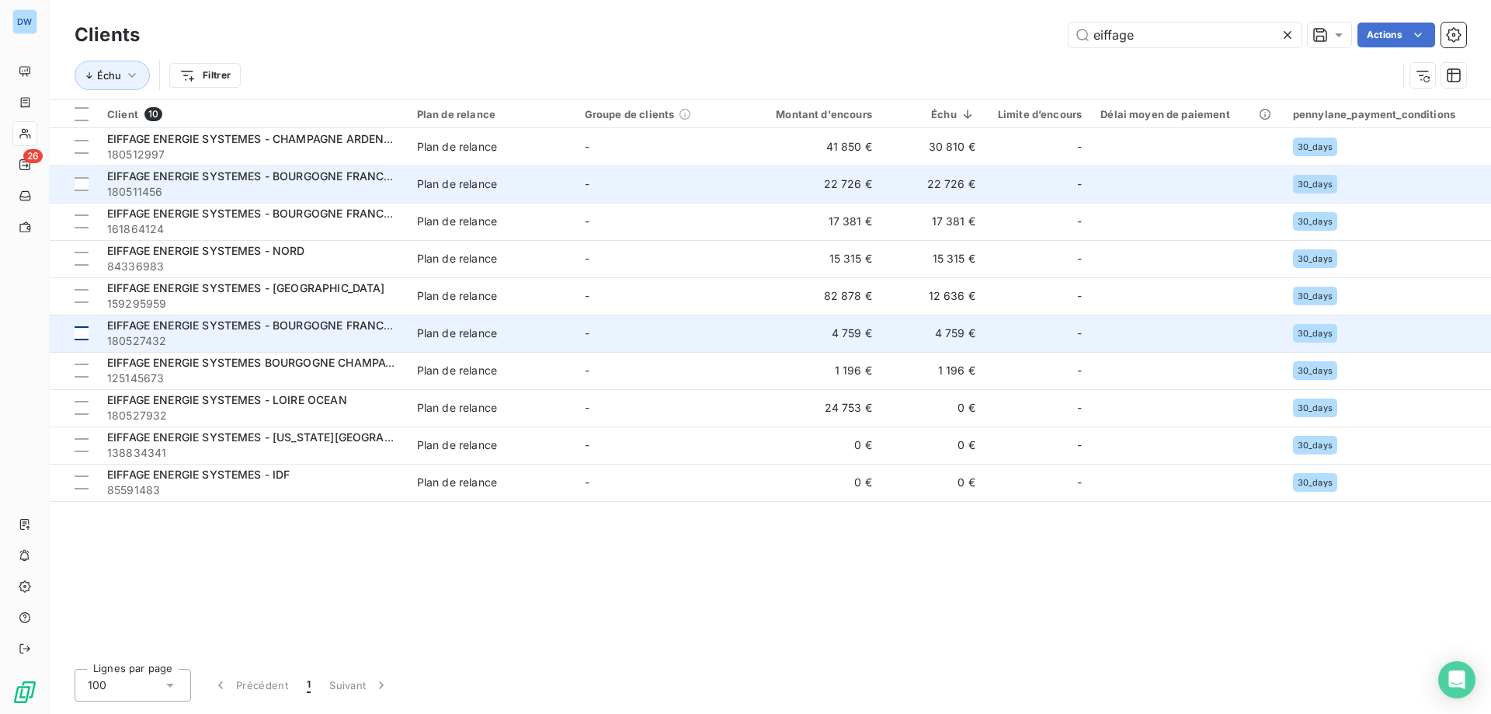
click at [943, 179] on td "22 726 €" at bounding box center [933, 183] width 103 height 37
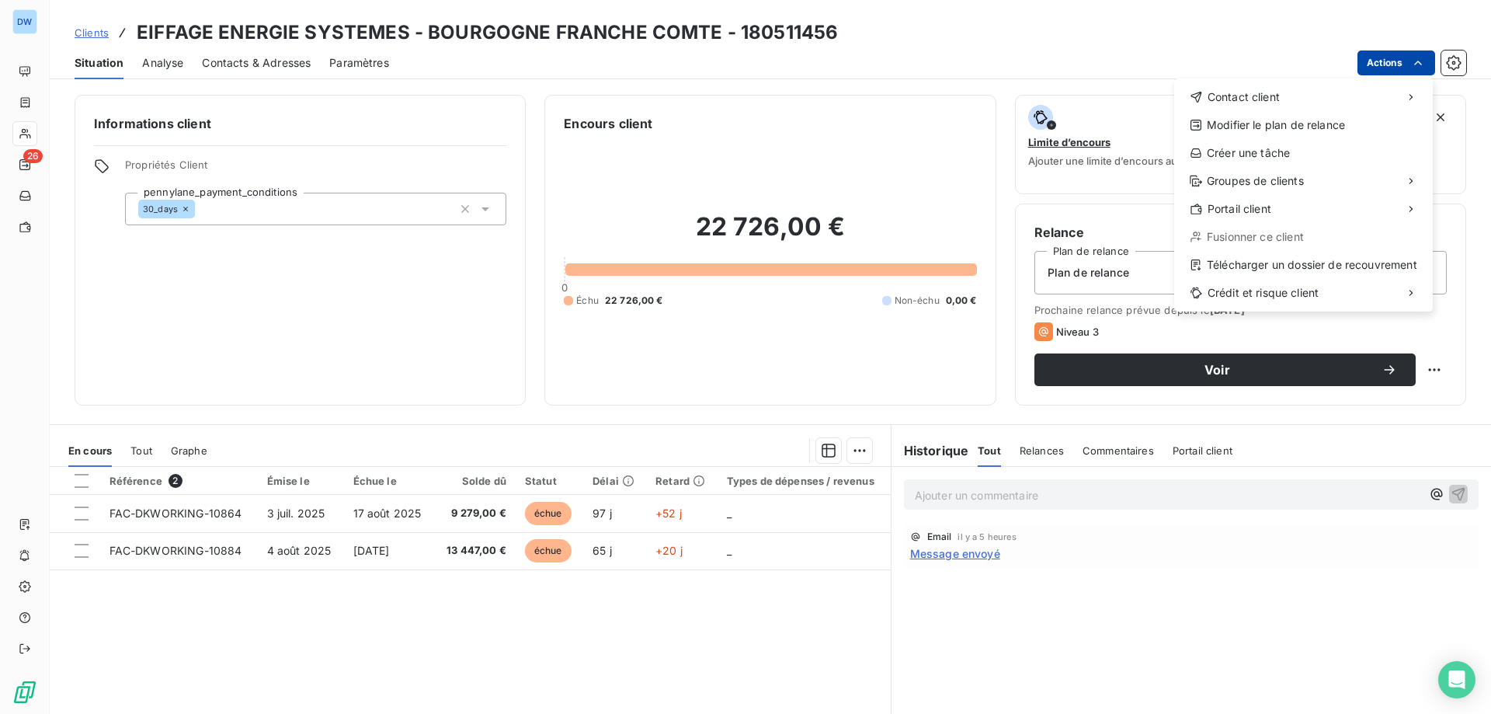
click at [1374, 67] on html "DW 26 Clients EIFFAGE ENERGIE SYSTEMES - BOURGOGNE FRANCHE COMTE - 180511456 Si…" at bounding box center [745, 357] width 1491 height 714
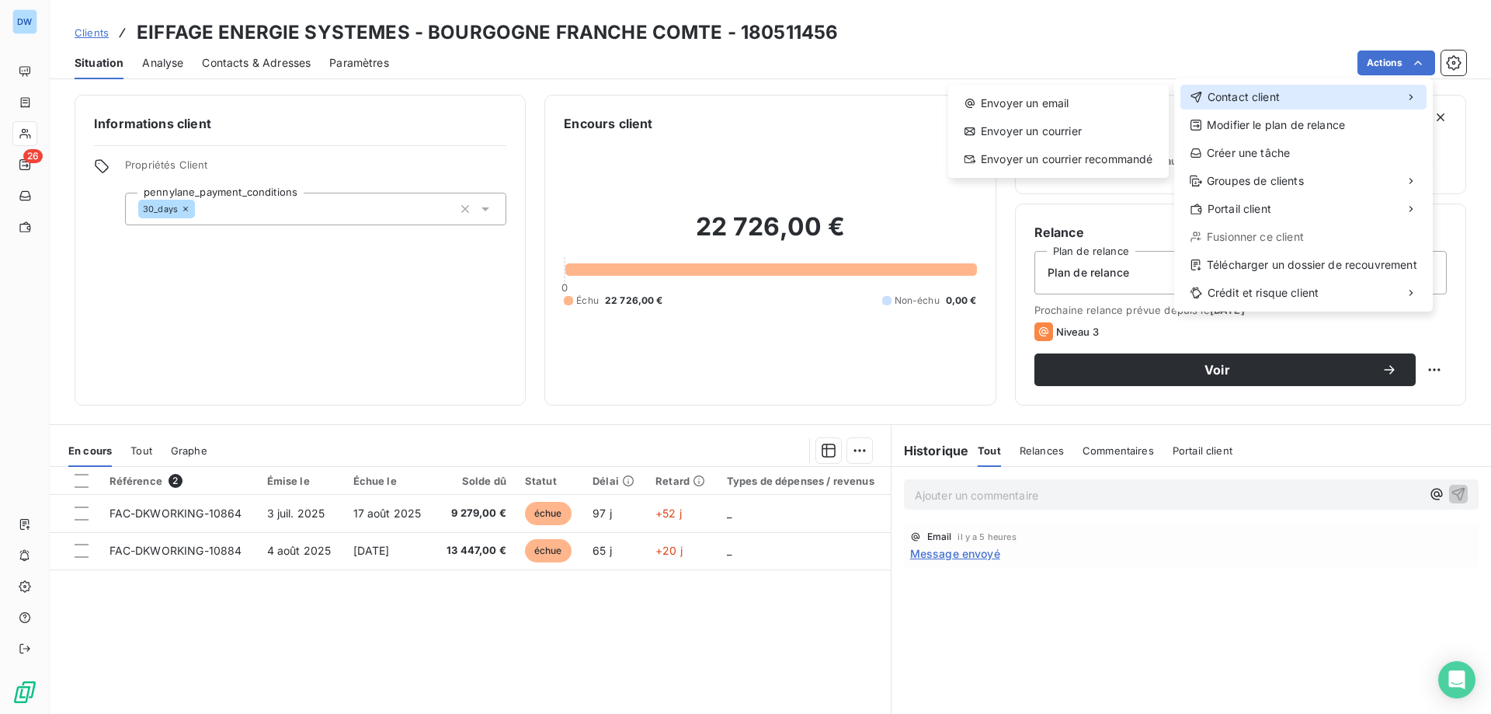
click at [1256, 99] on span "Contact client" at bounding box center [1244, 97] width 72 height 16
click at [1104, 100] on div "Envoyer un email" at bounding box center [1059, 103] width 208 height 25
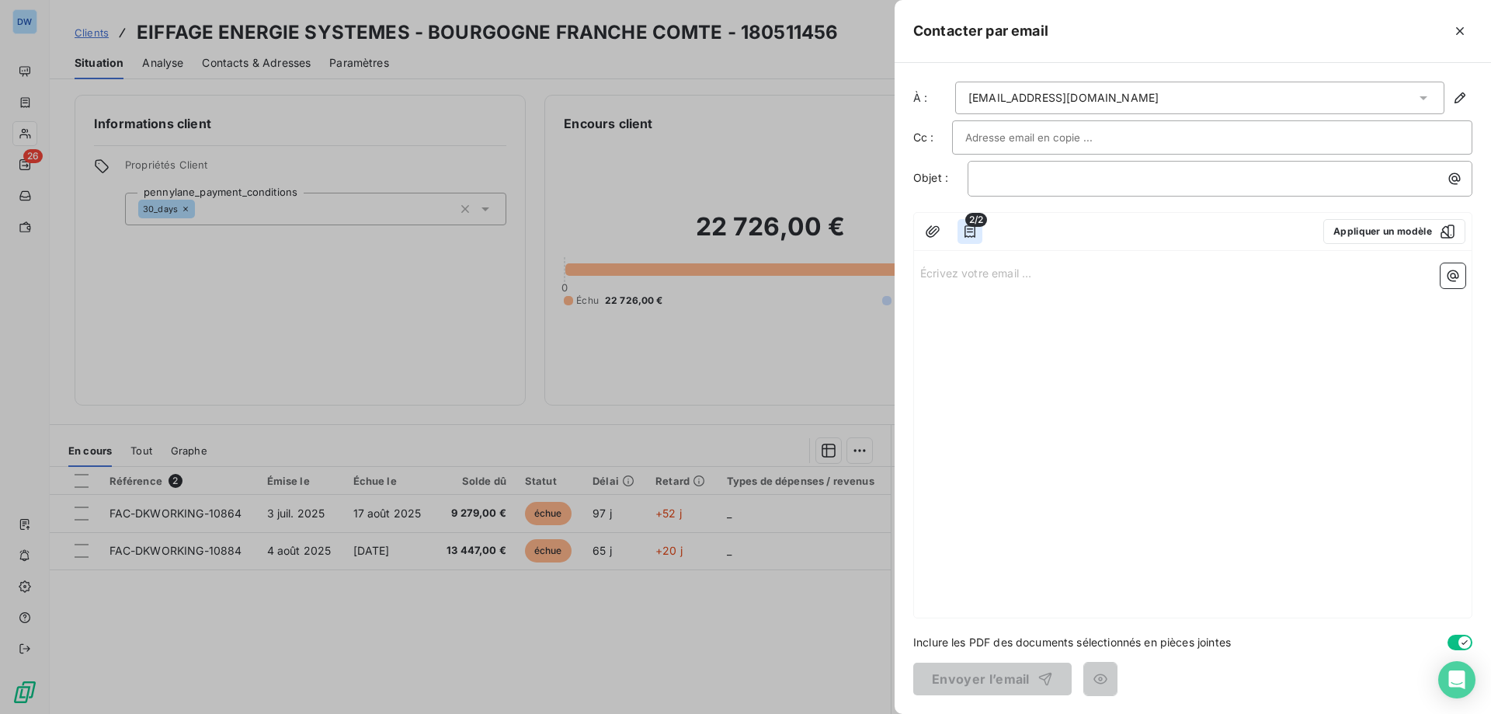
click at [969, 234] on icon "button" at bounding box center [970, 232] width 16 height 16
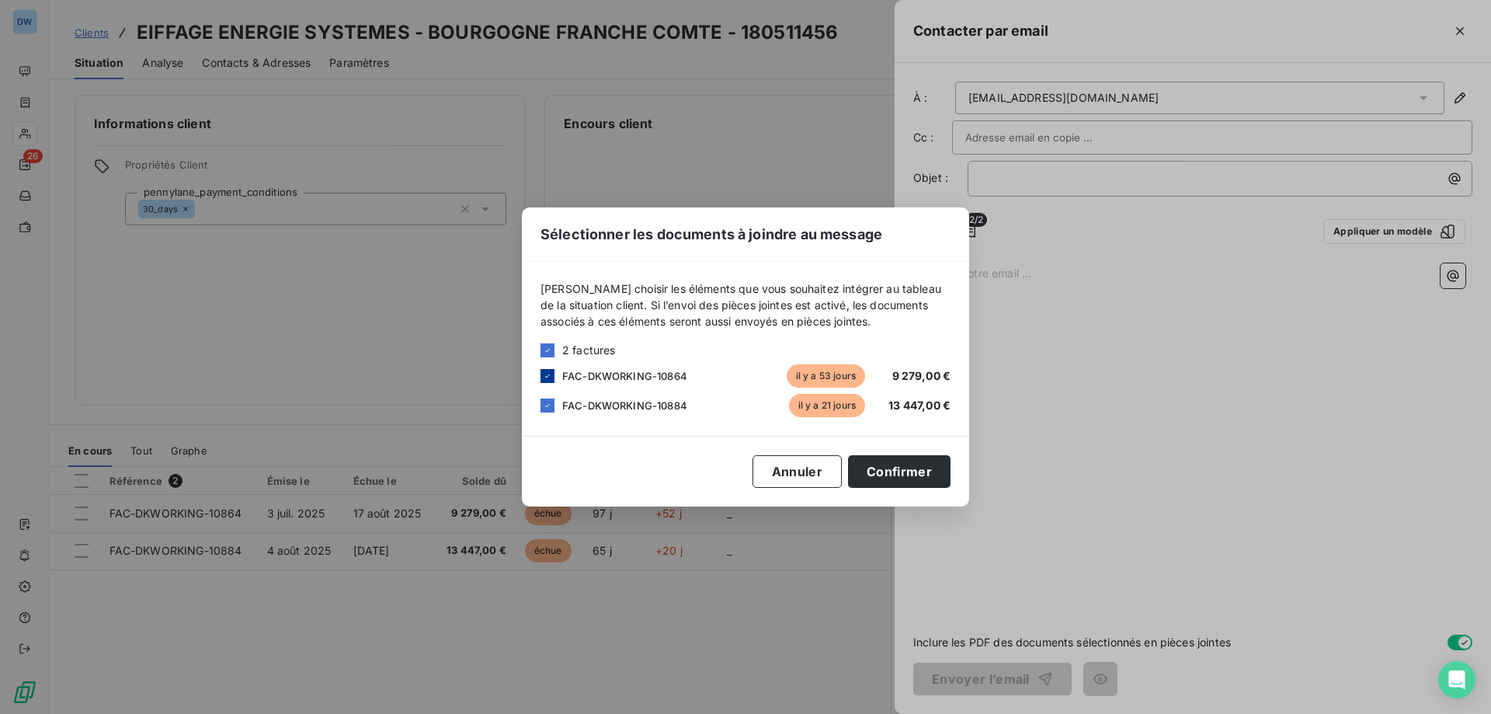
click at [551, 379] on icon at bounding box center [547, 375] width 9 height 9
click at [903, 479] on button "Confirmer" at bounding box center [899, 471] width 103 height 33
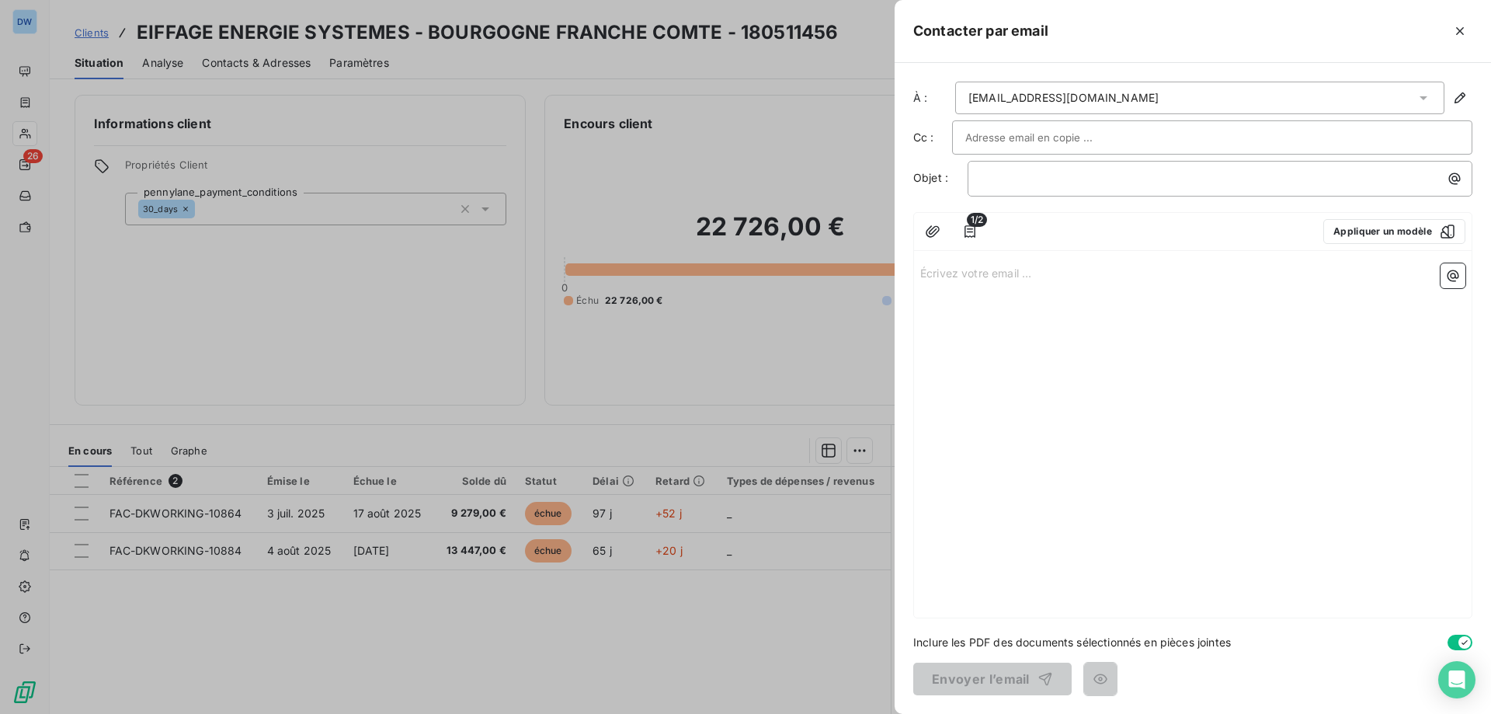
click at [718, 154] on div at bounding box center [745, 357] width 1491 height 714
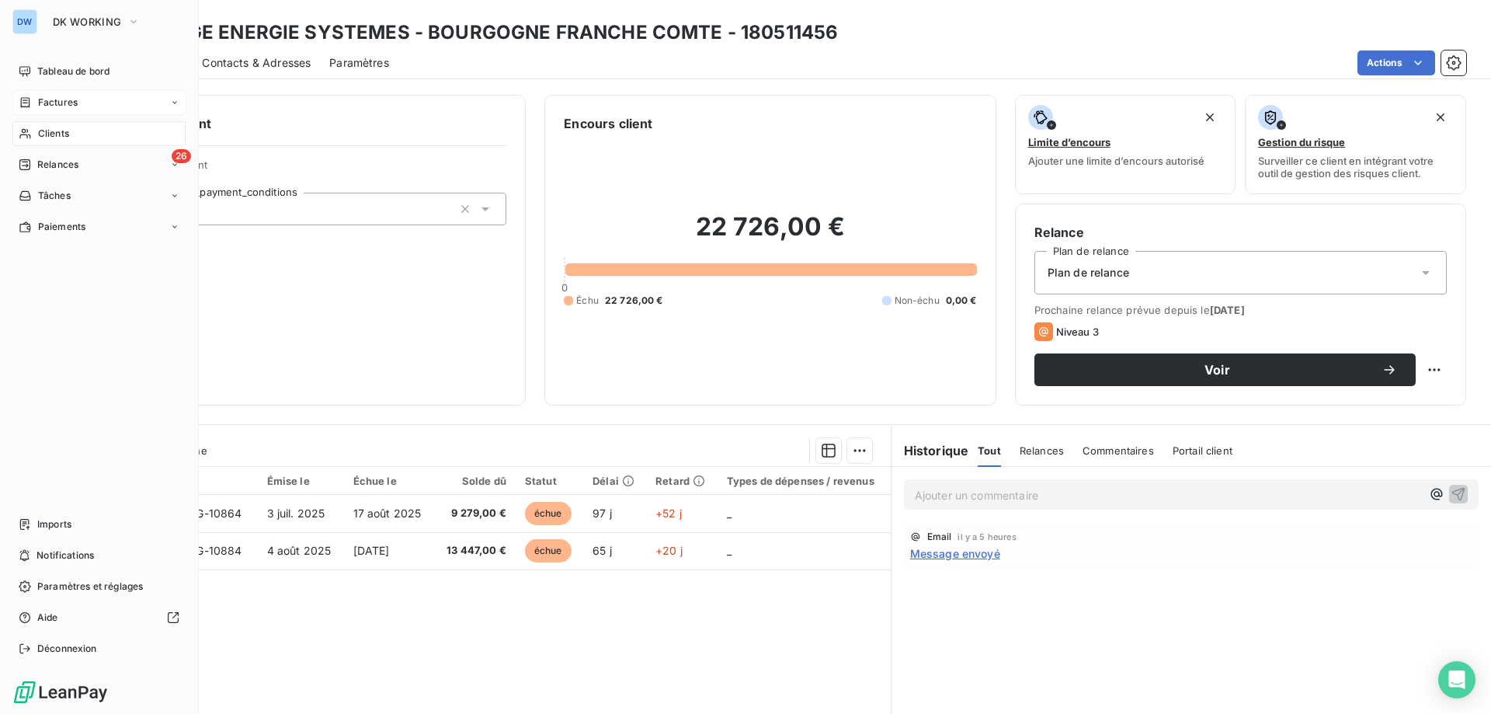
click at [42, 104] on span "Factures" at bounding box center [58, 103] width 40 height 14
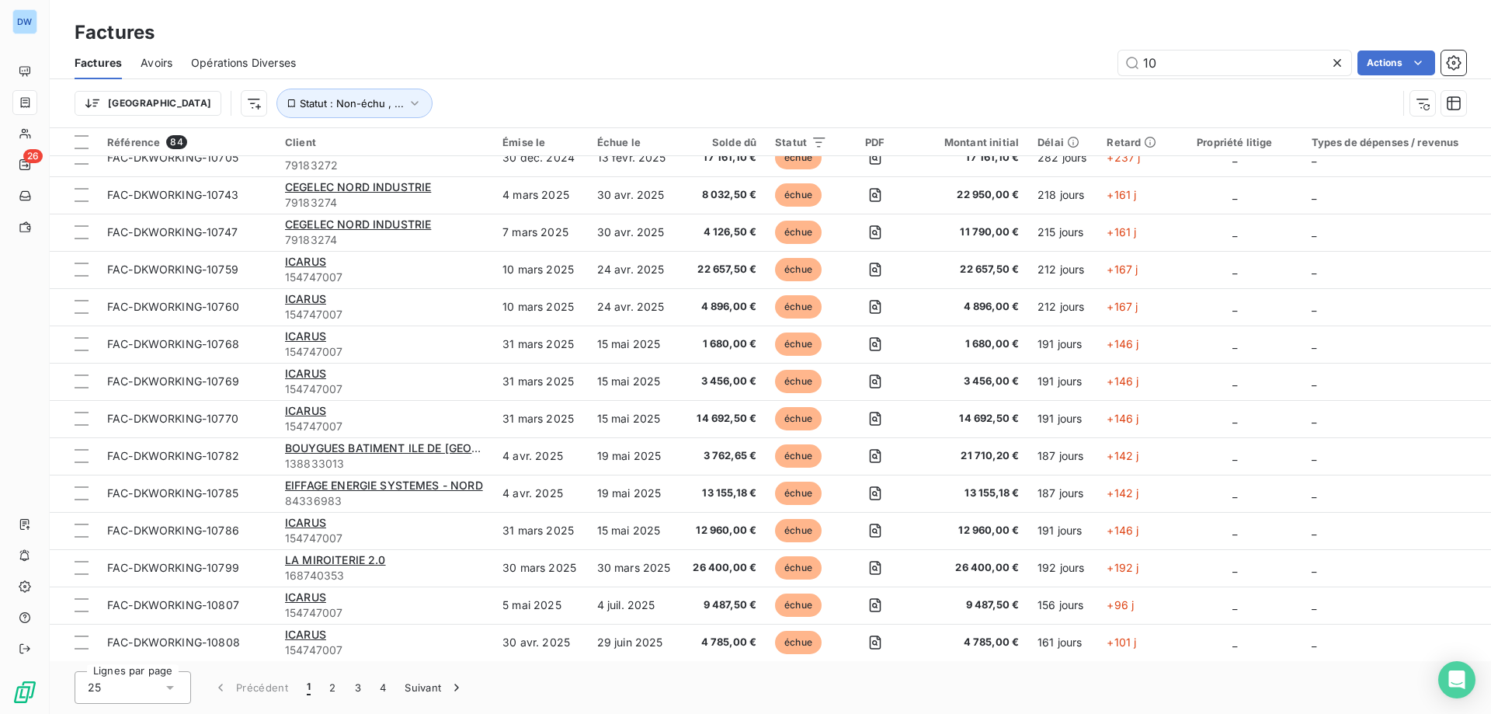
scroll to position [428, 0]
click at [331, 689] on button "2" at bounding box center [332, 687] width 25 height 33
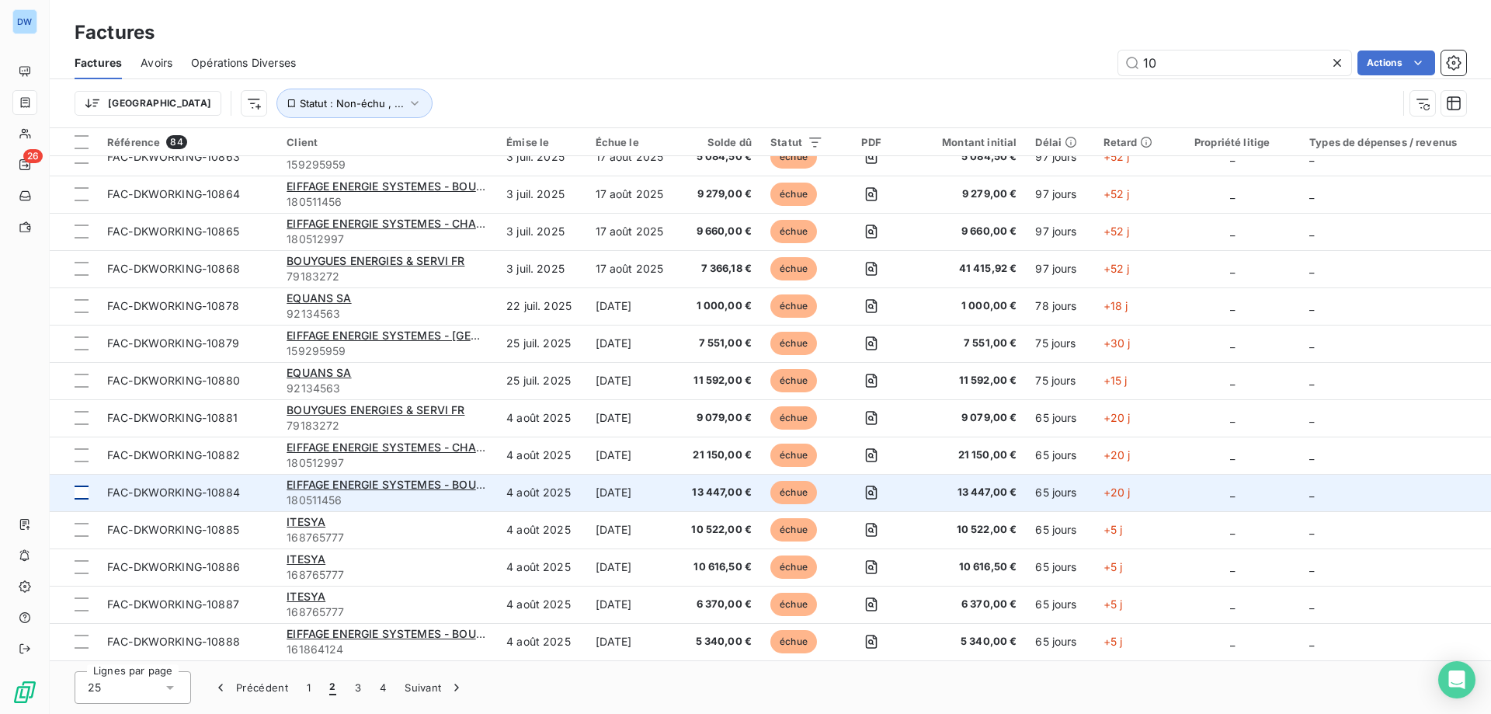
click at [80, 491] on div at bounding box center [82, 492] width 14 height 14
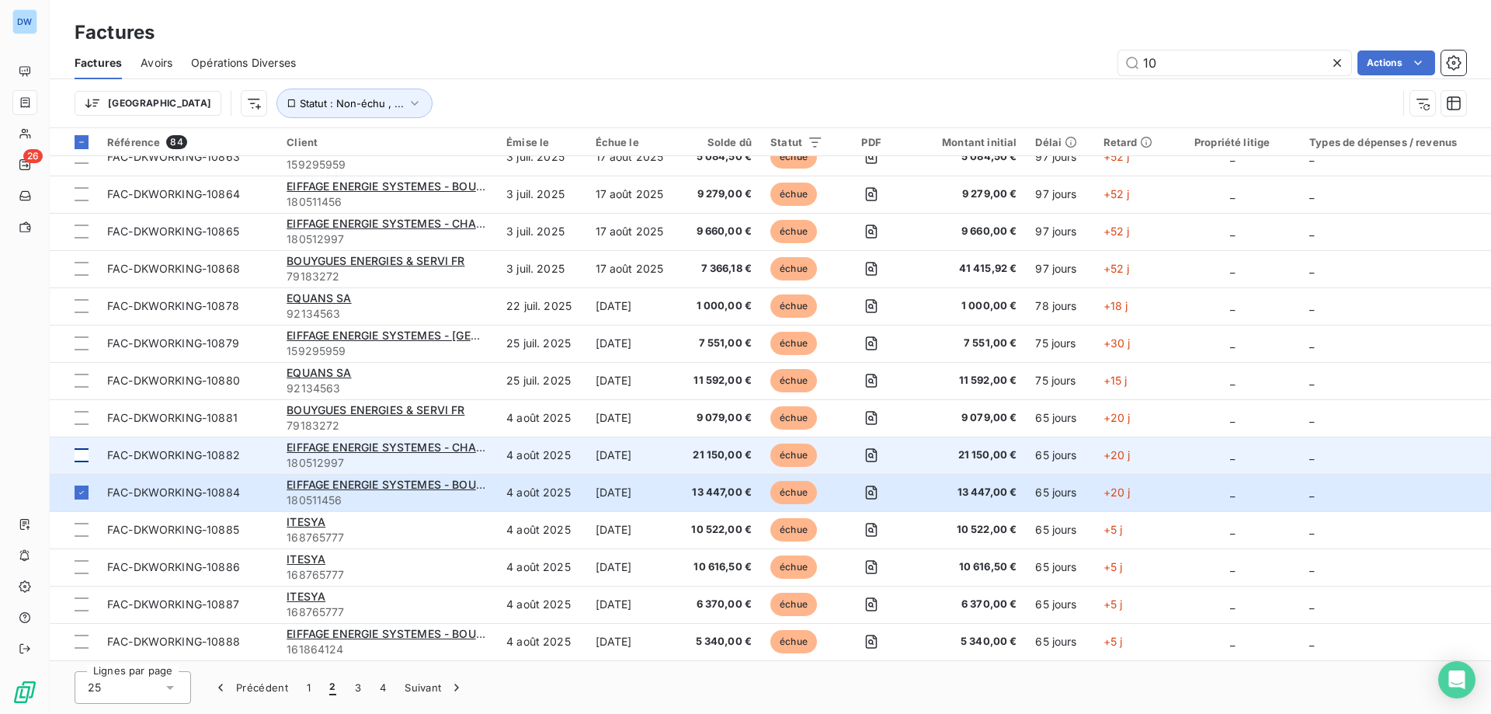
click at [82, 449] on div at bounding box center [82, 455] width 14 height 14
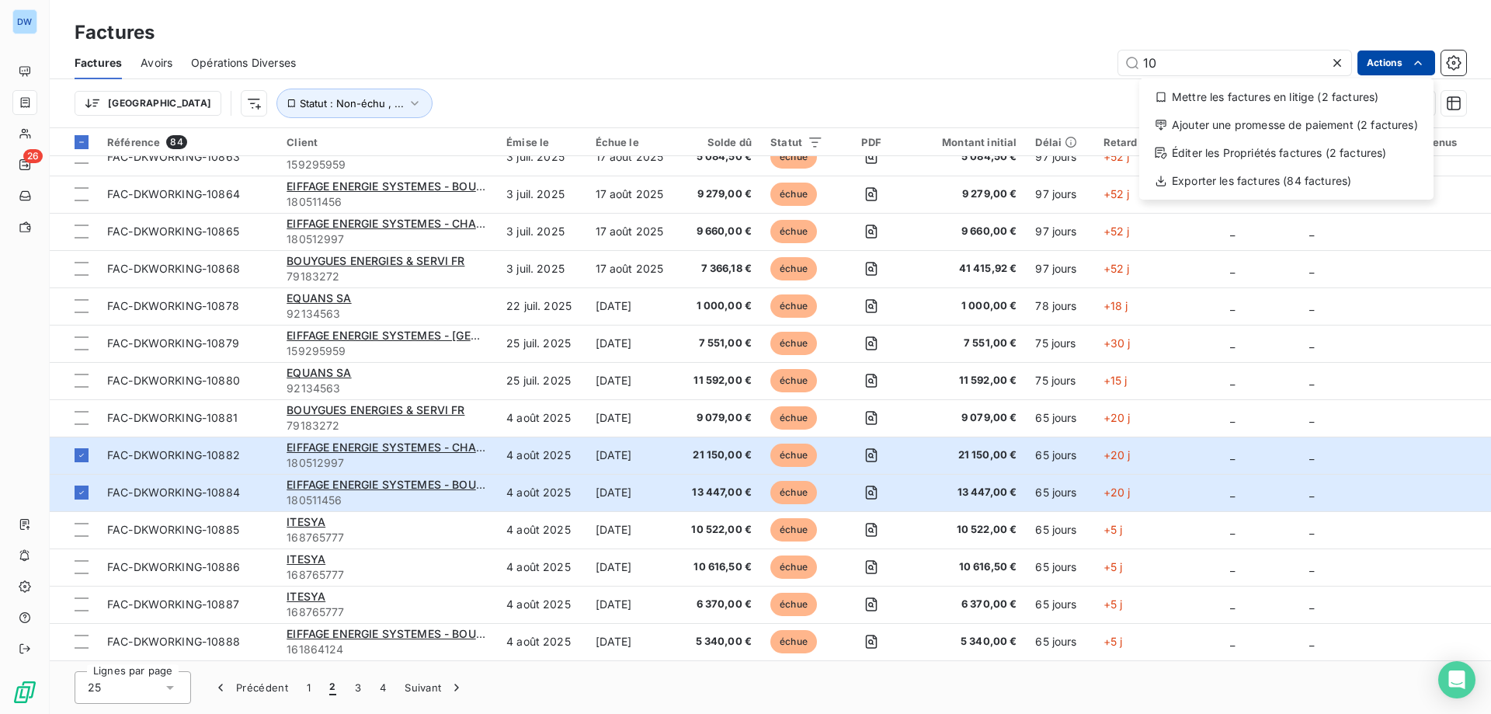
click at [1374, 62] on html "DW 26 Factures Factures Avoirs Opérations Diverses 10 Actions Mettre les factur…" at bounding box center [745, 357] width 1491 height 714
click at [85, 495] on html "DW 26 Factures Factures Avoirs Opérations Diverses 10 Actions Mettre les factur…" at bounding box center [745, 357] width 1491 height 714
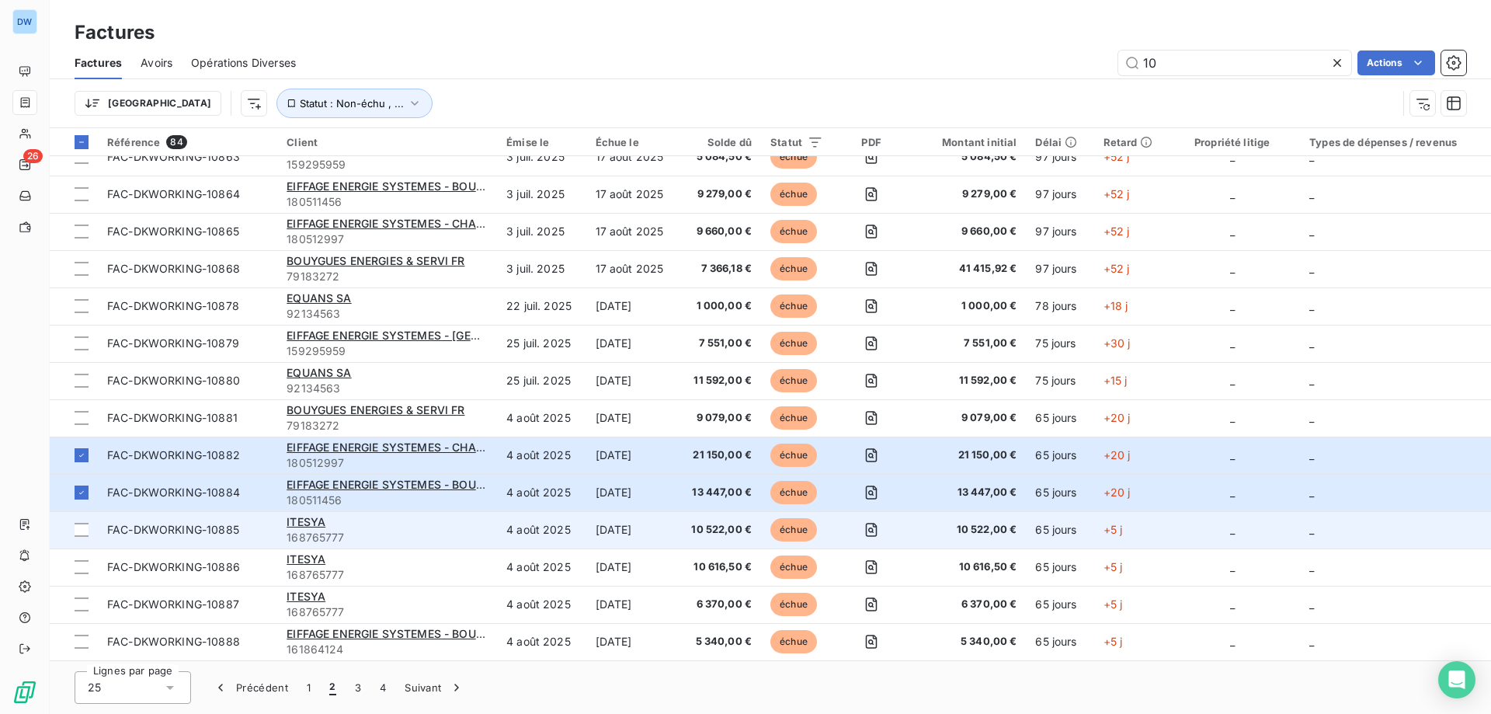
drag, startPoint x: 80, startPoint y: 492, endPoint x: 147, endPoint y: 542, distance: 83.3
click at [83, 495] on icon at bounding box center [81, 492] width 9 height 9
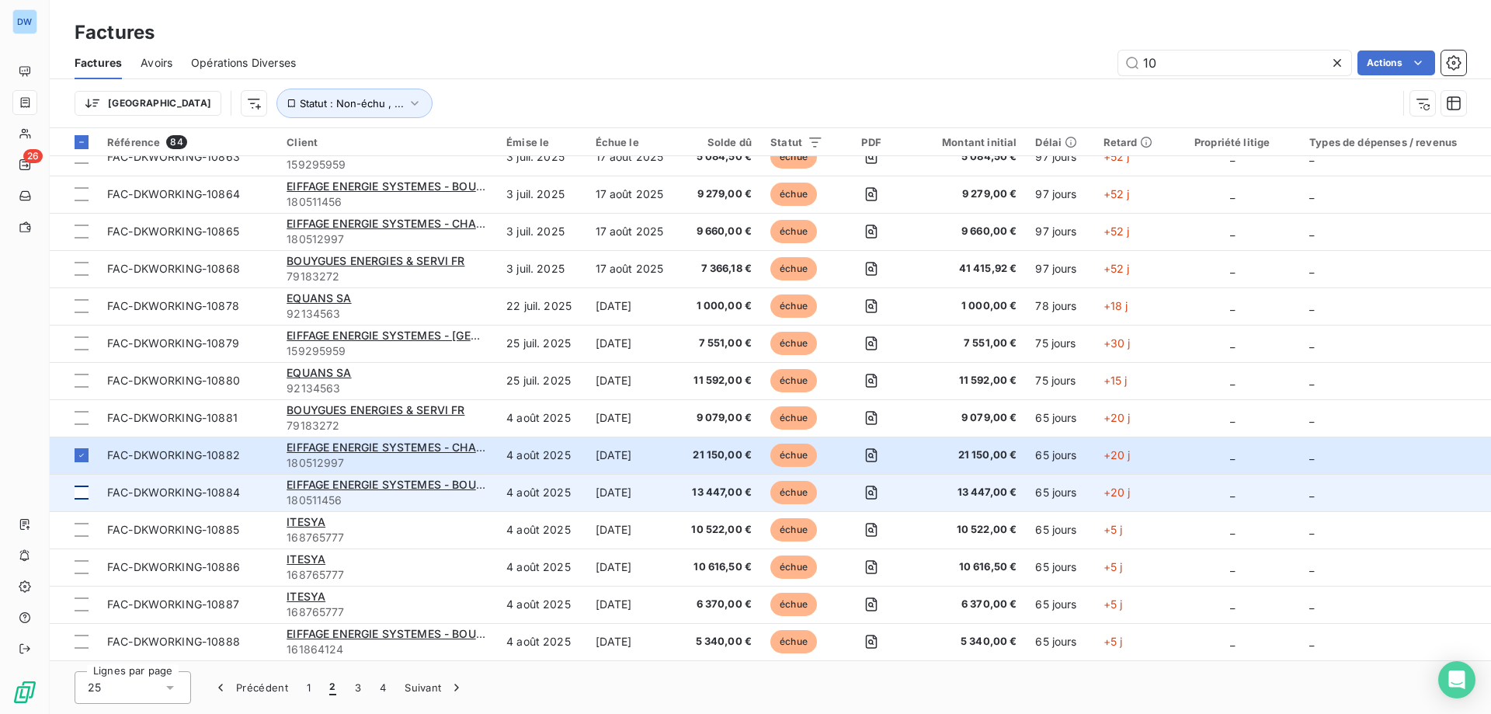
click at [82, 490] on div at bounding box center [82, 492] width 14 height 14
click at [135, 499] on td "FAC-DKWORKING-10884" at bounding box center [187, 492] width 179 height 37
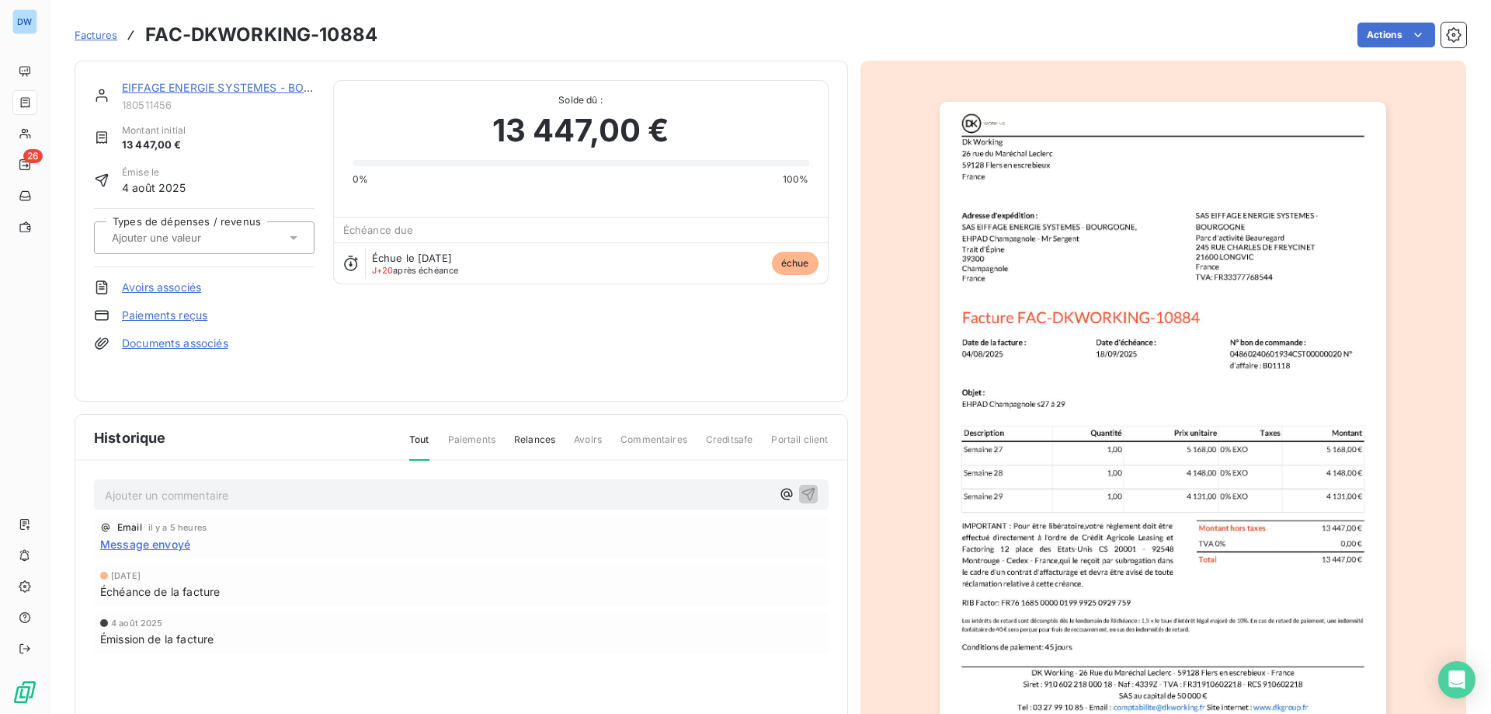
click at [99, 31] on span "Factures" at bounding box center [96, 35] width 43 height 12
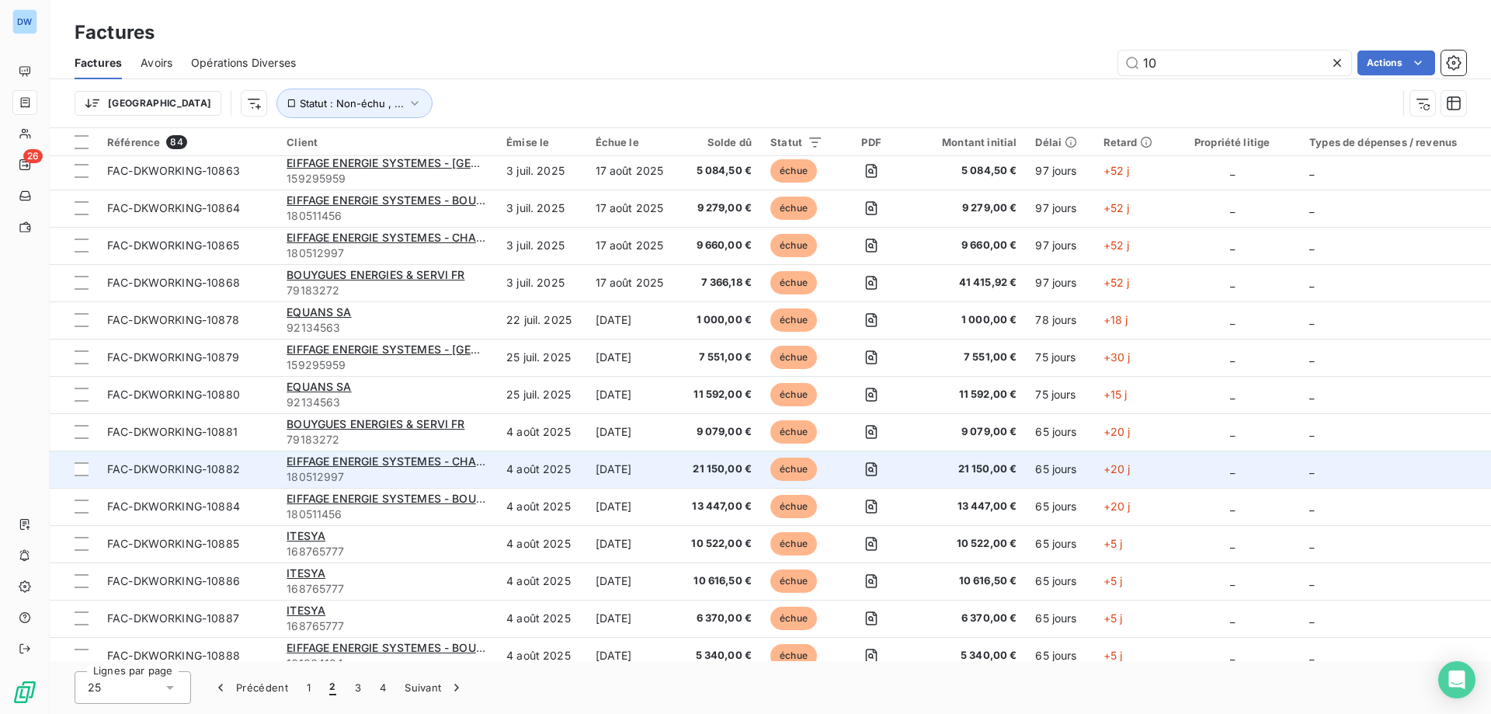
scroll to position [428, 0]
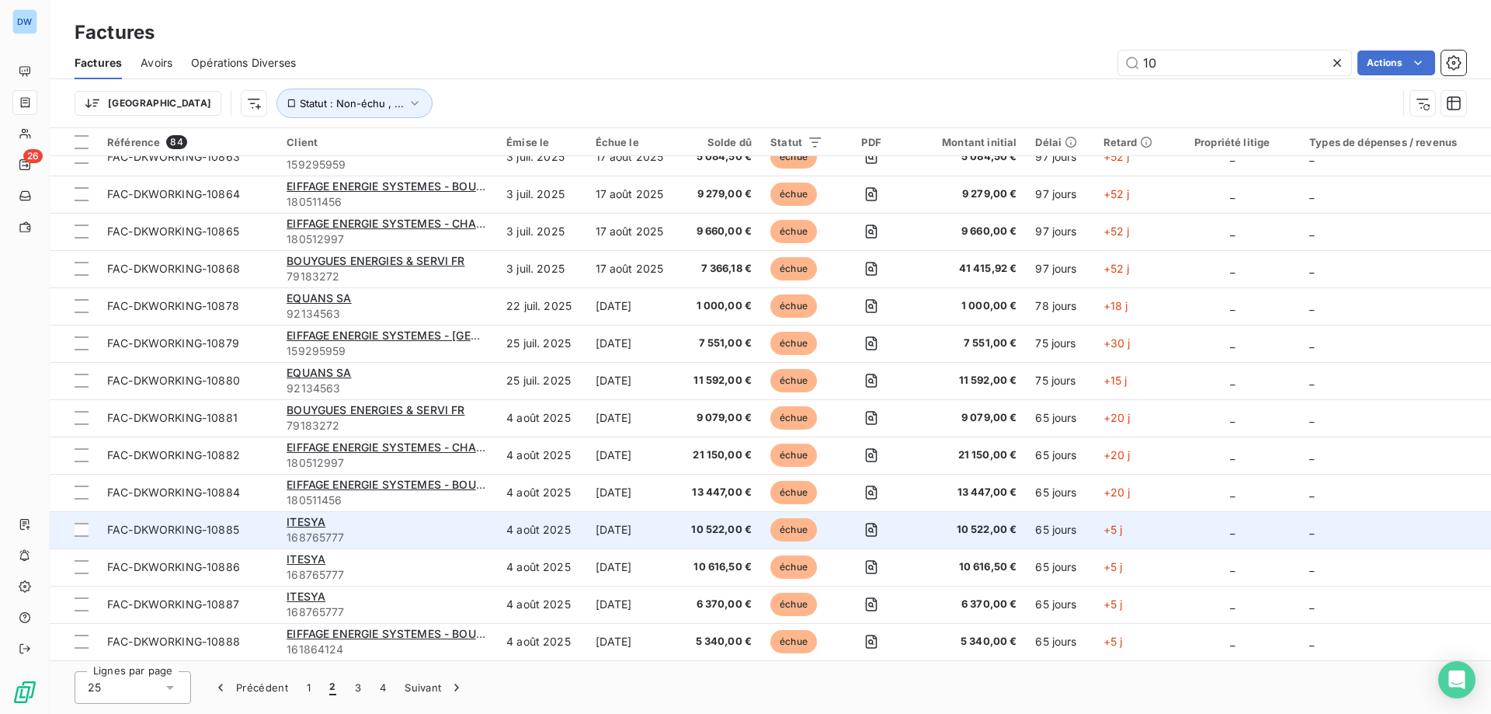
click at [326, 527] on div "ITESYA" at bounding box center [387, 522] width 201 height 16
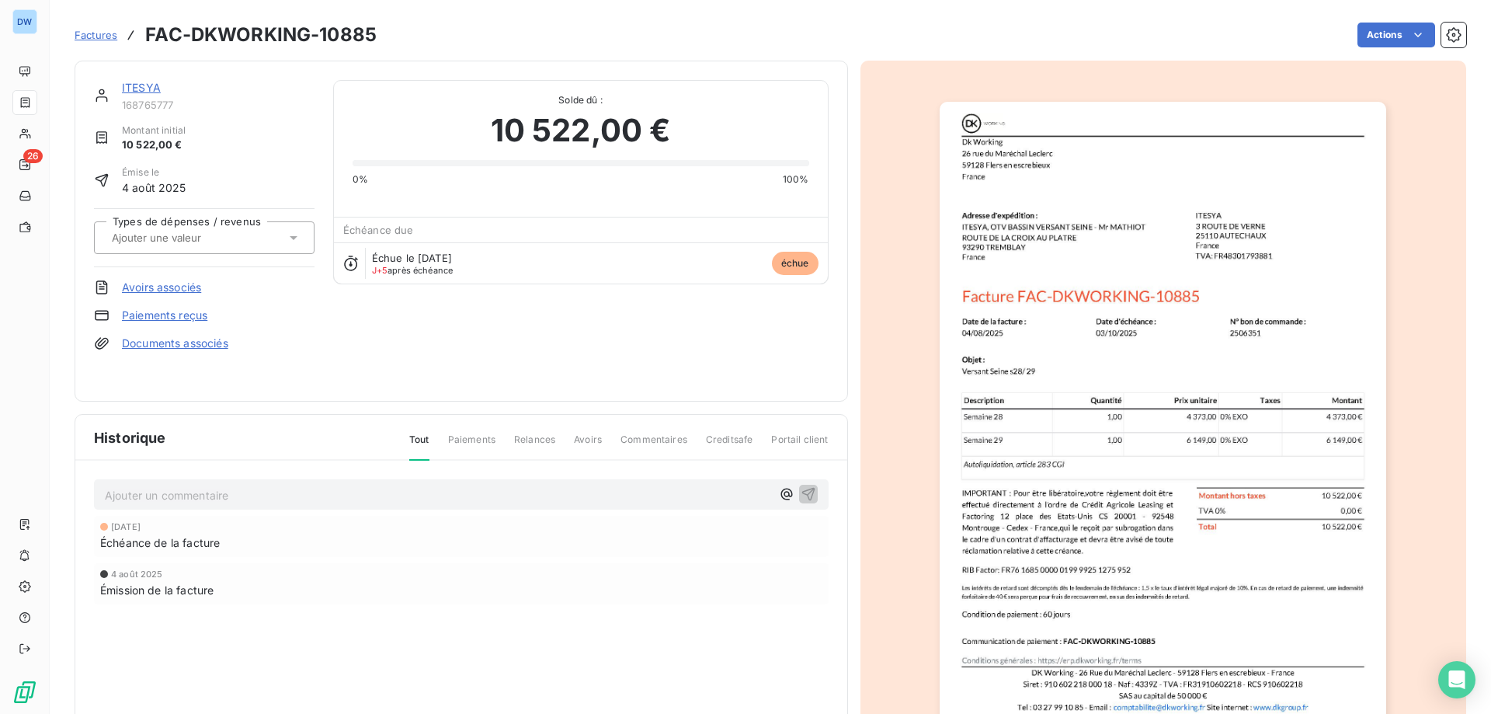
click at [123, 88] on link "ITESYA" at bounding box center [141, 87] width 39 height 13
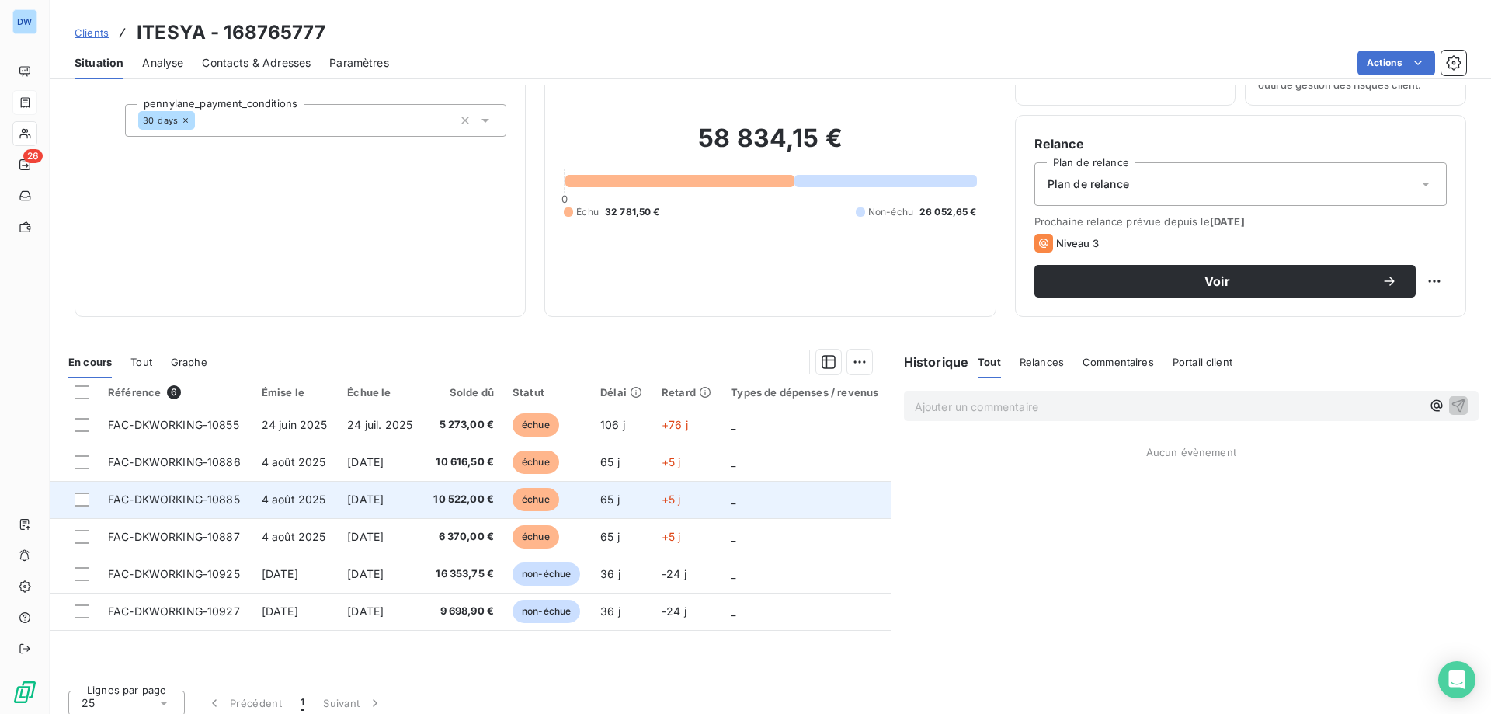
scroll to position [99, 0]
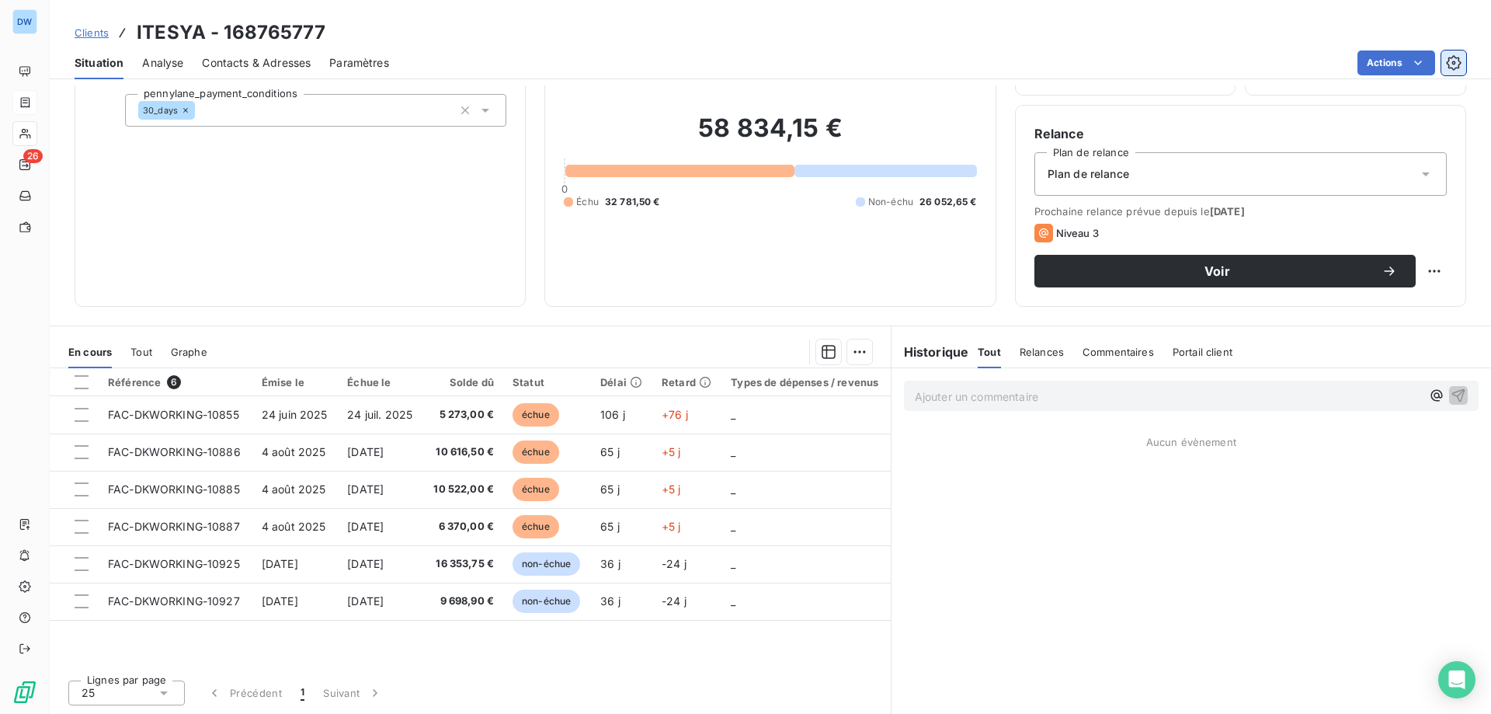
click at [1456, 65] on icon "button" at bounding box center [1454, 63] width 16 height 16
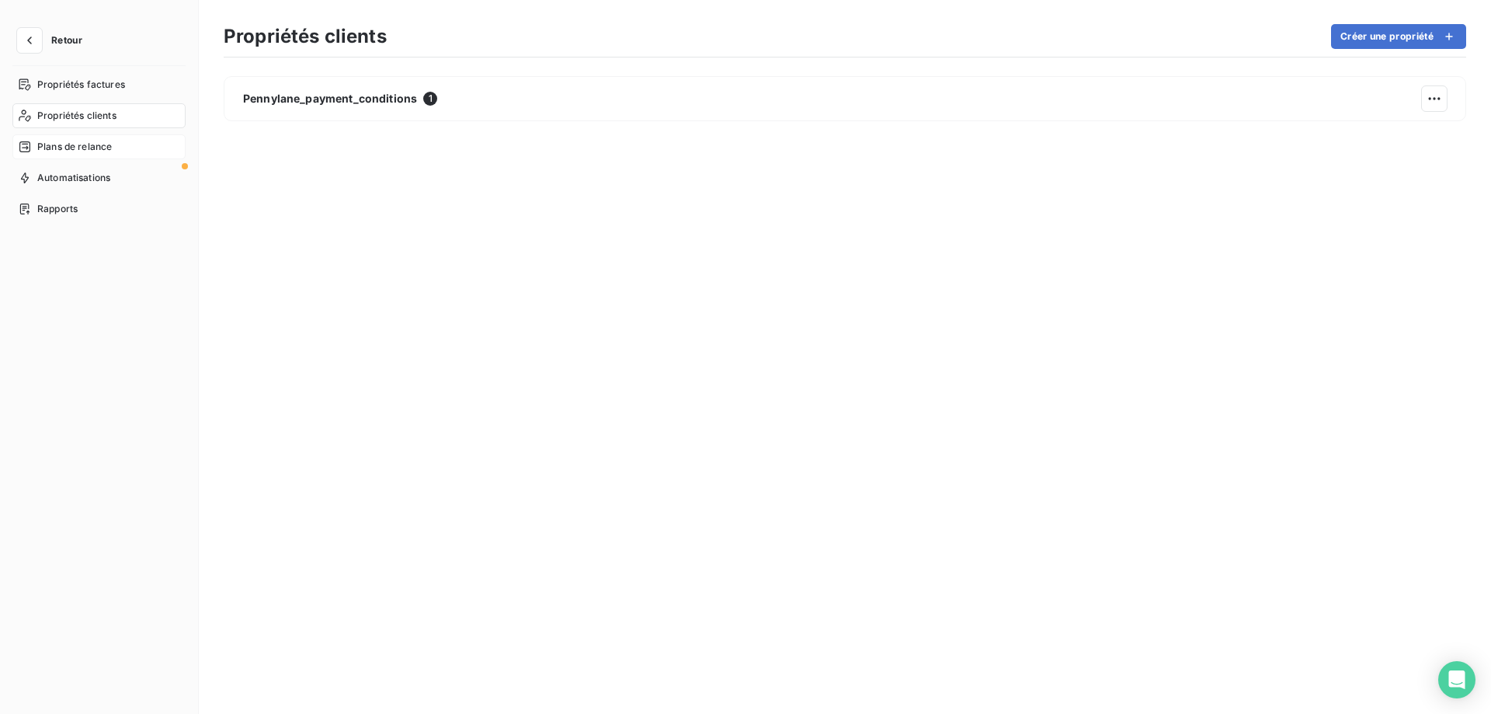
click at [61, 151] on span "Plans de relance" at bounding box center [74, 147] width 75 height 14
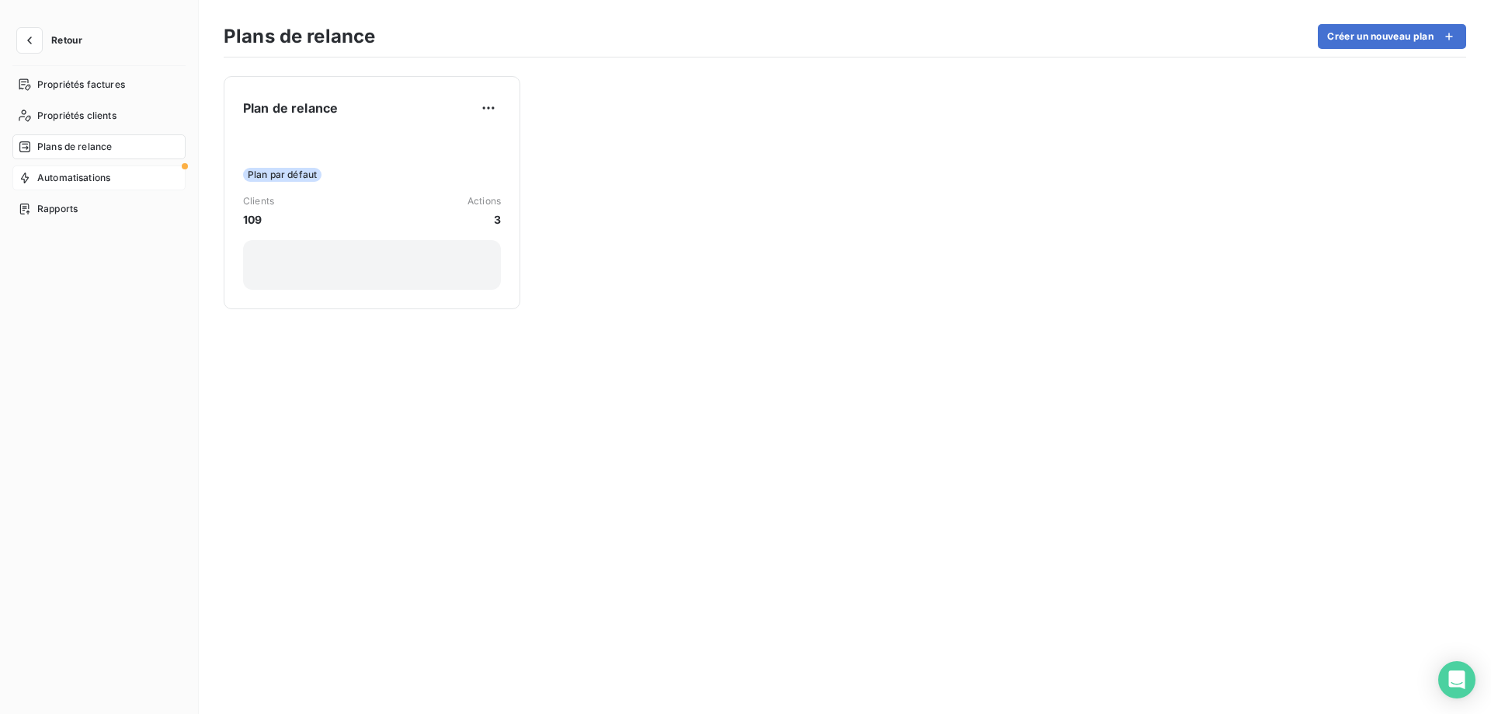
click at [99, 178] on span "Automatisations" at bounding box center [73, 178] width 73 height 14
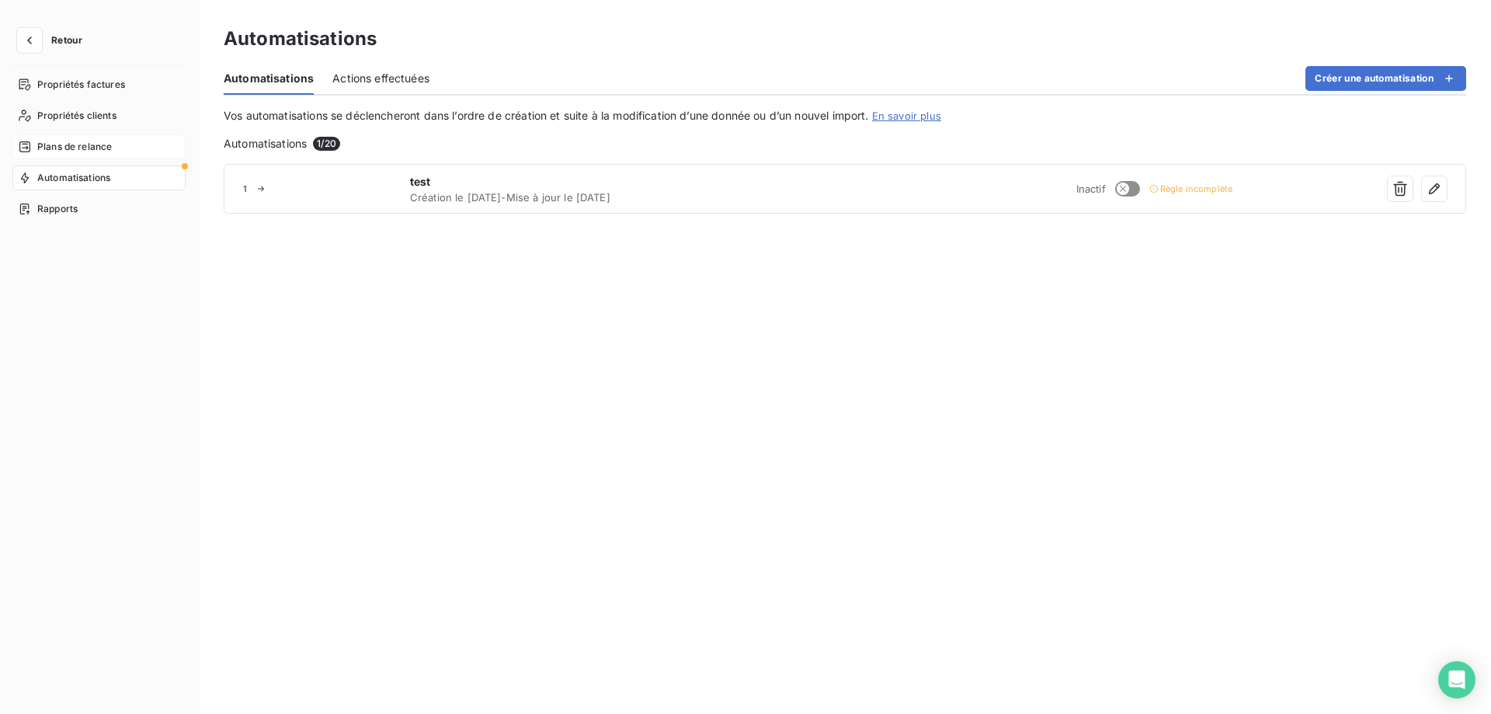
click at [101, 151] on span "Plans de relance" at bounding box center [74, 147] width 75 height 14
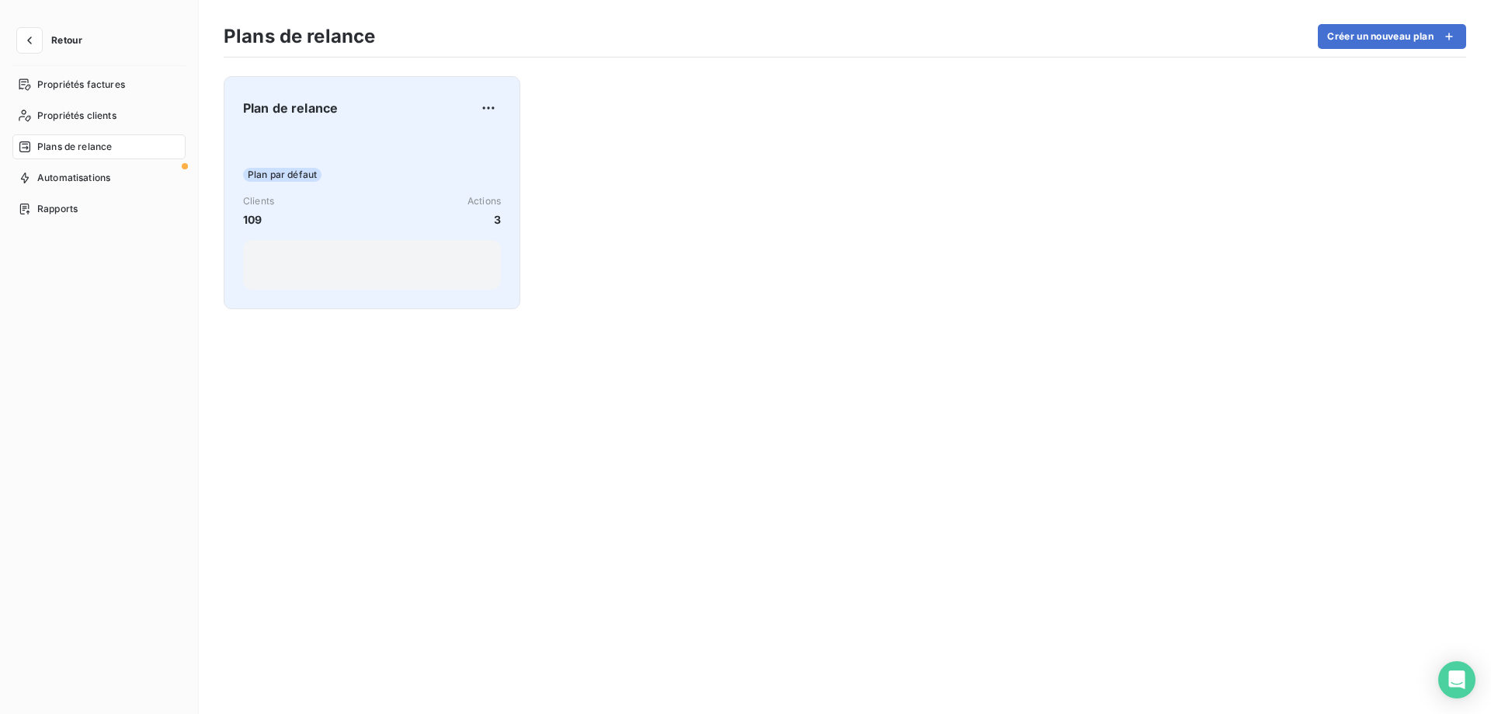
click at [311, 107] on span "Plan de relance" at bounding box center [290, 108] width 95 height 19
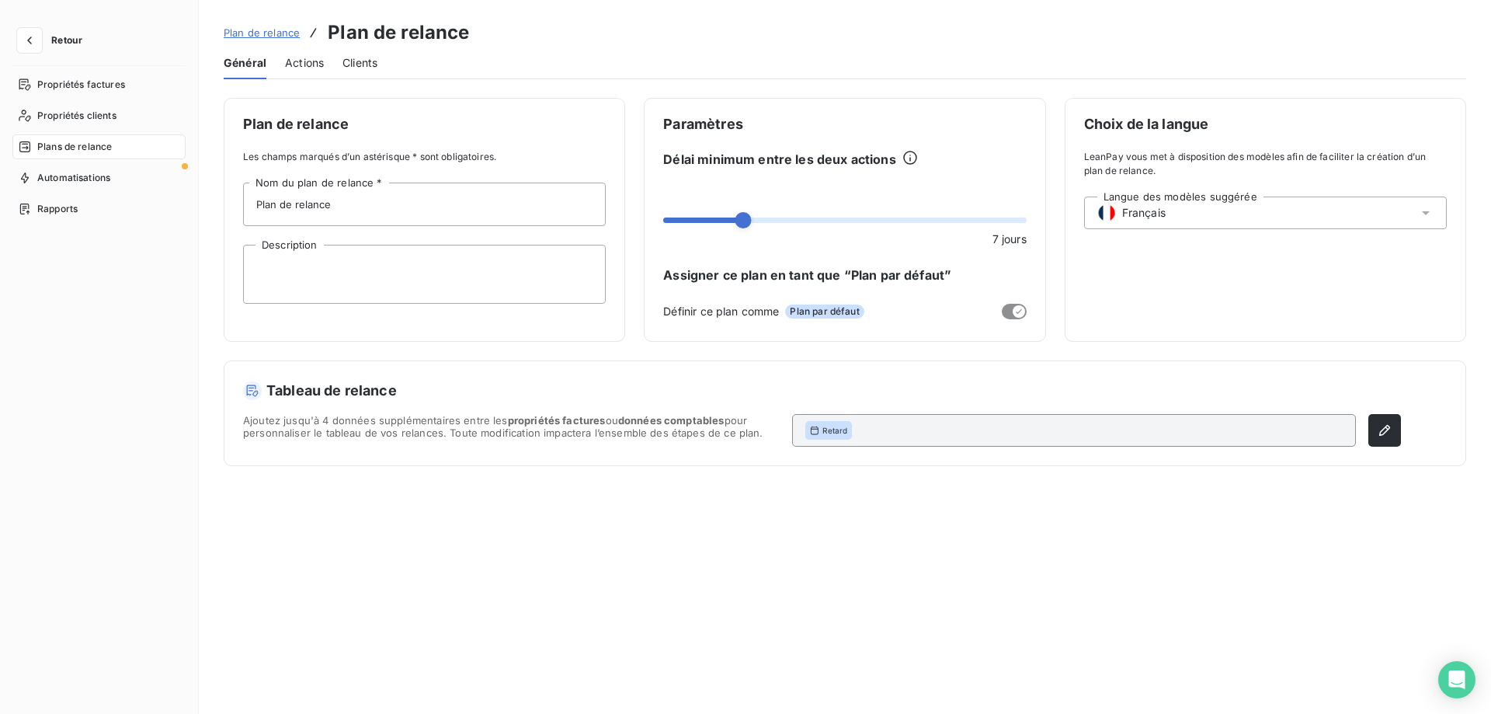
click at [296, 64] on span "Actions" at bounding box center [304, 63] width 39 height 16
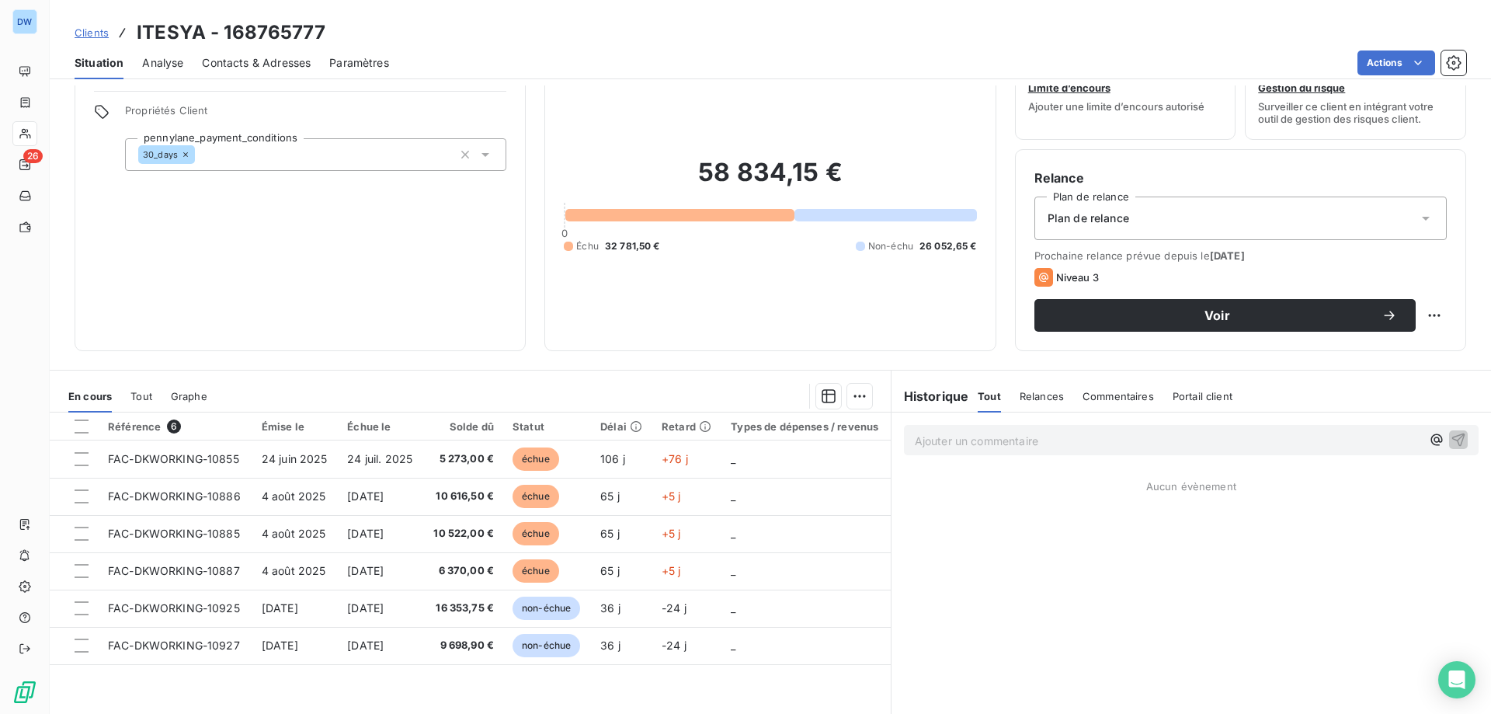
scroll to position [99, 0]
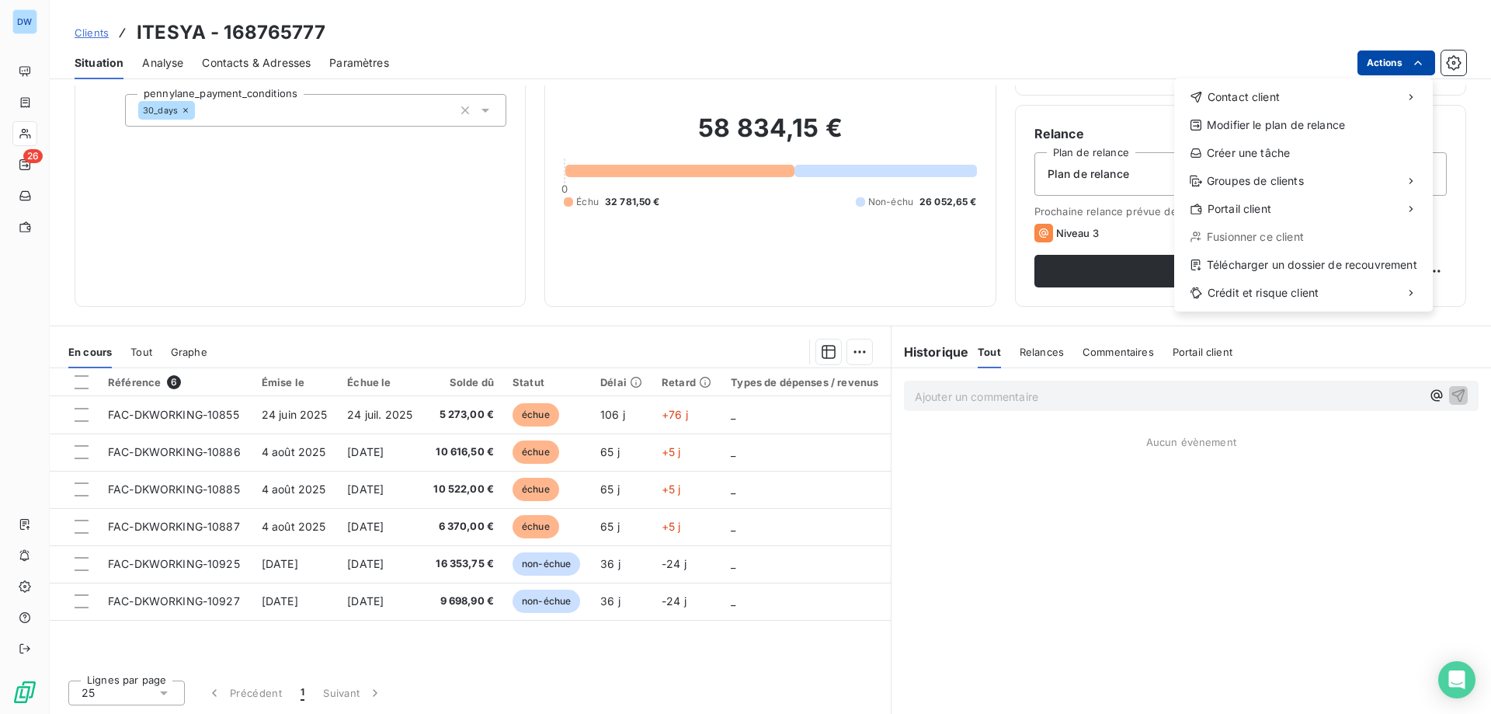
click at [1386, 66] on html "DW 26 Clients ITESYA - 168765777 Situation Analyse Contacts & Adresses Paramètr…" at bounding box center [745, 357] width 1491 height 714
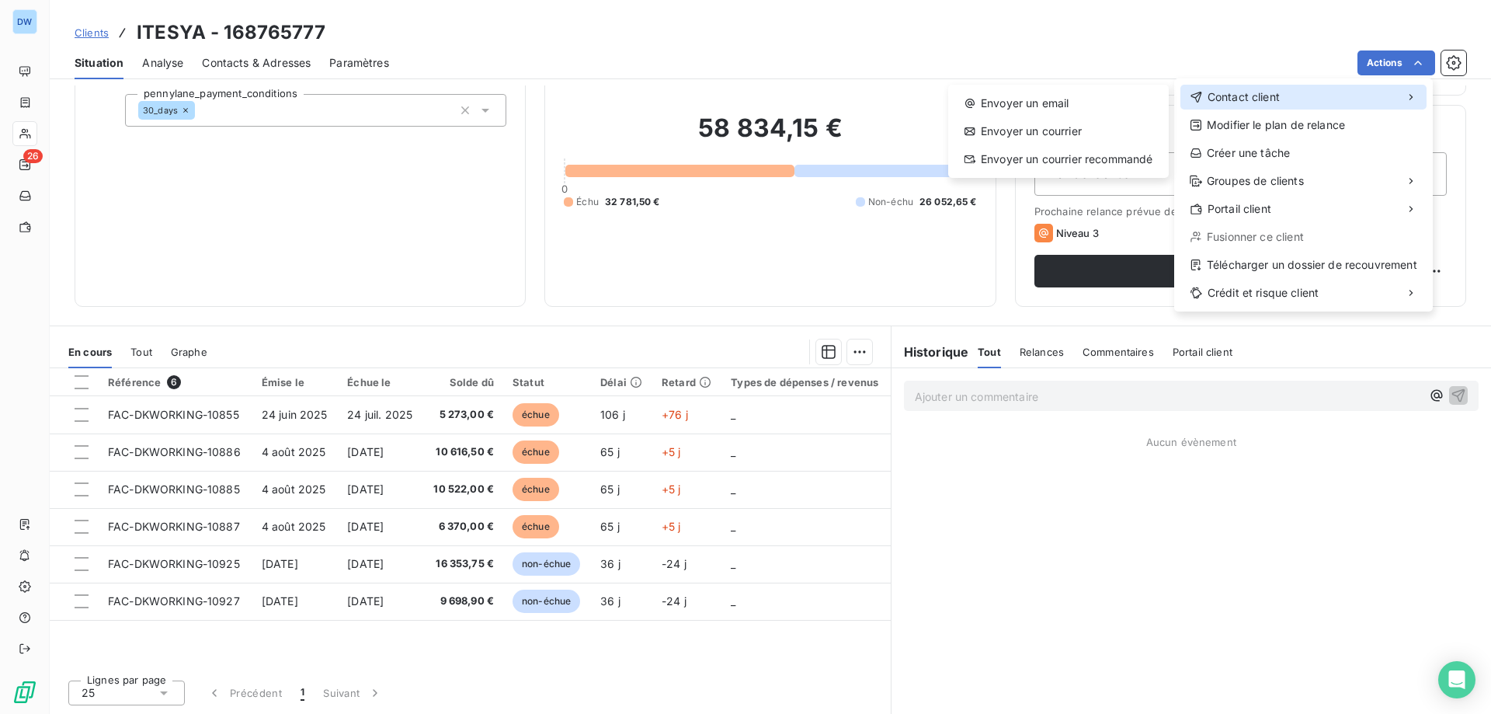
click at [1254, 106] on div "Contact client" at bounding box center [1304, 97] width 246 height 25
click at [1057, 98] on div "Envoyer un email" at bounding box center [1059, 103] width 208 height 25
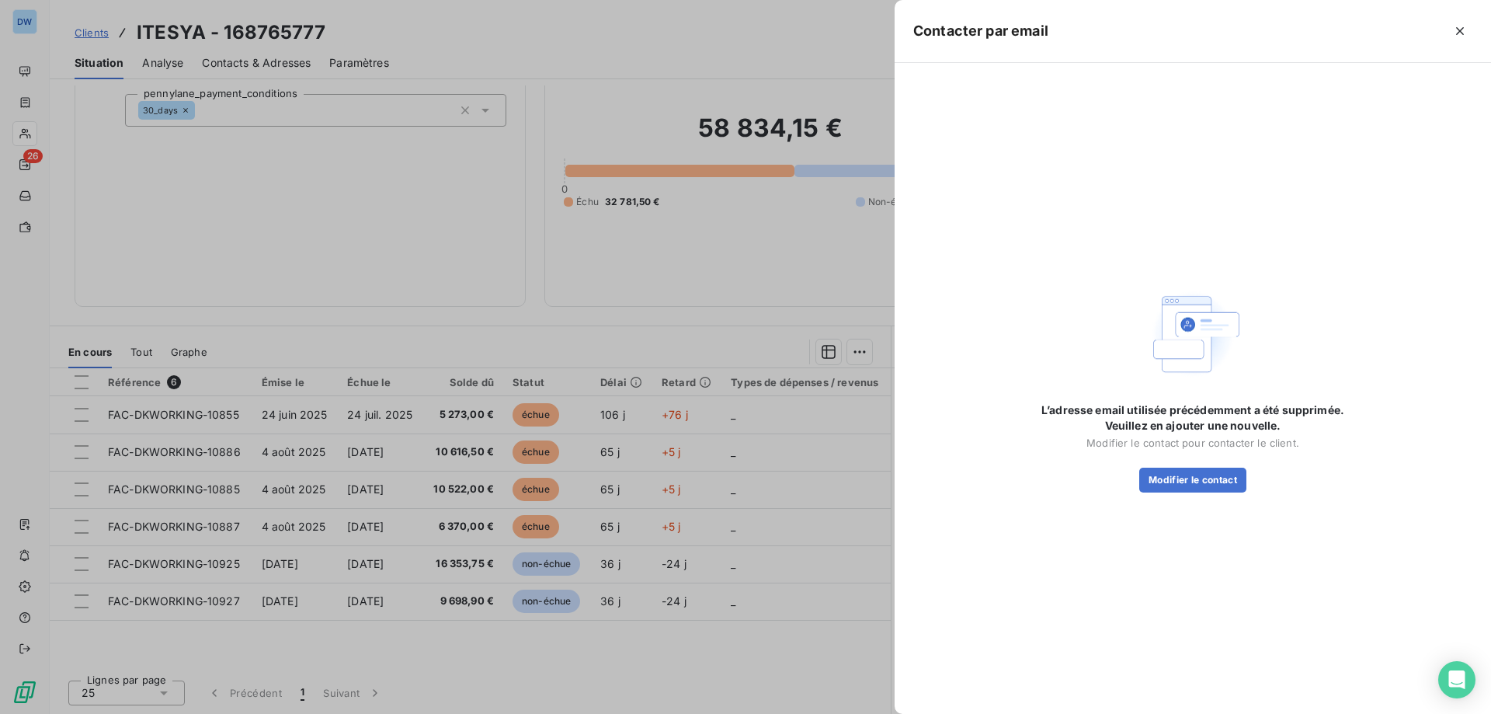
click at [846, 43] on div at bounding box center [745, 357] width 1491 height 714
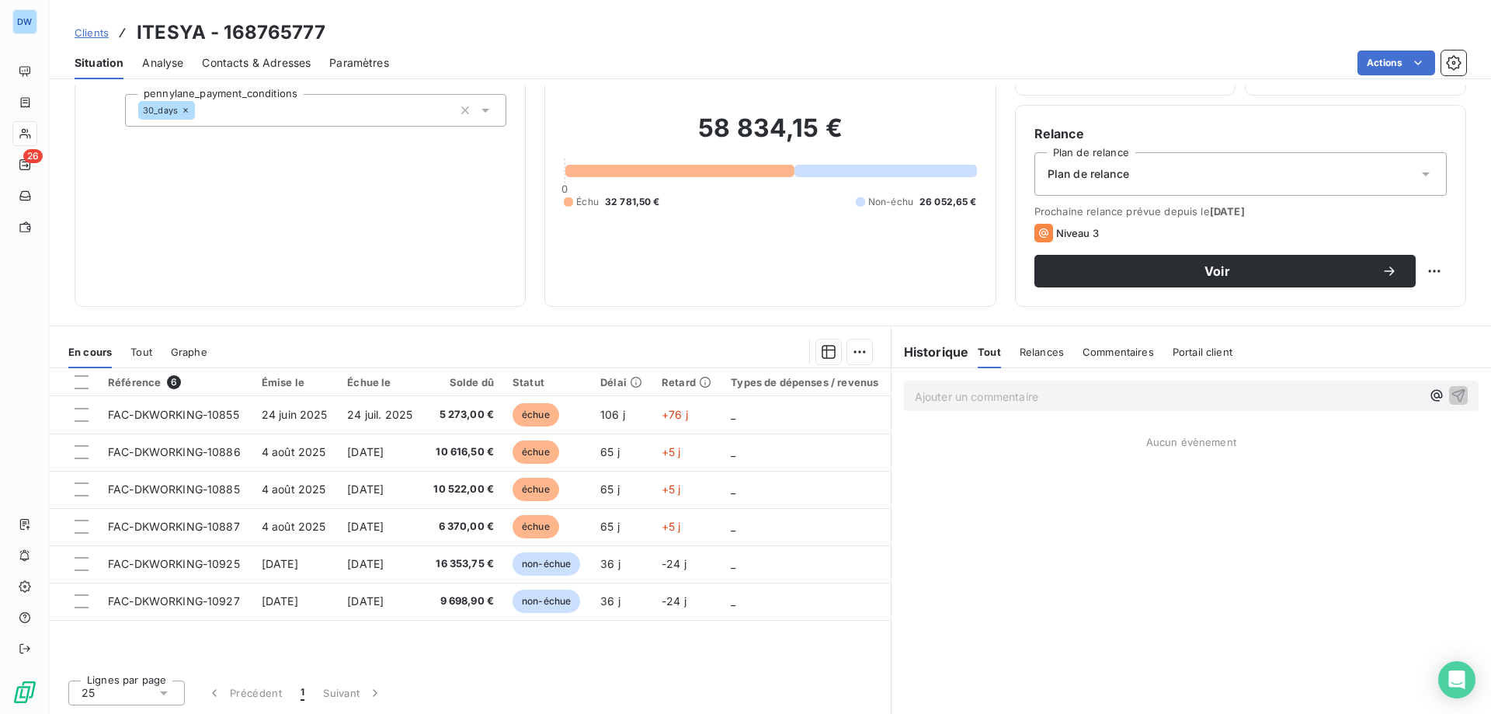
click at [267, 60] on span "Contacts & Adresses" at bounding box center [256, 63] width 109 height 16
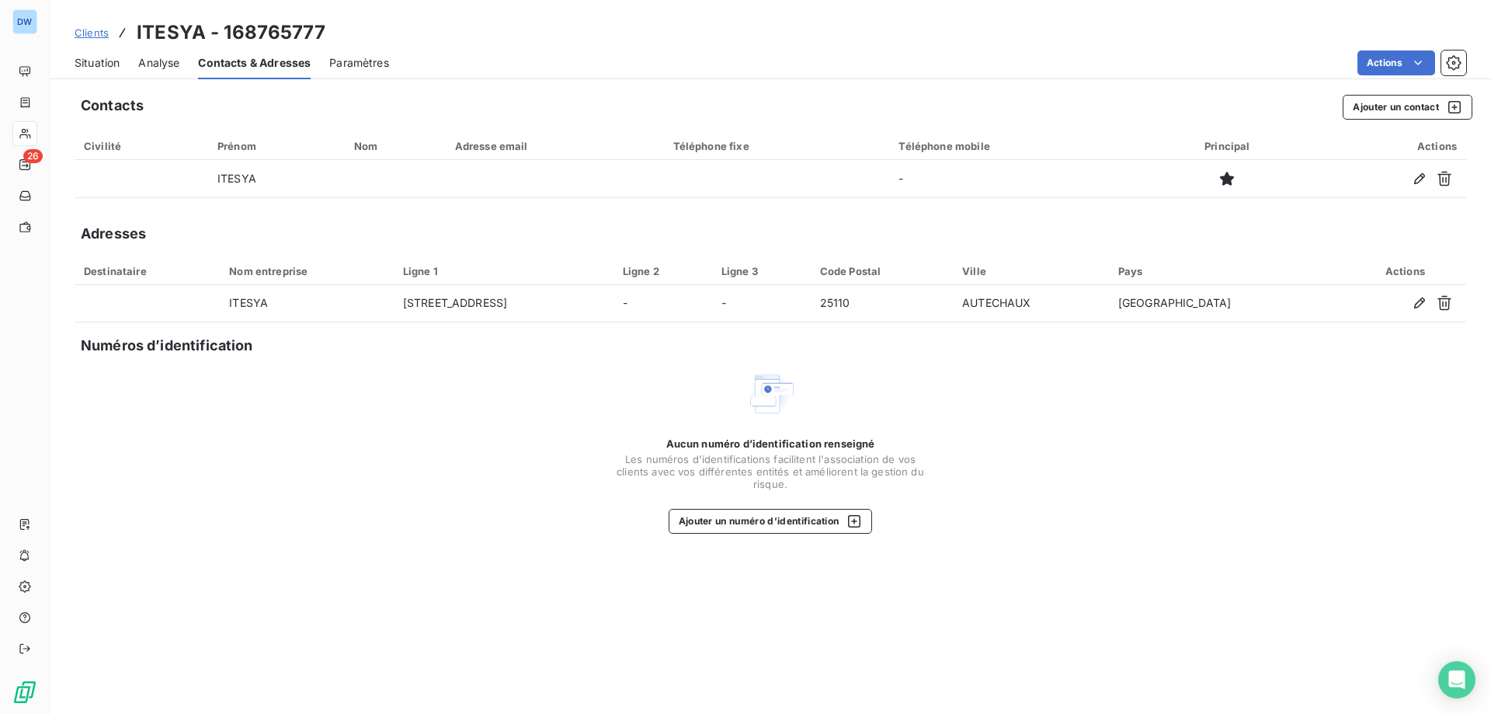
click at [369, 68] on span "Paramètres" at bounding box center [359, 63] width 60 height 16
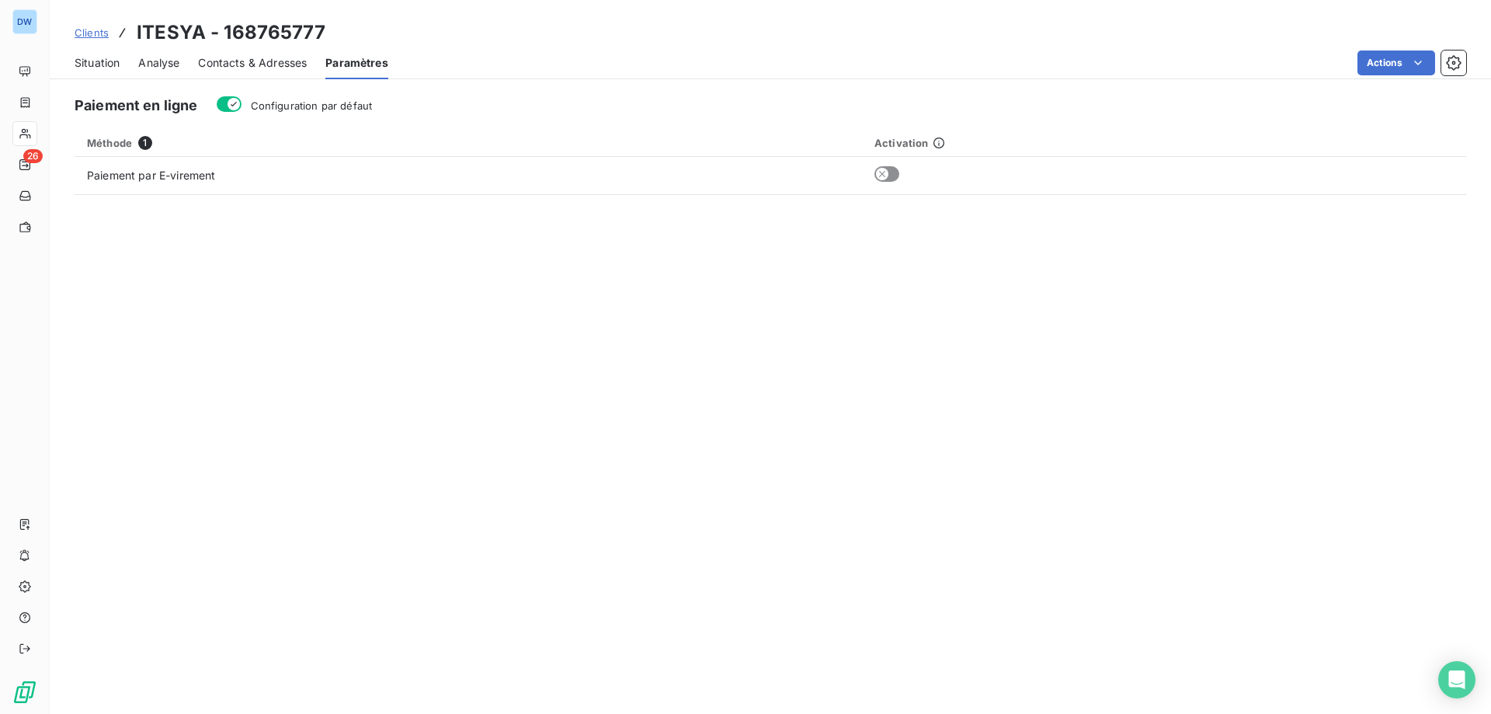
click at [142, 60] on span "Analyse" at bounding box center [158, 63] width 41 height 16
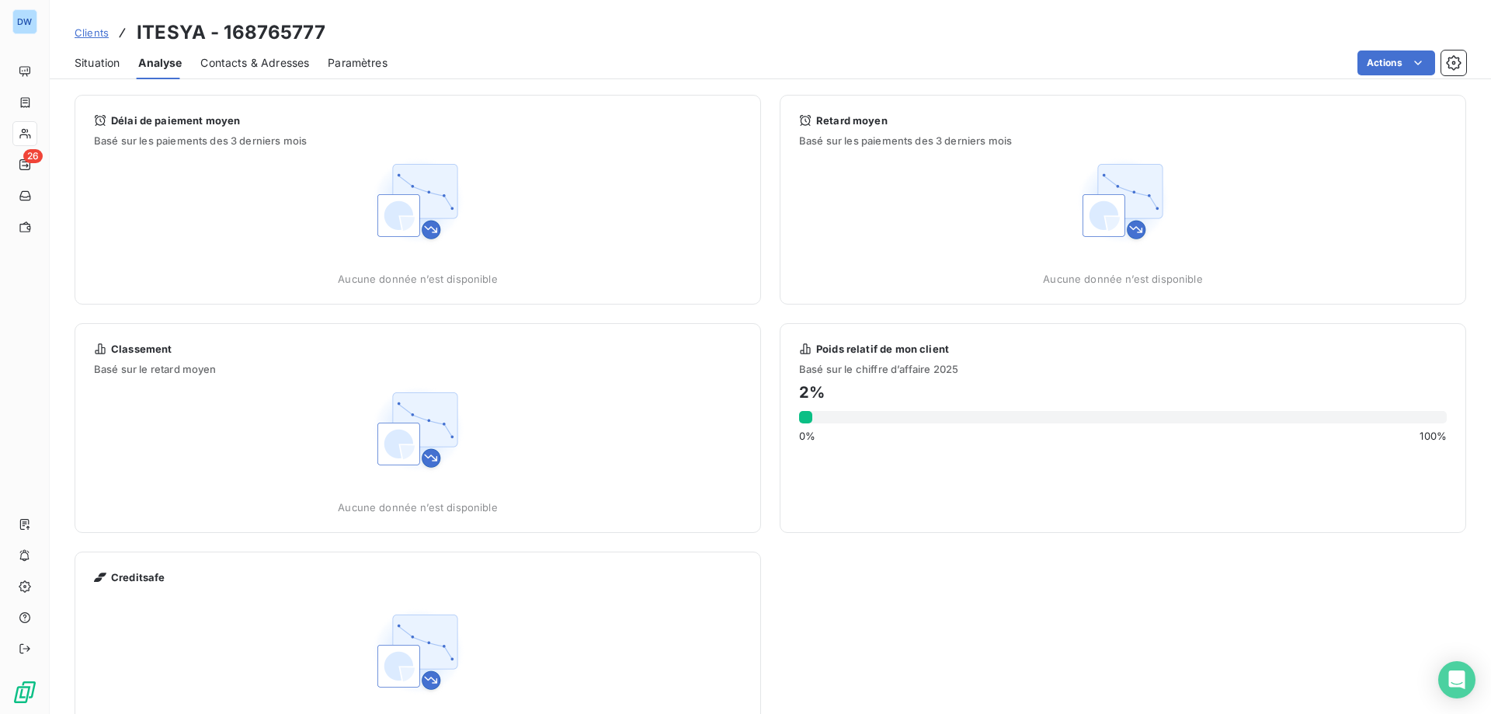
click at [102, 66] on span "Situation" at bounding box center [97, 63] width 45 height 16
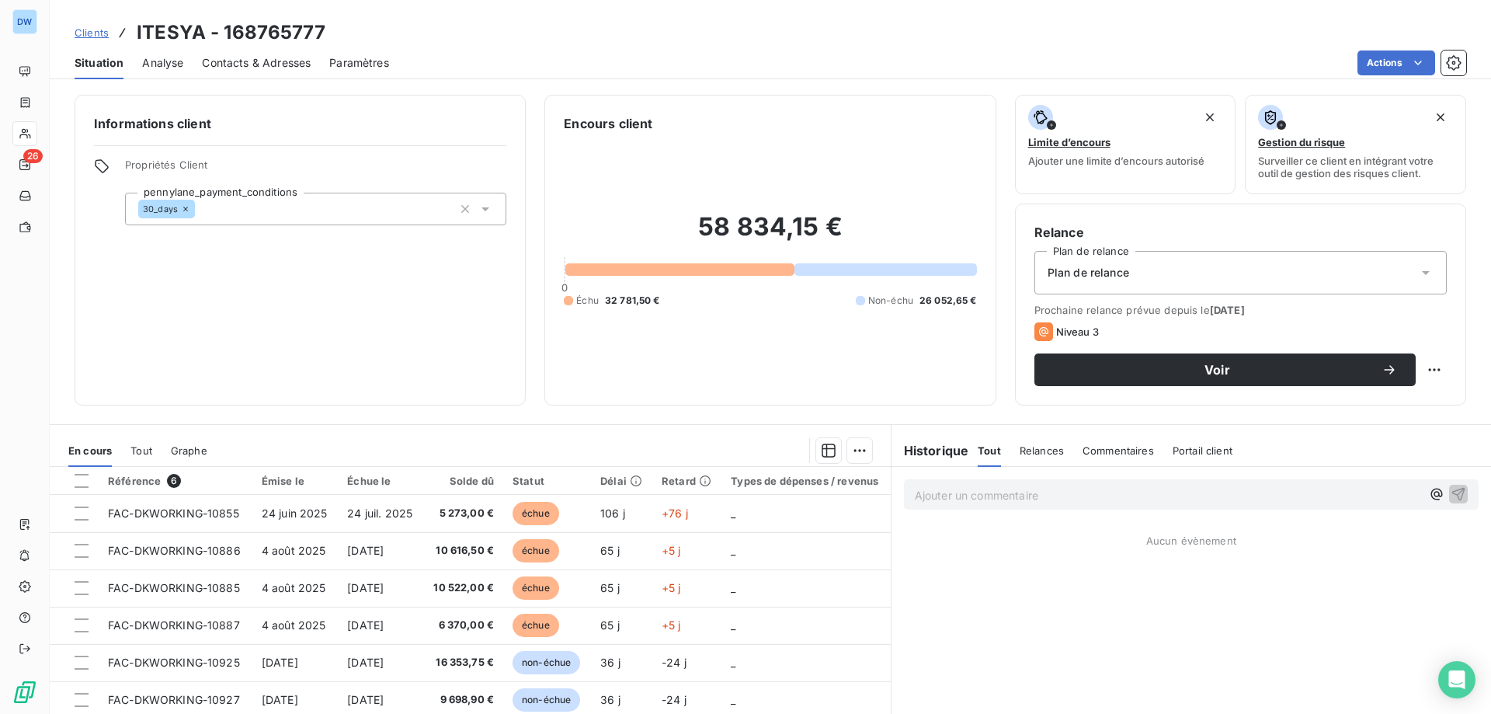
click at [261, 65] on span "Contacts & Adresses" at bounding box center [256, 63] width 109 height 16
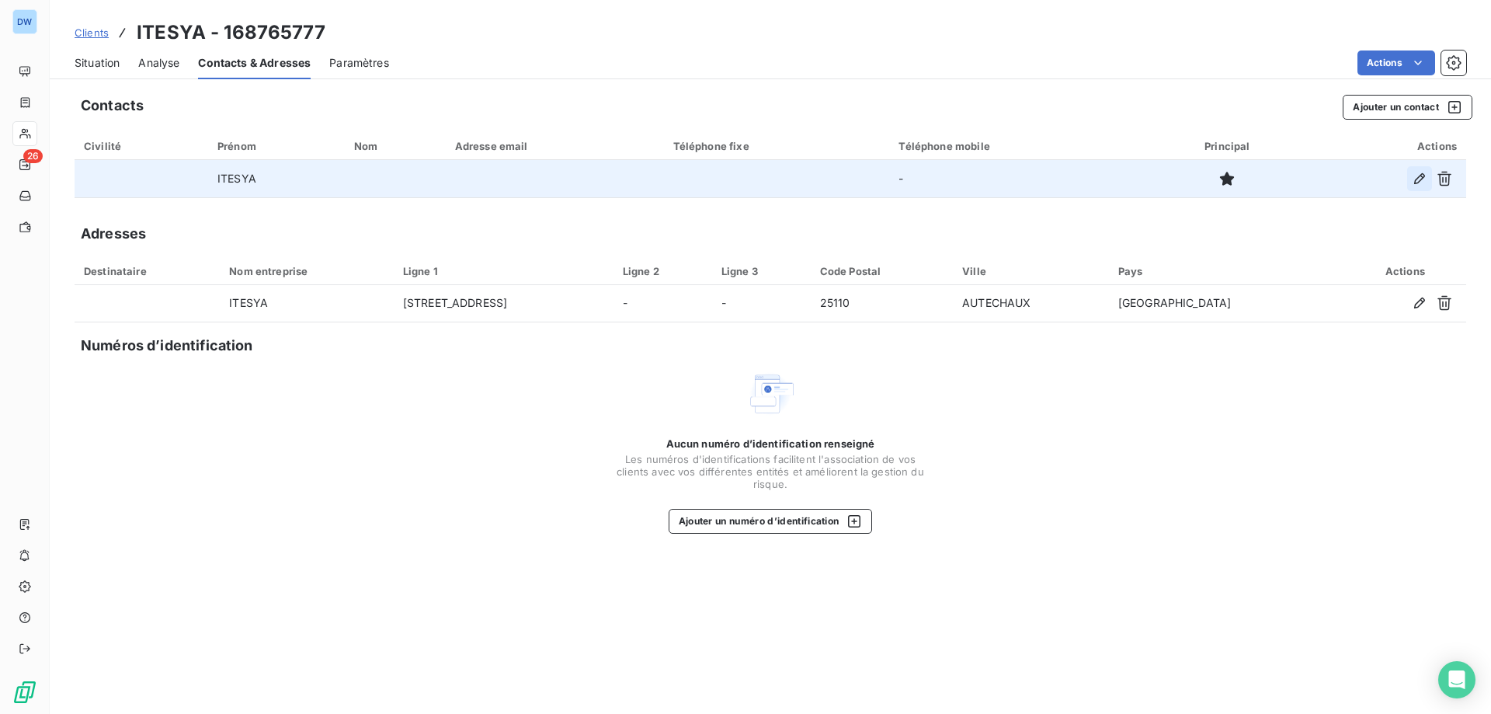
click at [1412, 182] on icon "button" at bounding box center [1420, 179] width 16 height 16
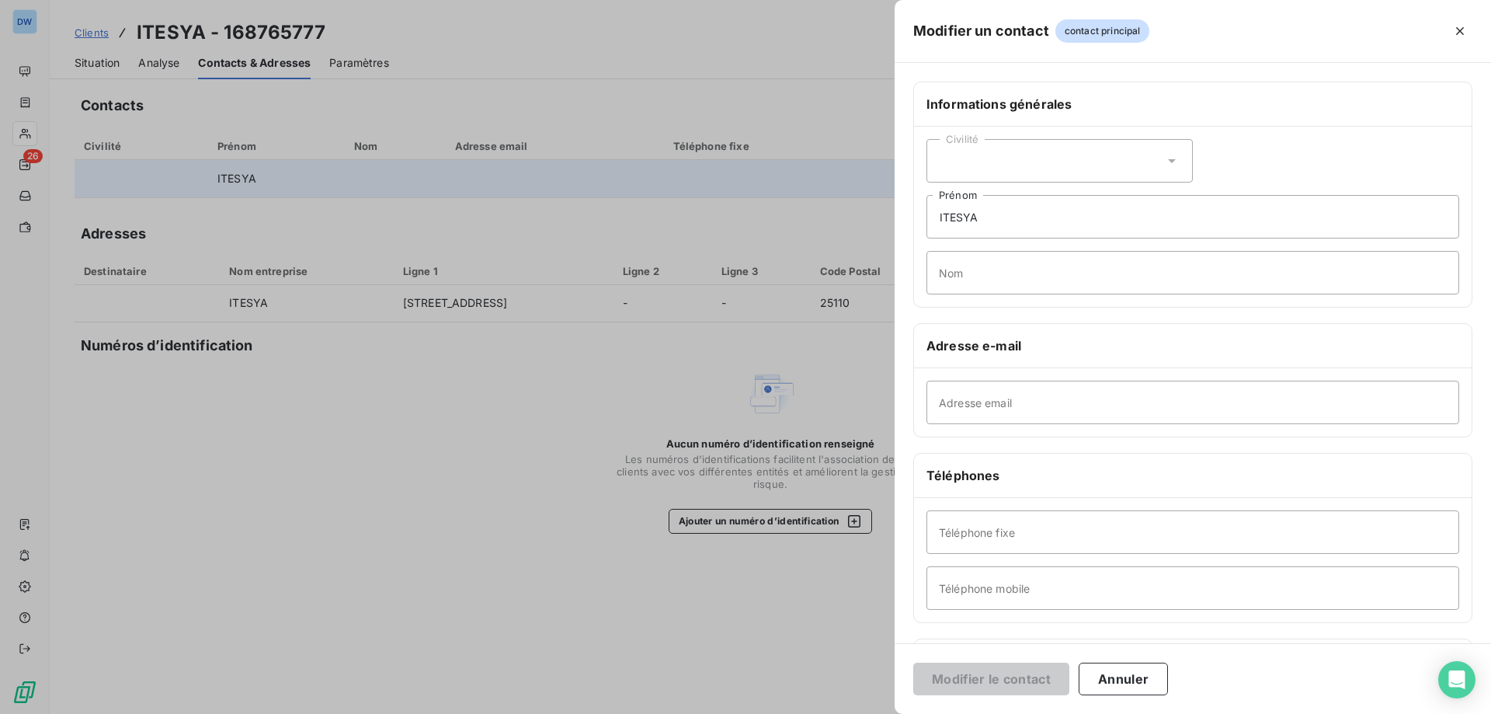
click at [673, 224] on div at bounding box center [745, 357] width 1491 height 714
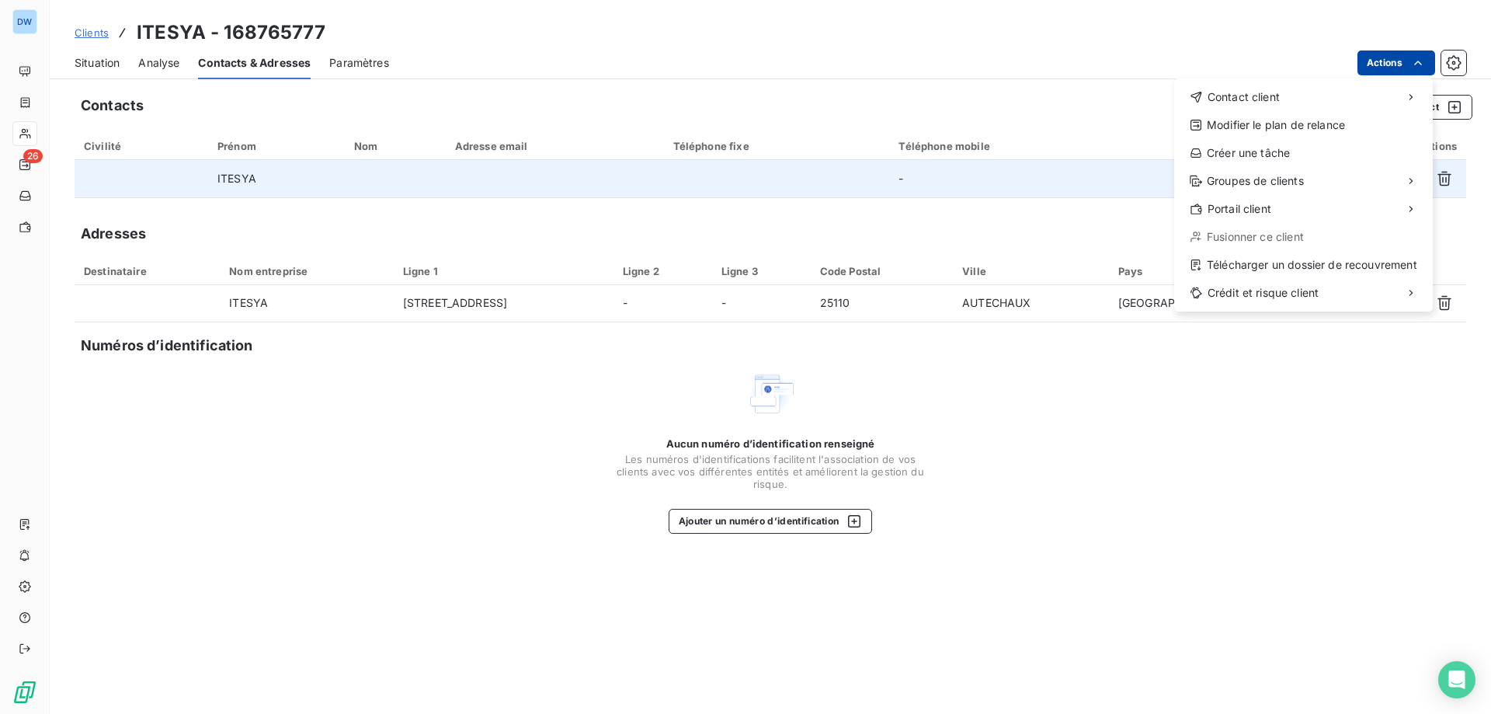
click at [1395, 57] on html "DW 26 Clients ITESYA - 168765777 Situation Analyse Contacts & Adresses Paramètr…" at bounding box center [745, 357] width 1491 height 714
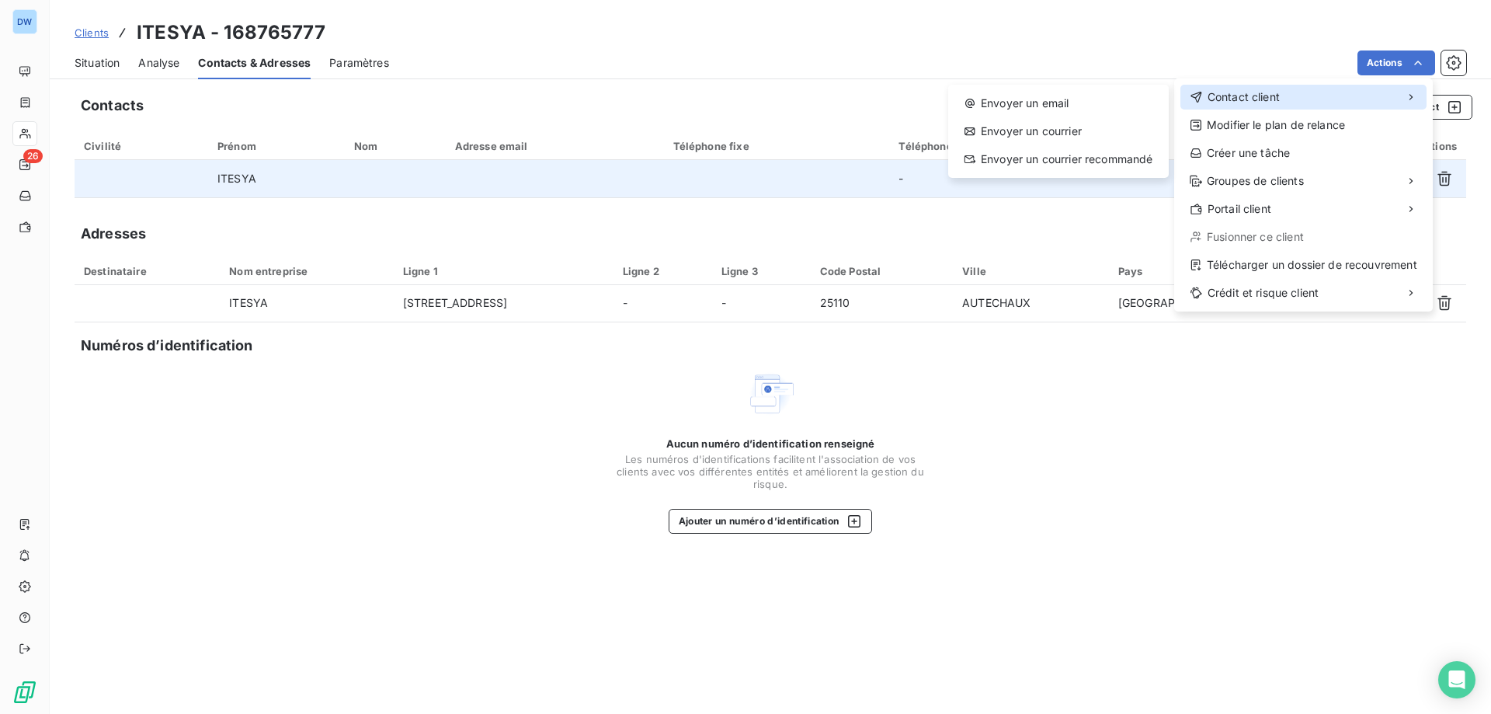
click at [1254, 103] on span "Contact client" at bounding box center [1244, 97] width 72 height 16
click at [1070, 105] on div "Envoyer un email" at bounding box center [1059, 103] width 208 height 25
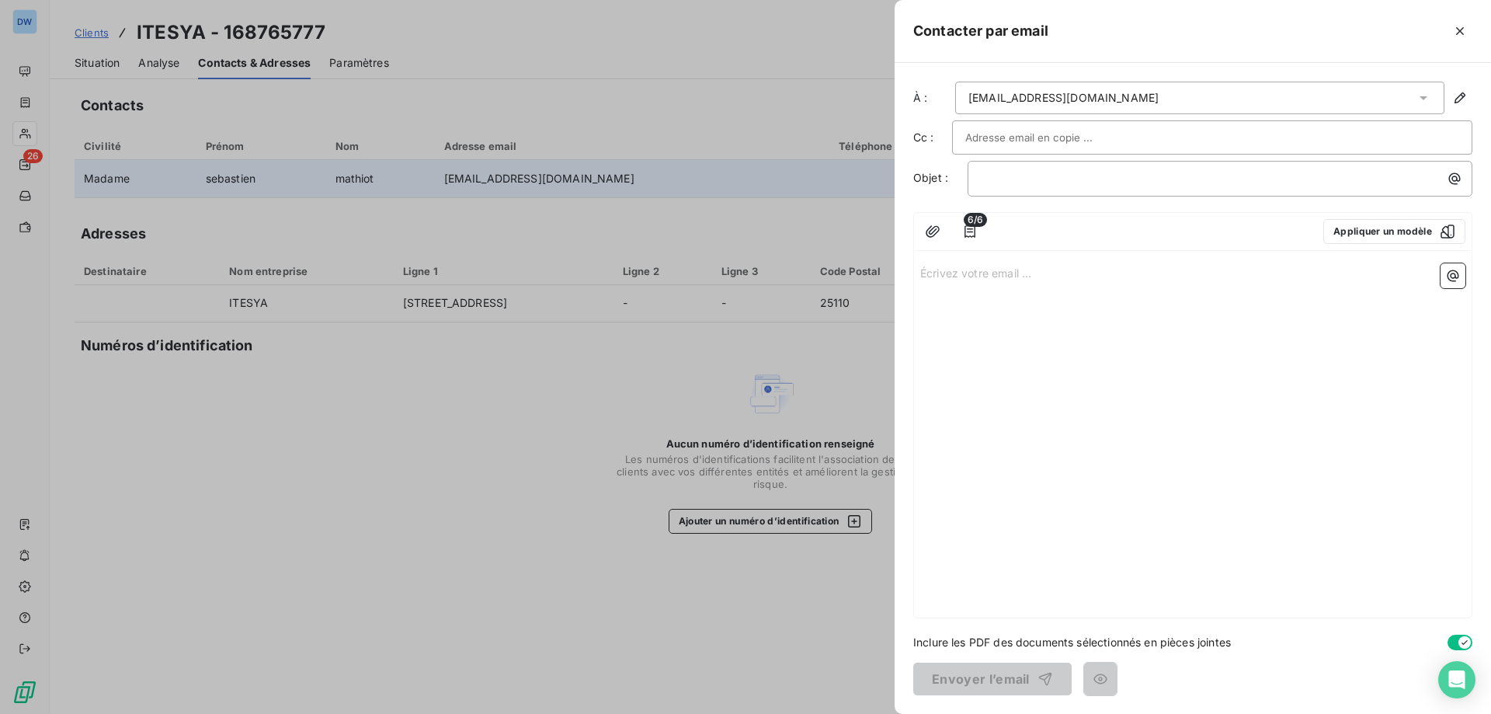
click at [1157, 96] on div "[EMAIL_ADDRESS][DOMAIN_NAME]" at bounding box center [1199, 98] width 489 height 33
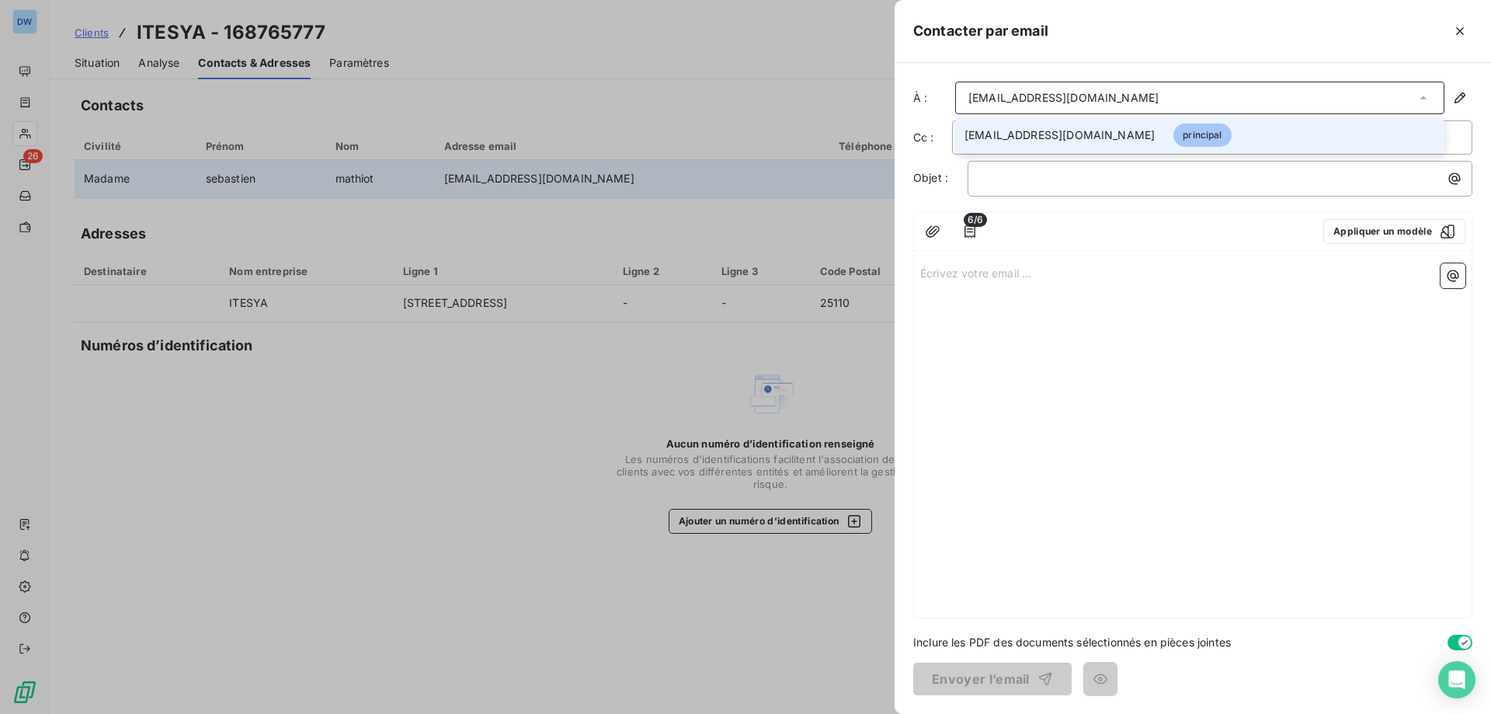
click at [832, 183] on div at bounding box center [745, 357] width 1491 height 714
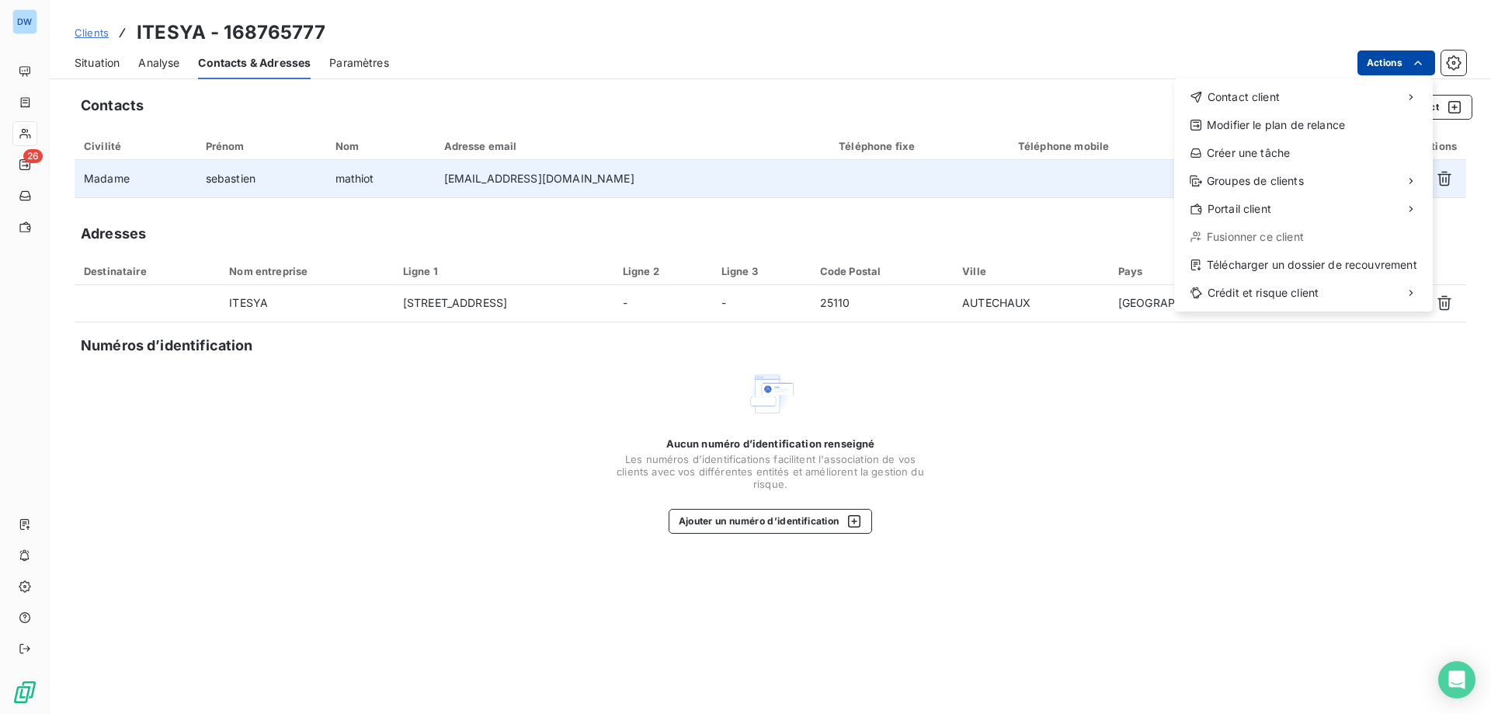
click at [1383, 71] on html "DW 26 Clients ITESYA - 168765777 Situation Analyse Contacts & Adresses Paramètr…" at bounding box center [745, 357] width 1491 height 714
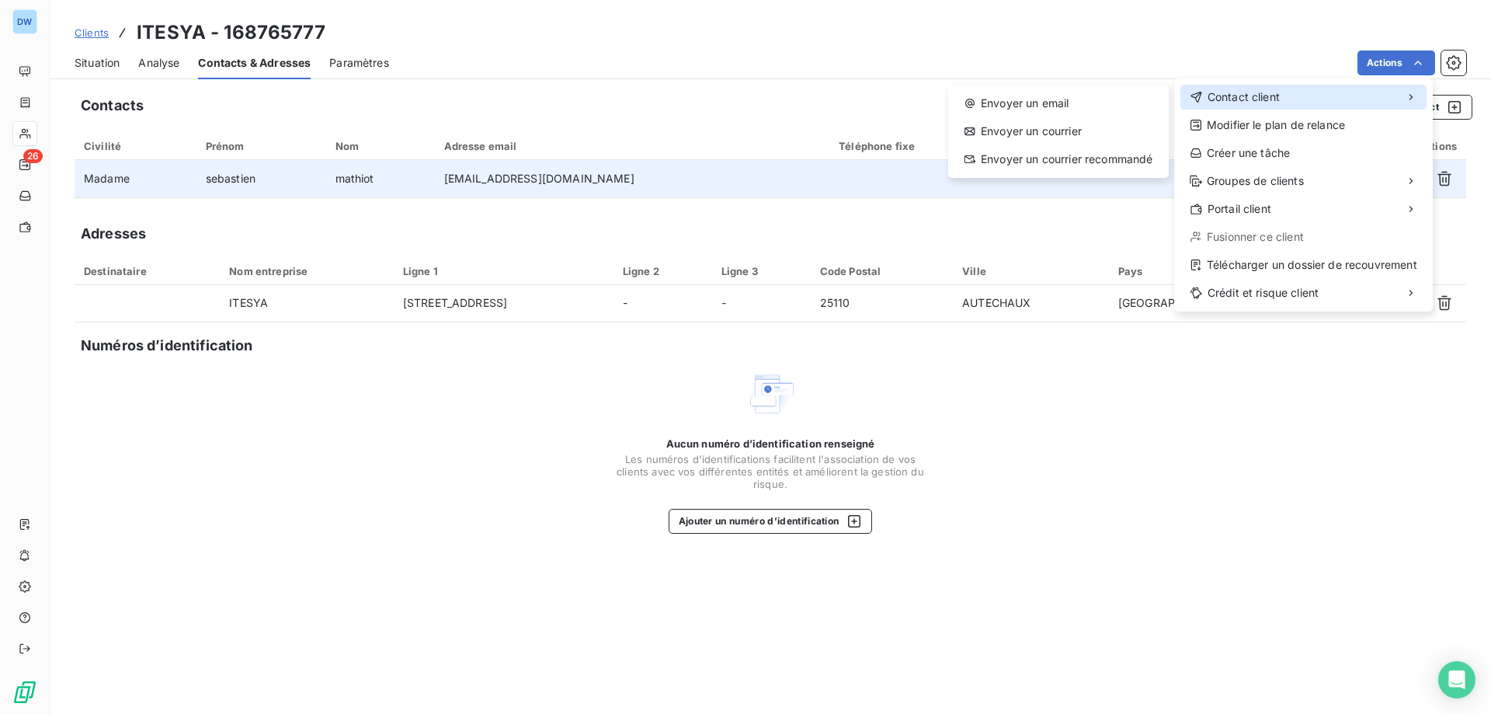
click at [1261, 97] on span "Contact client" at bounding box center [1244, 97] width 72 height 16
click at [1090, 101] on div "Envoyer un email" at bounding box center [1059, 103] width 208 height 25
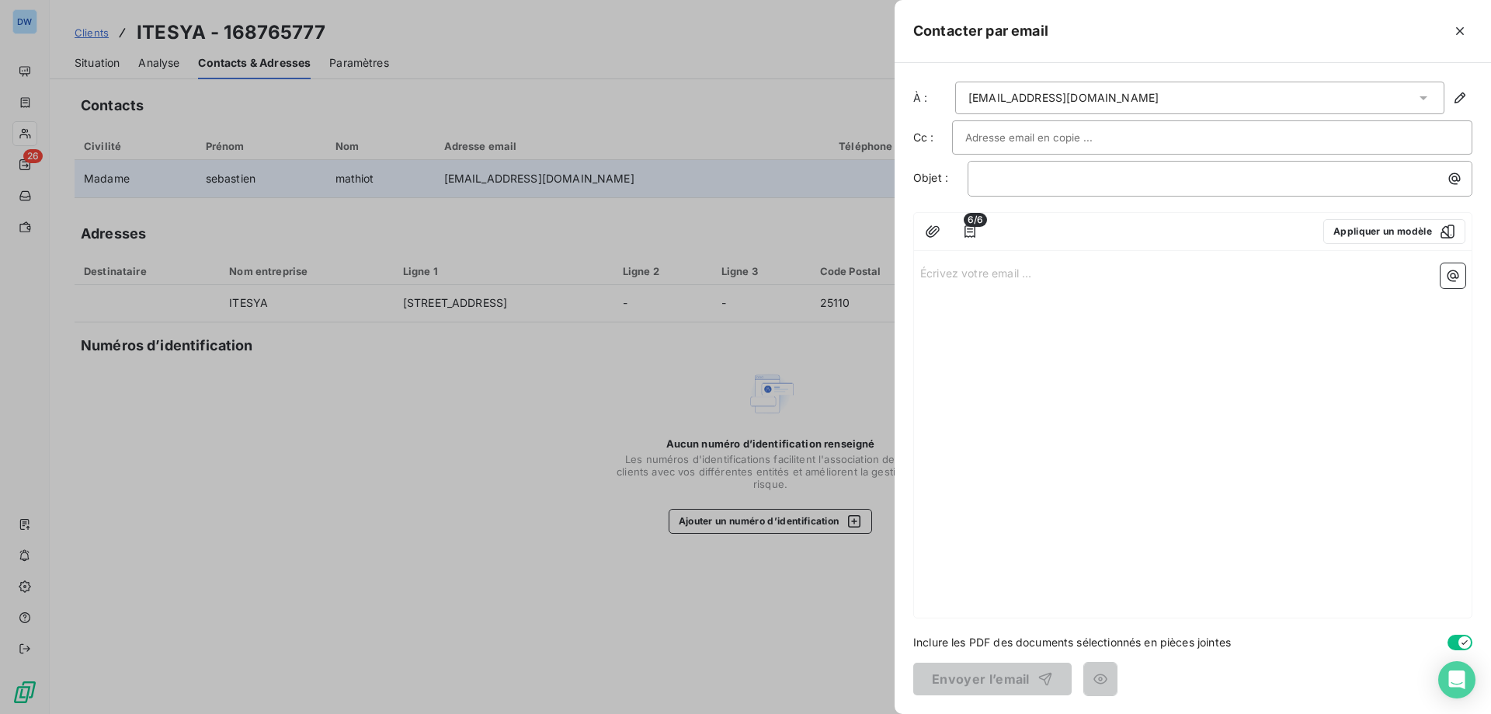
click at [977, 133] on input "text" at bounding box center [1048, 137] width 167 height 23
